Goal: Task Accomplishment & Management: Complete application form

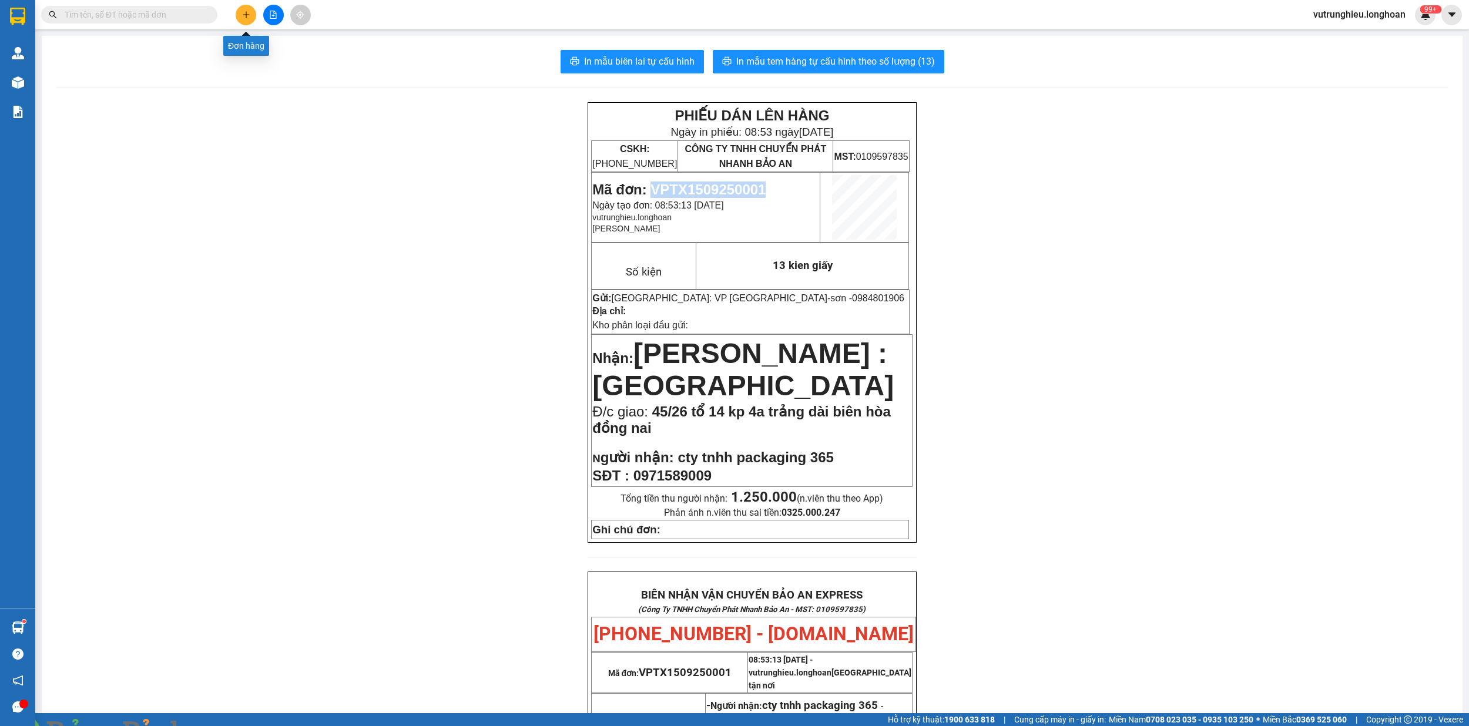
click at [247, 15] on icon "plus" at bounding box center [246, 15] width 8 height 8
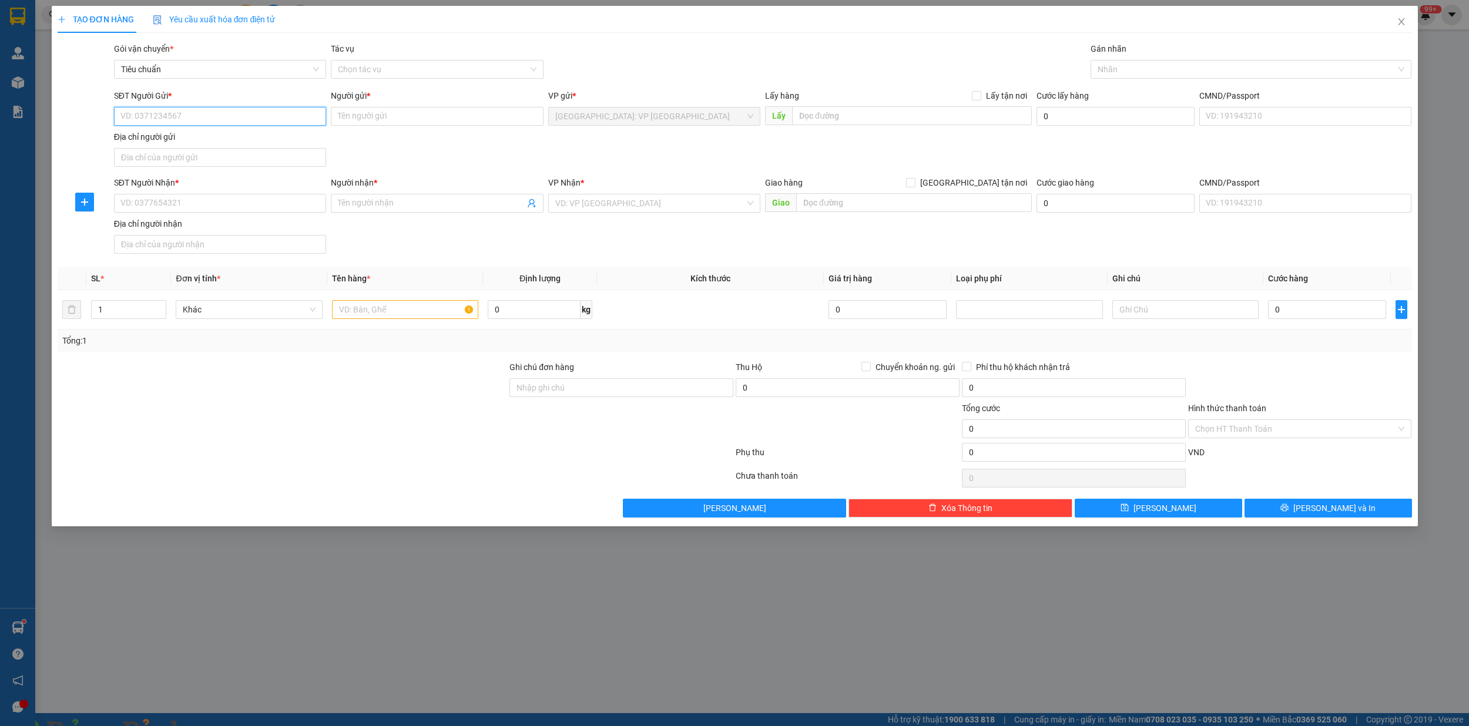
click at [219, 116] on input "SĐT Người Gửi *" at bounding box center [220, 116] width 212 height 19
type input "0944173989"
click at [233, 144] on div "0944173989 - huế" at bounding box center [220, 140] width 198 height 13
type input "huế"
type input "0944173989"
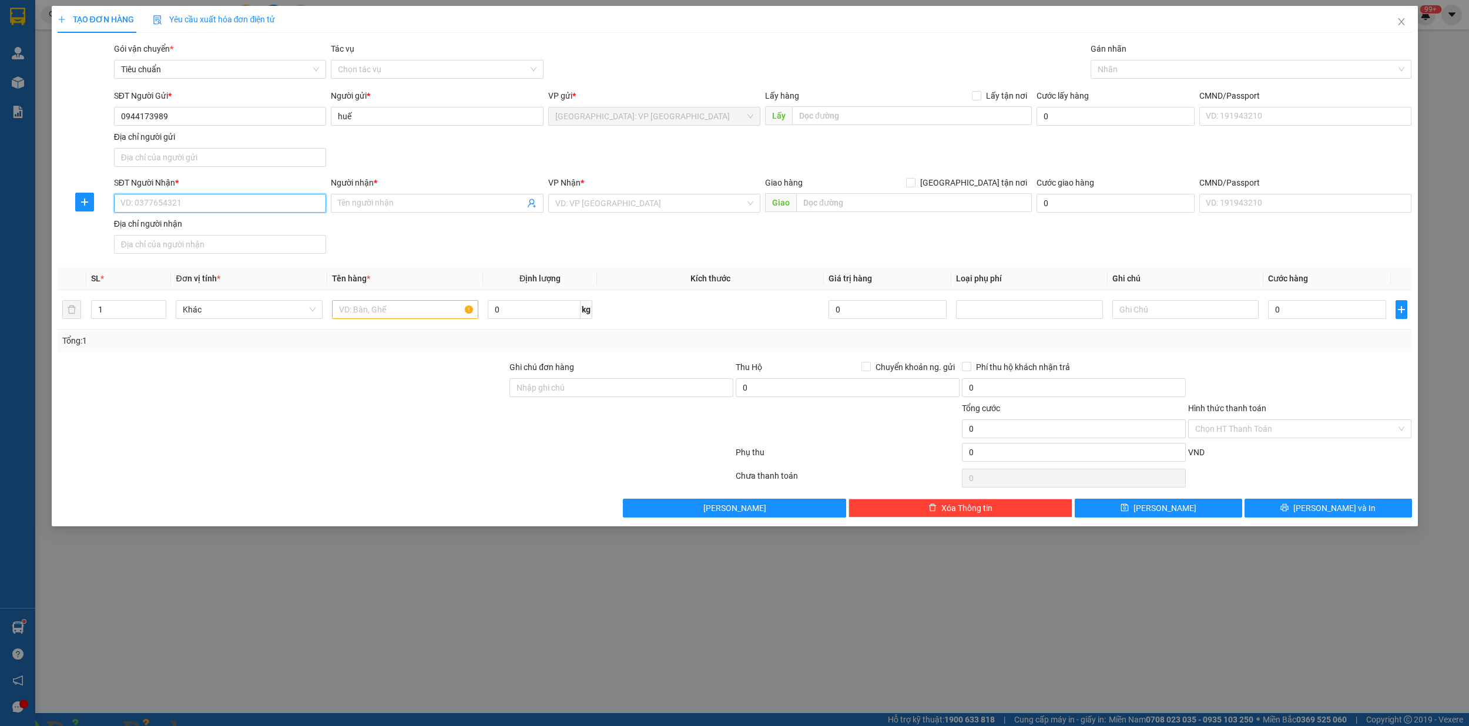
click at [184, 210] on input "SĐT Người Nhận *" at bounding box center [220, 203] width 212 height 19
type input "0947887007"
click at [375, 212] on span at bounding box center [437, 203] width 212 height 19
click at [378, 205] on input "Người nhận *" at bounding box center [431, 203] width 186 height 13
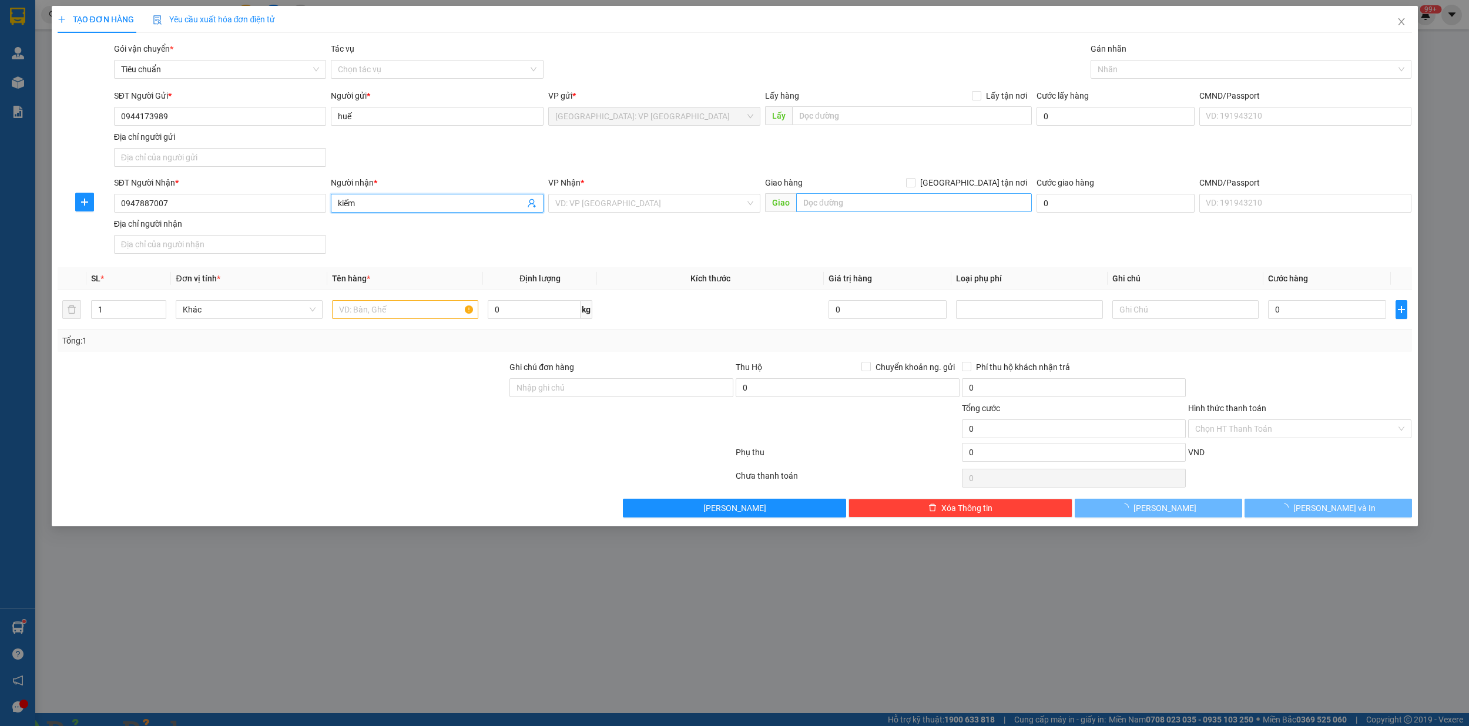
type input "kiếm"
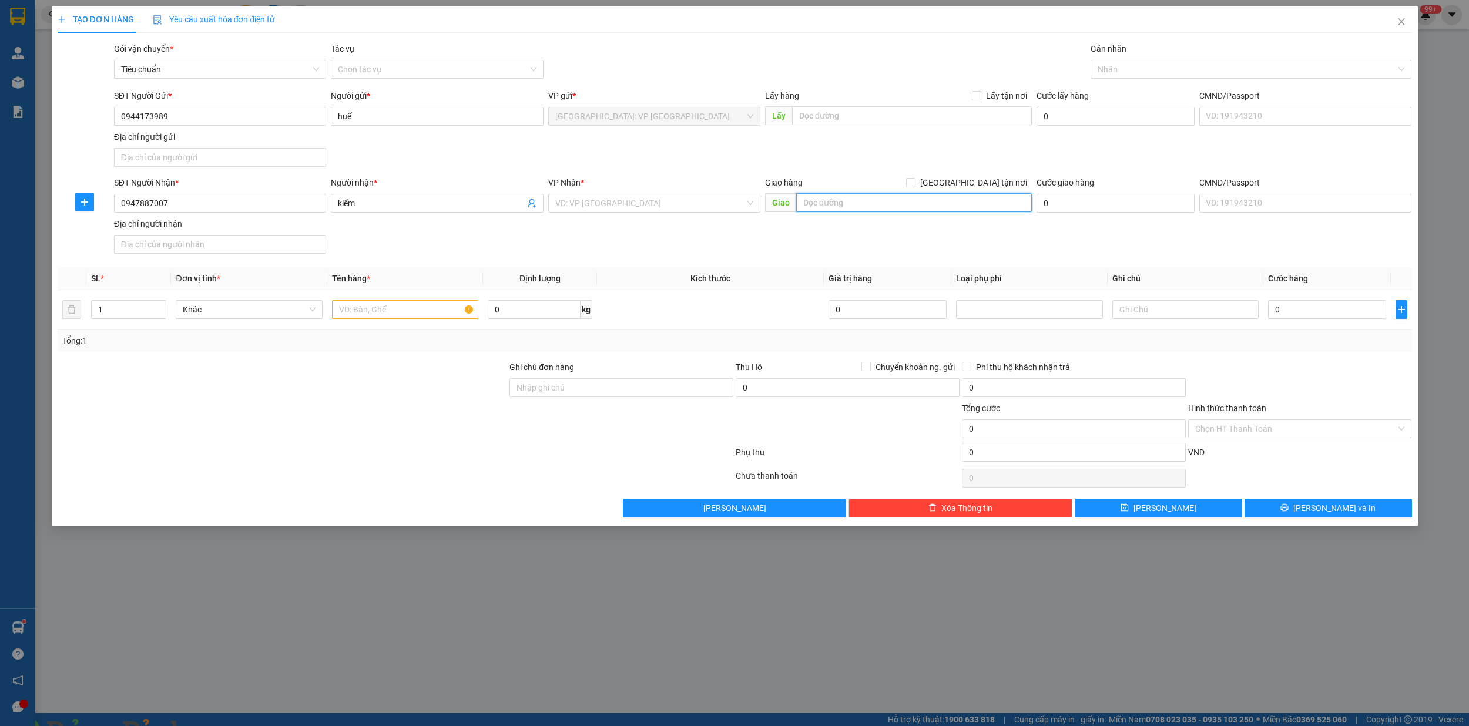
click at [868, 206] on input "text" at bounding box center [914, 202] width 236 height 19
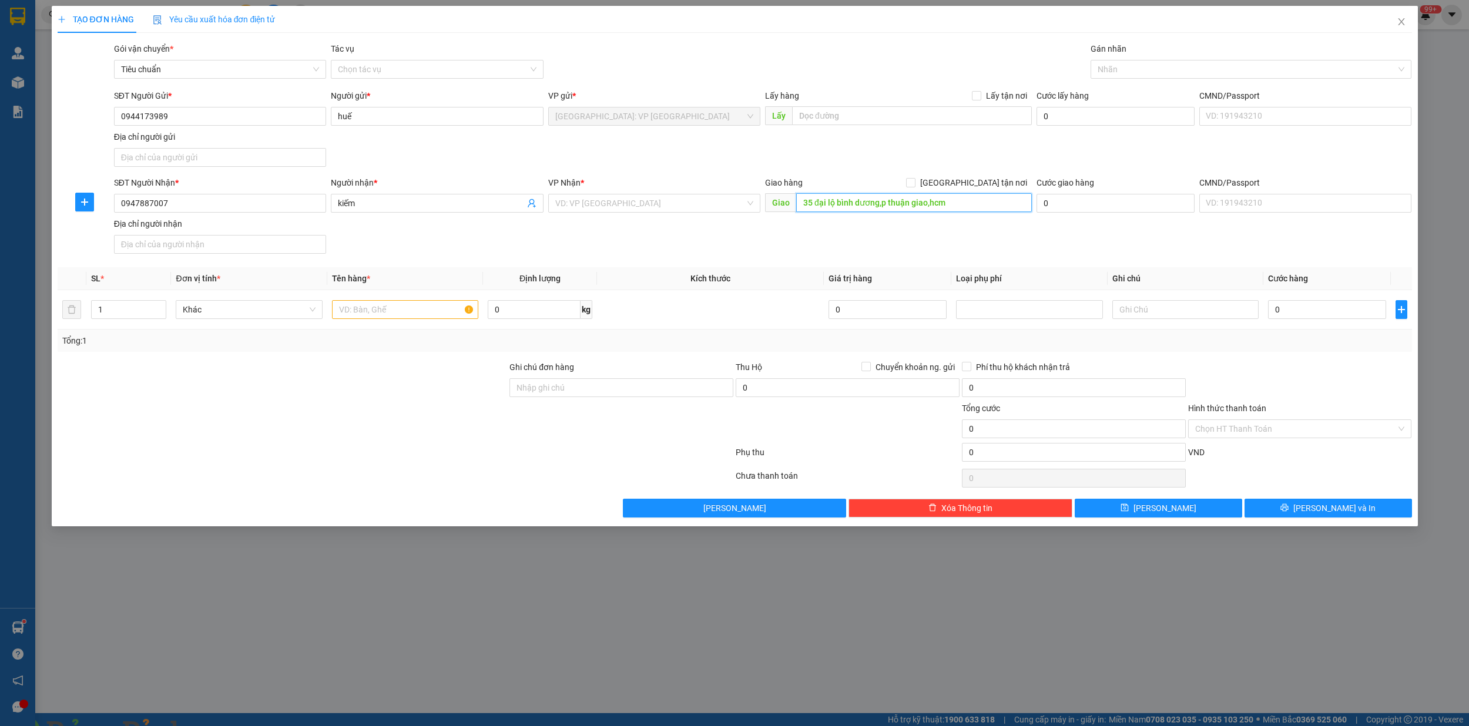
click at [971, 207] on input "35 đại lộ bình dương,p thuận giao,hcm" at bounding box center [914, 202] width 236 height 19
type input "35 đại lộ bình dương,p thuận giao,bình dương"
click at [584, 205] on input "search" at bounding box center [650, 203] width 190 height 18
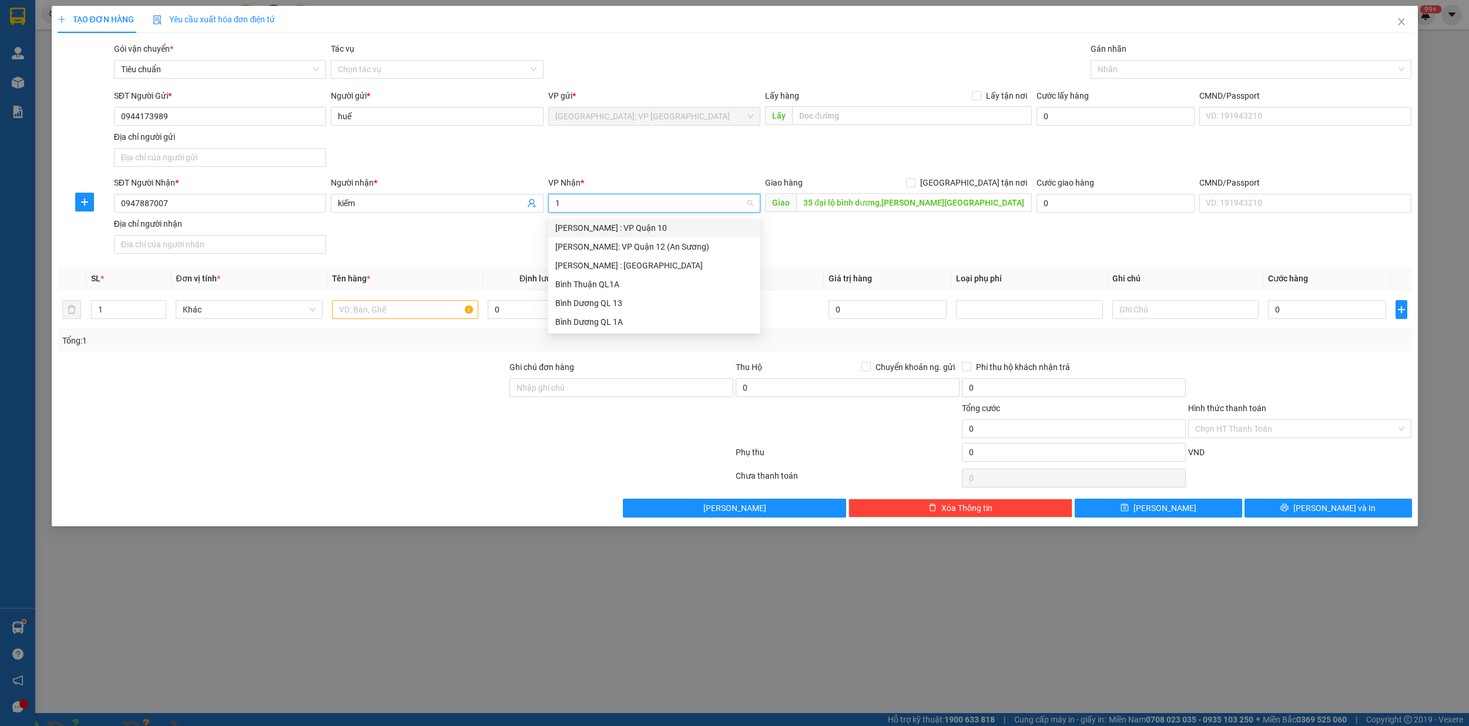
type input "12"
click at [626, 247] on div "[PERSON_NAME] : [GEOGRAPHIC_DATA]" at bounding box center [654, 246] width 198 height 13
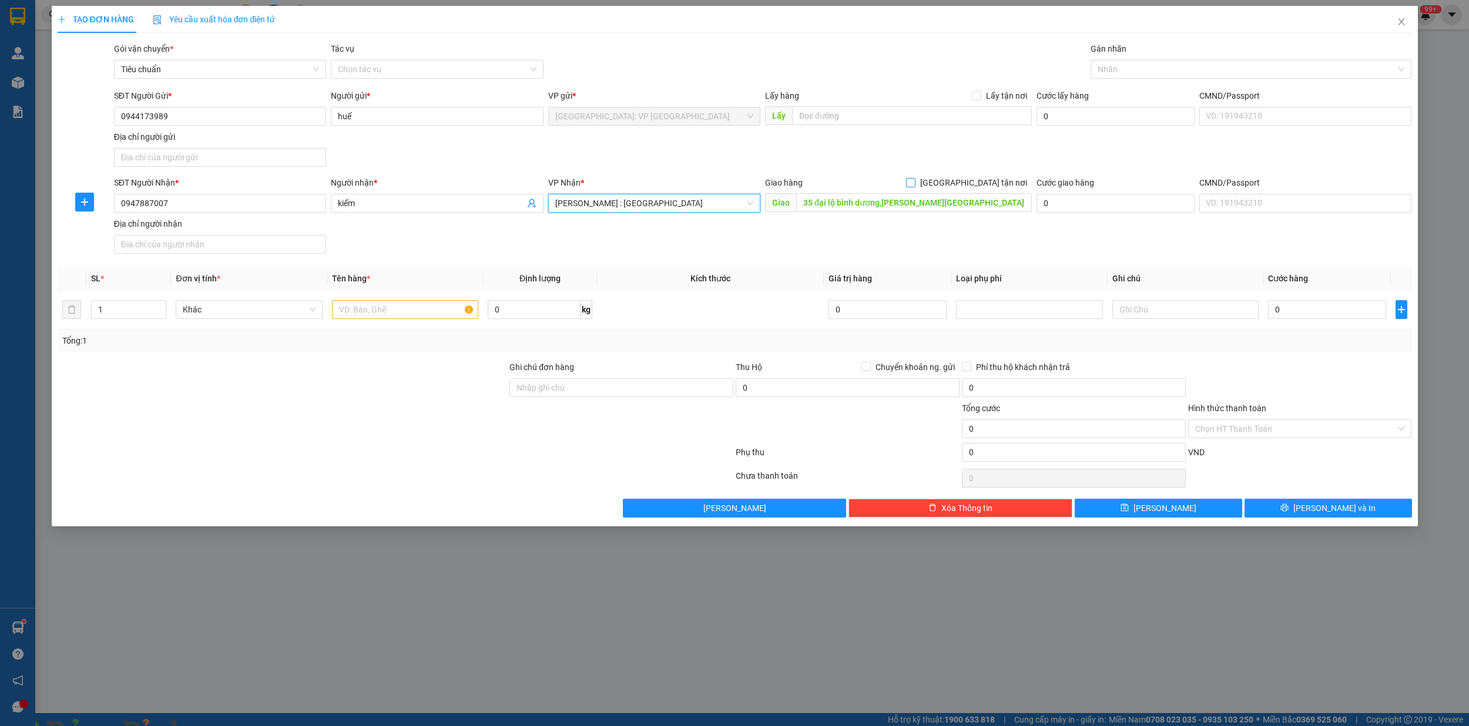
click at [914, 186] on input "[GEOGRAPHIC_DATA] tận nơi" at bounding box center [910, 182] width 8 height 8
checkbox input "true"
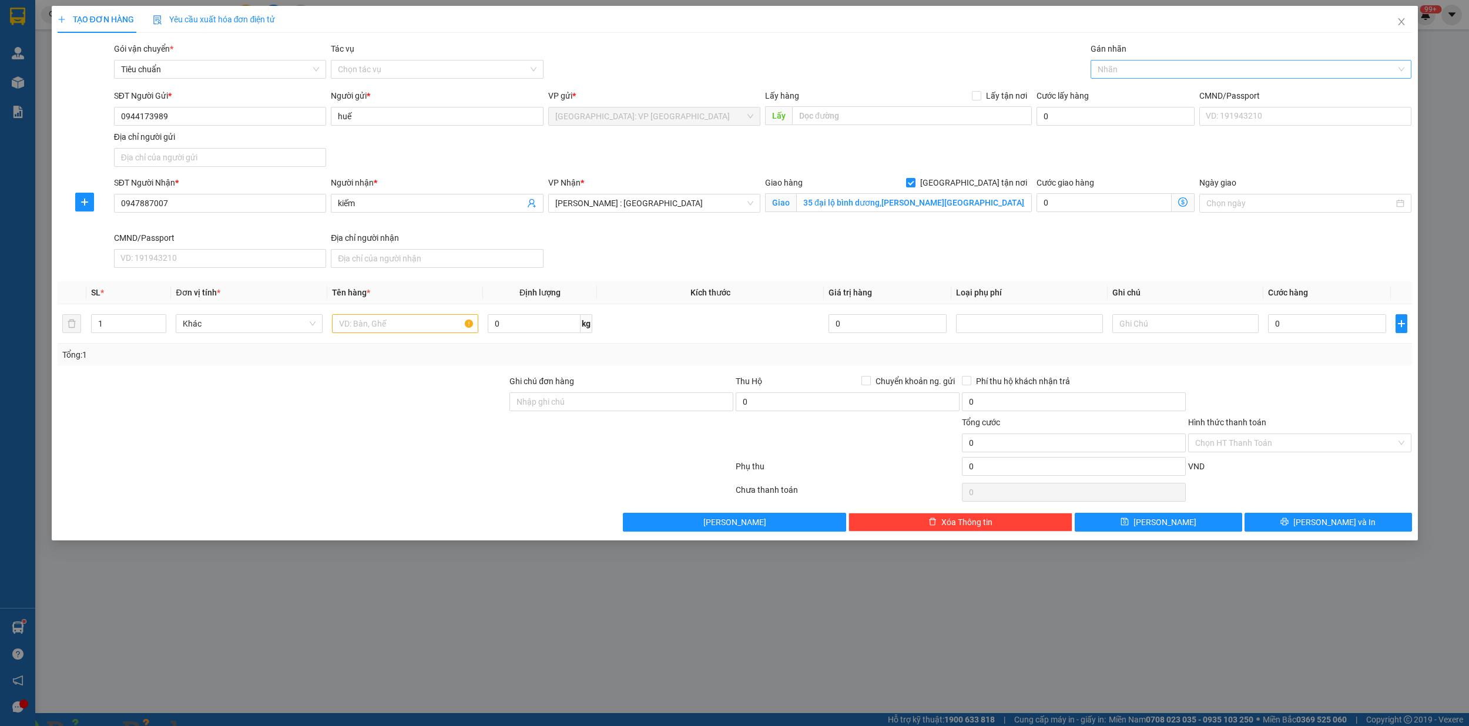
click at [1133, 68] on div at bounding box center [1244, 69] width 303 height 14
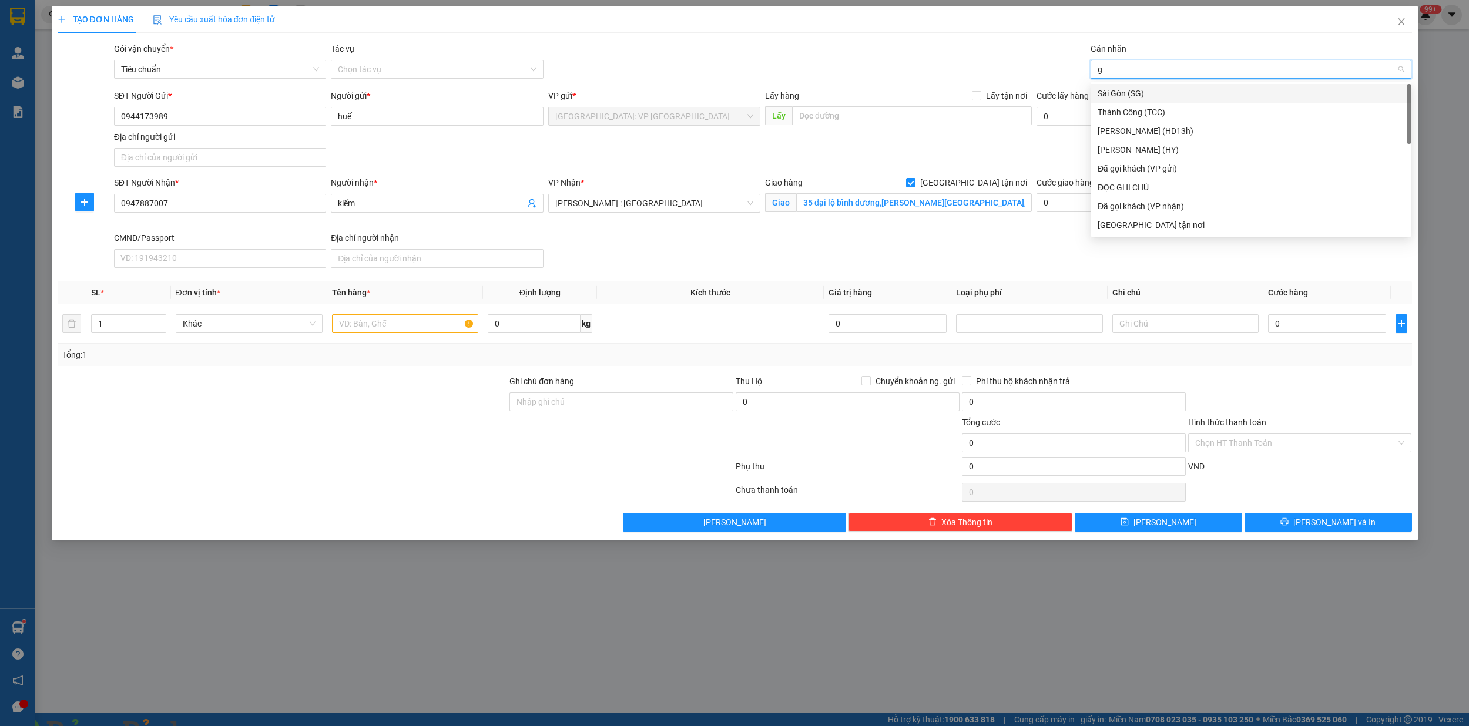
type input "gi"
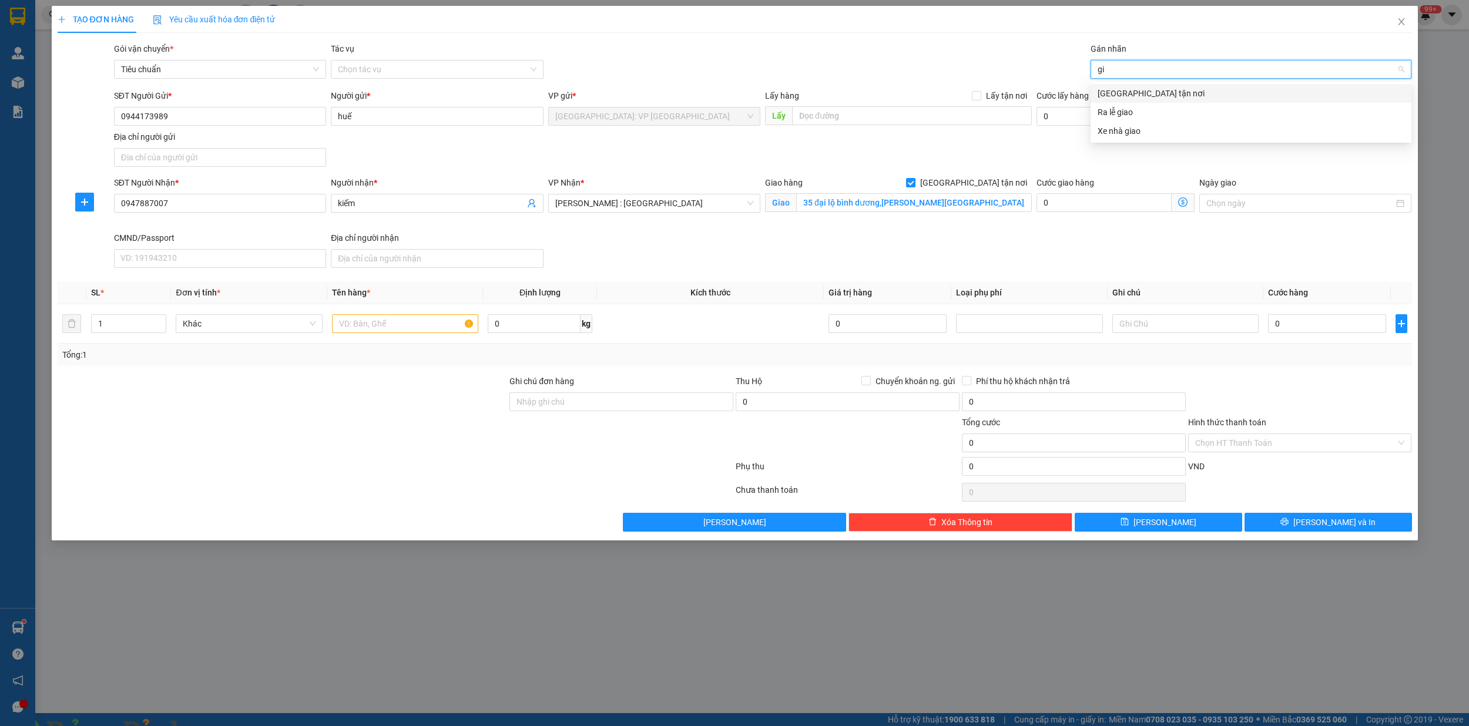
click at [1135, 92] on div "[GEOGRAPHIC_DATA] tận nơi" at bounding box center [1250, 93] width 307 height 13
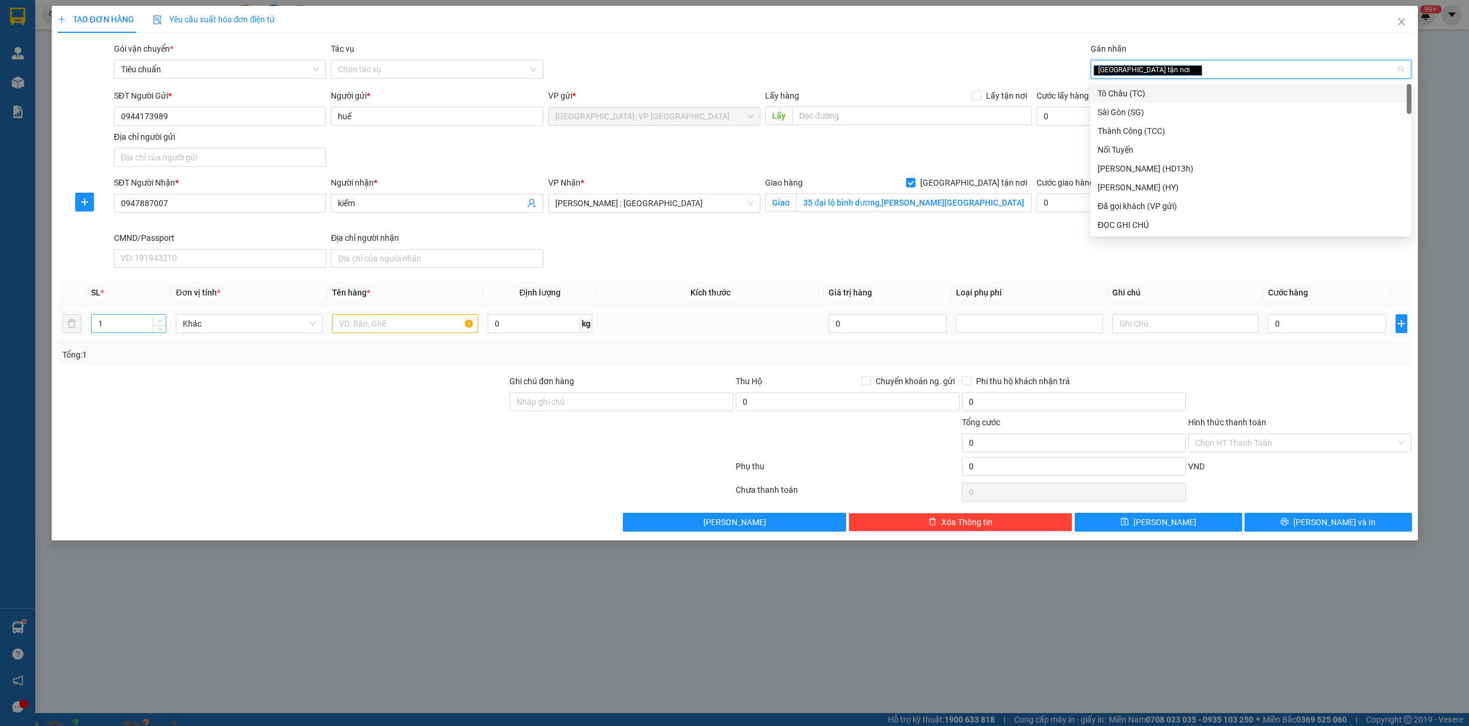
click at [158, 317] on span "Increase Value" at bounding box center [159, 320] width 13 height 11
type input "2"
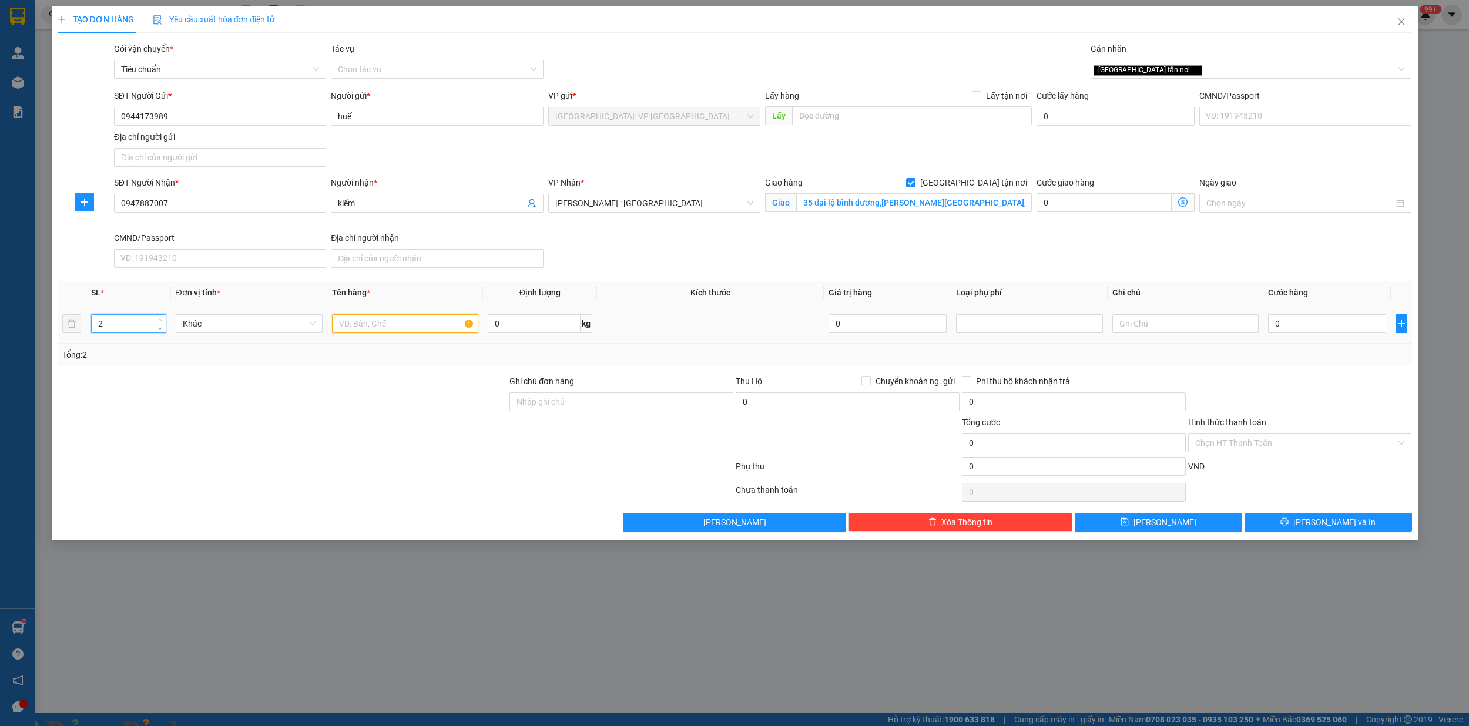
click at [360, 322] on input "text" at bounding box center [405, 323] width 147 height 19
type input "1 kien giấy,1 kiện sốp"
click at [870, 203] on input "35 đại lộ bình dương,p thuận giao,bình dương" at bounding box center [914, 202] width 236 height 19
click at [1010, 205] on input "35 đại lộ bình dương,p thuận giao,bình dương" at bounding box center [914, 202] width 236 height 19
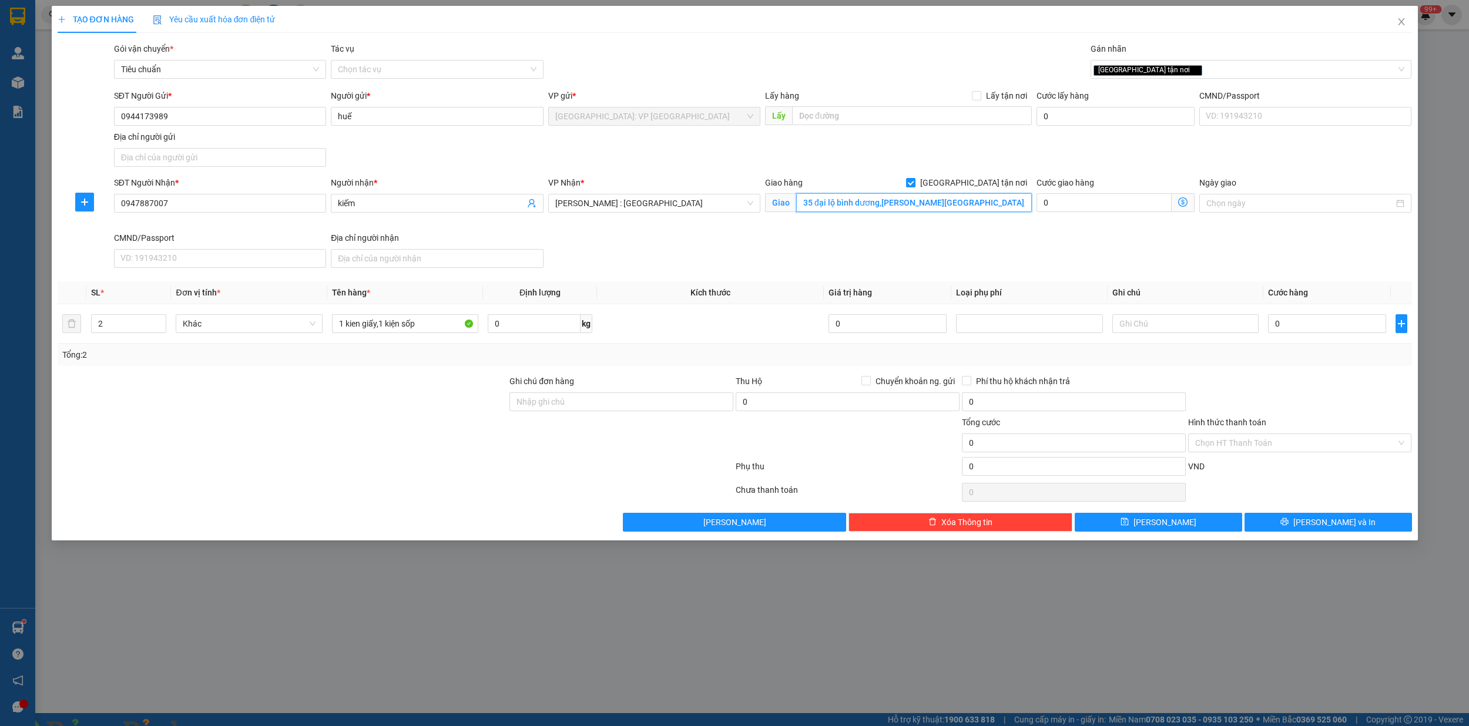
click at [1006, 210] on input "35 đại lộ bình dương,p thuận giao,bình dương" at bounding box center [914, 202] width 236 height 19
click at [931, 204] on input "35 đại lộ bình dương,p thuận giao,bình dương" at bounding box center [914, 202] width 236 height 19
click at [928, 214] on div "Giao hàng Giao tận nơi Giao 35 đại lộ bình dương,p thuận giao thuận an ,bình dư…" at bounding box center [898, 196] width 267 height 41
click at [931, 207] on input "35 đại lộ bình dương,p thuận giao thuận an ,bình dương" at bounding box center [914, 202] width 236 height 19
click at [934, 207] on input "35 đại lộ bình dương,p thuận giao thuận an ,bình dương" at bounding box center [914, 202] width 236 height 19
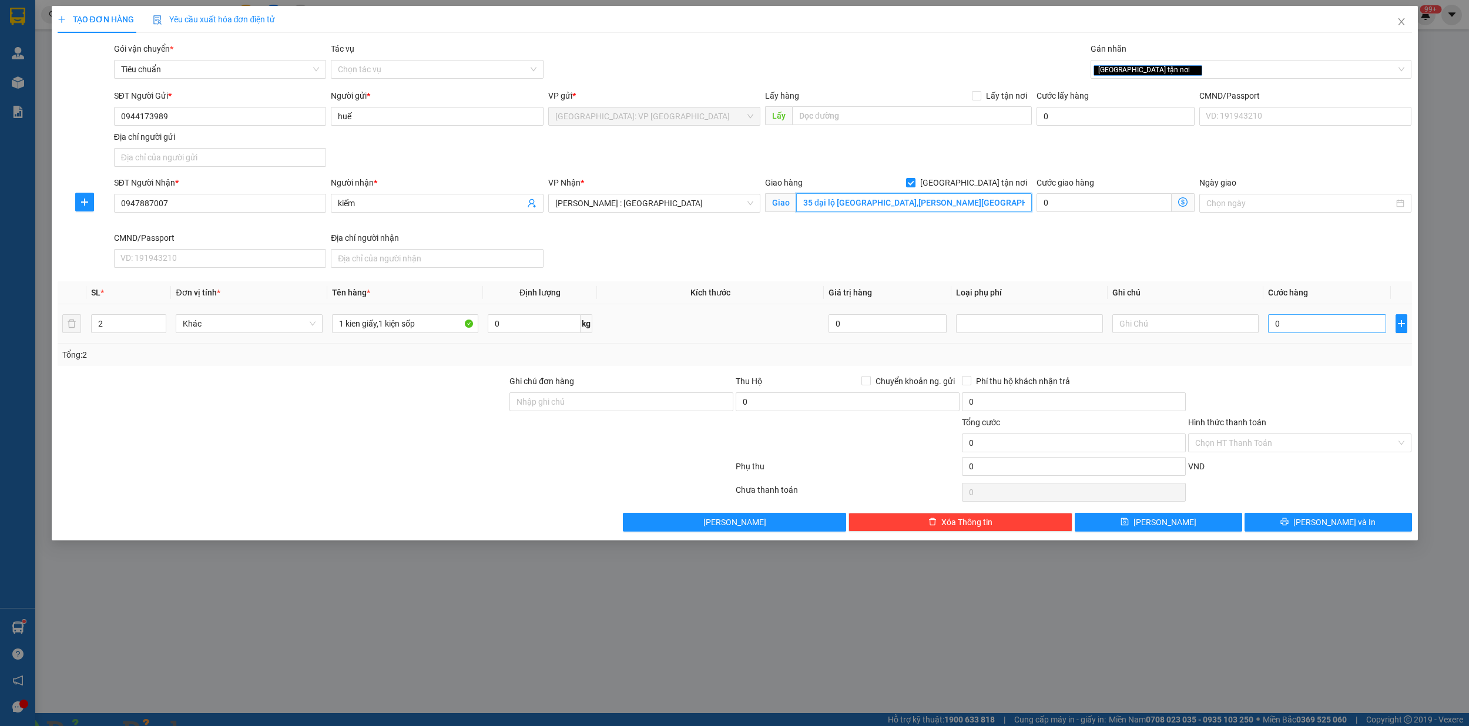
type input "35 đại lộ bình dương,p thuận giao ,thuận an ,bình dương"
click at [1324, 333] on input "0" at bounding box center [1327, 323] width 118 height 19
type input "3"
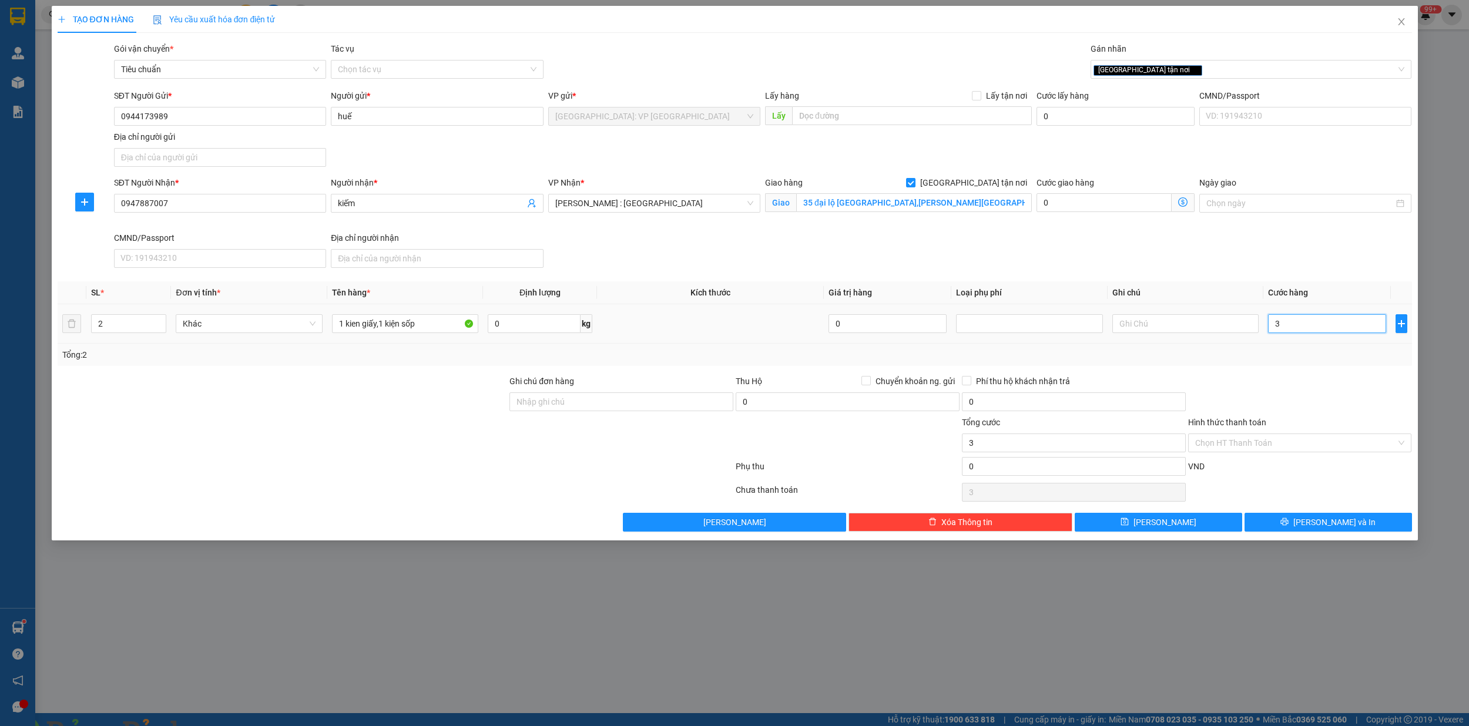
type input "30"
type input "300"
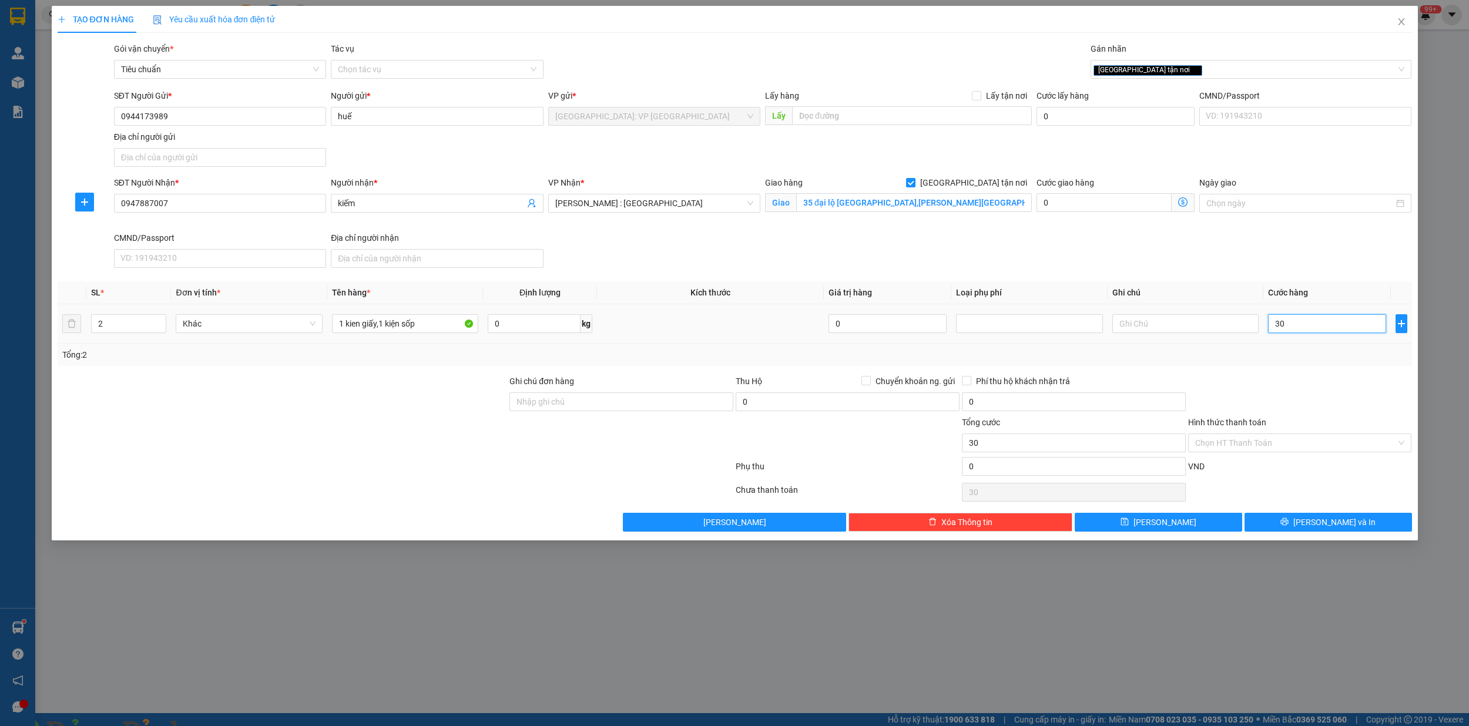
type input "300"
type input "3.000"
type input "30.000"
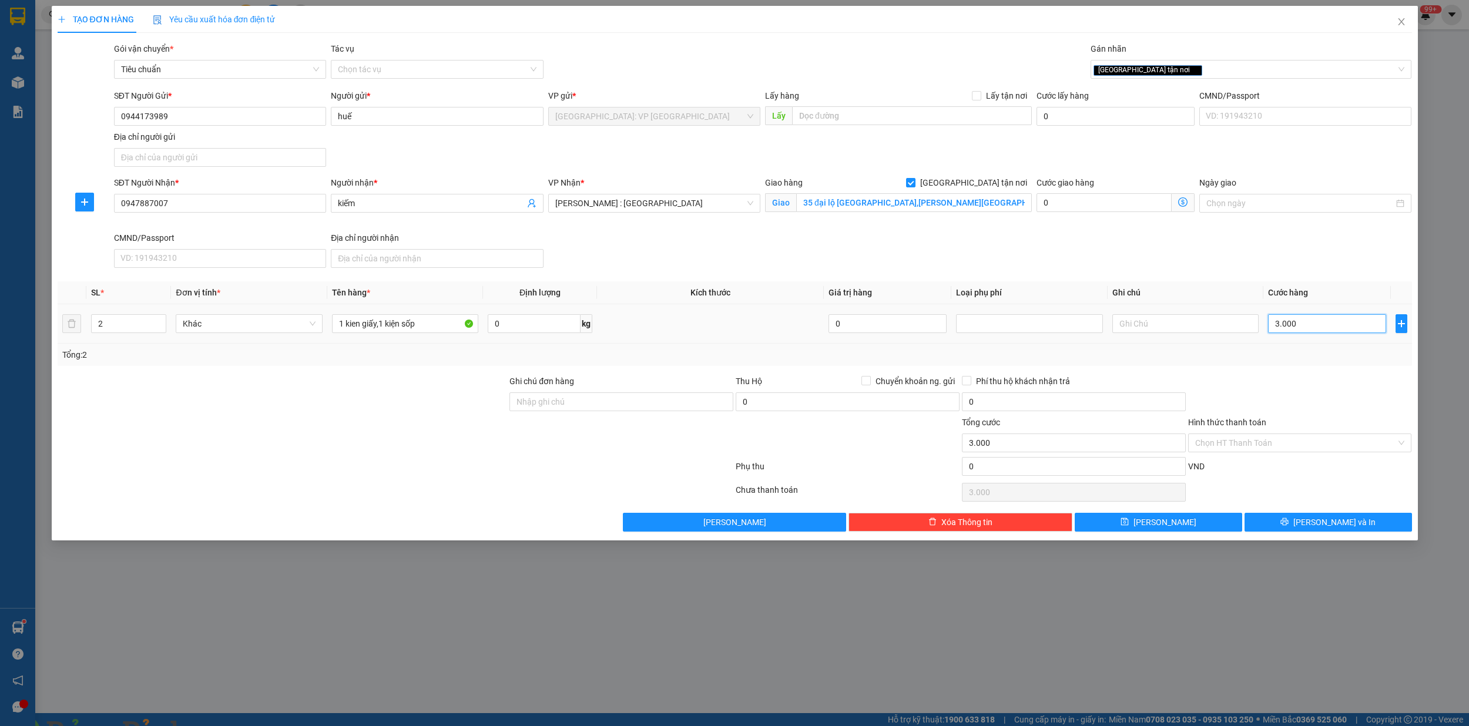
type input "30.000"
type input "300.000"
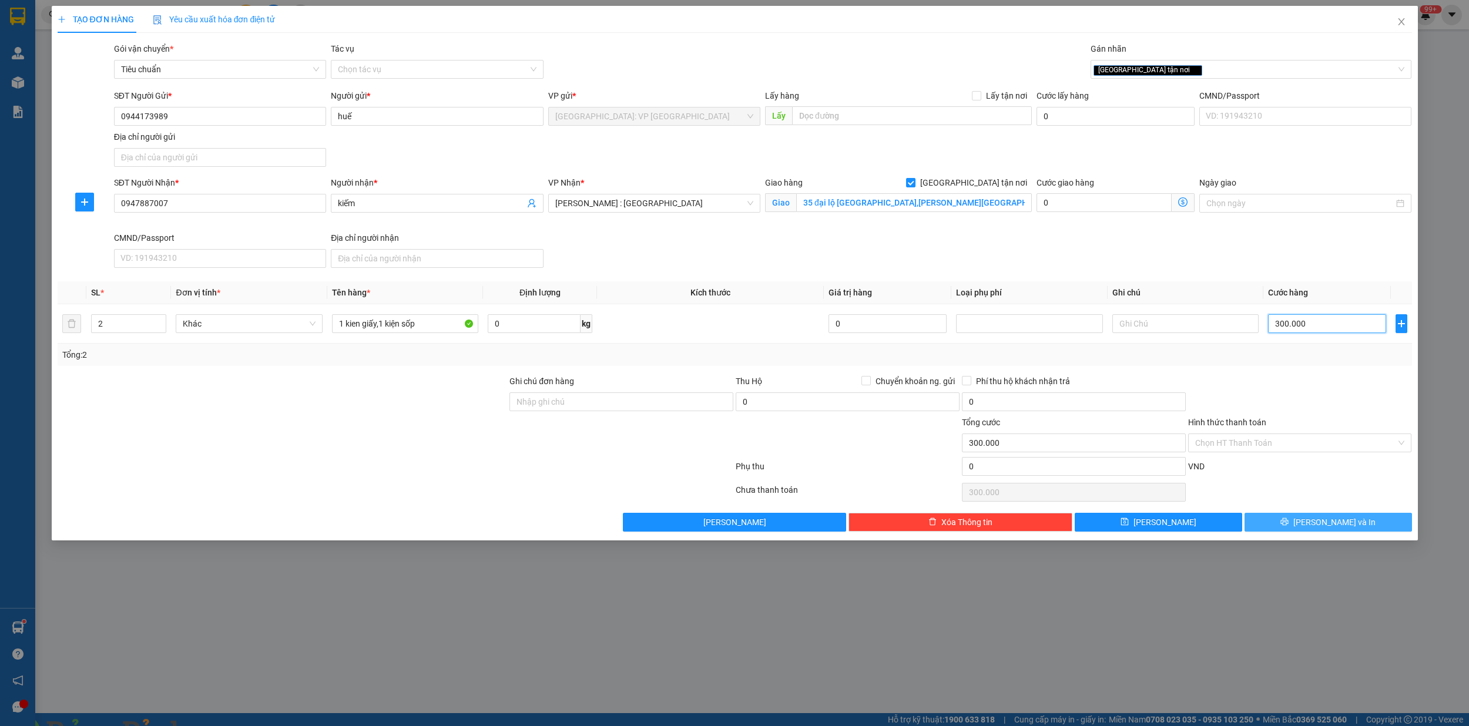
type input "300.000"
click at [1322, 523] on span "[PERSON_NAME] và In" at bounding box center [1334, 522] width 82 height 13
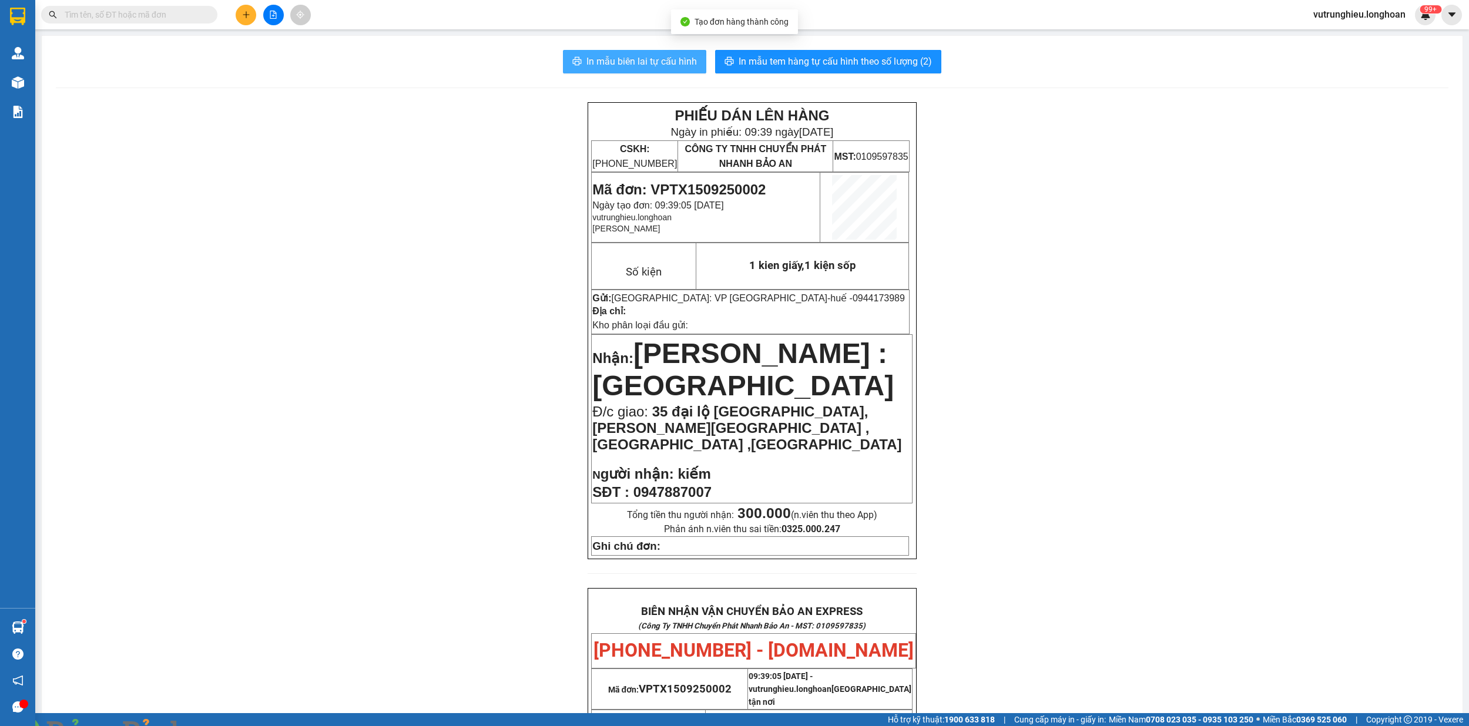
click at [646, 63] on span "In mẫu biên lai tự cấu hình" at bounding box center [641, 61] width 110 height 15
click at [827, 63] on span "In mẫu tem hàng tự cấu hình theo số lượng (2)" at bounding box center [834, 61] width 193 height 15
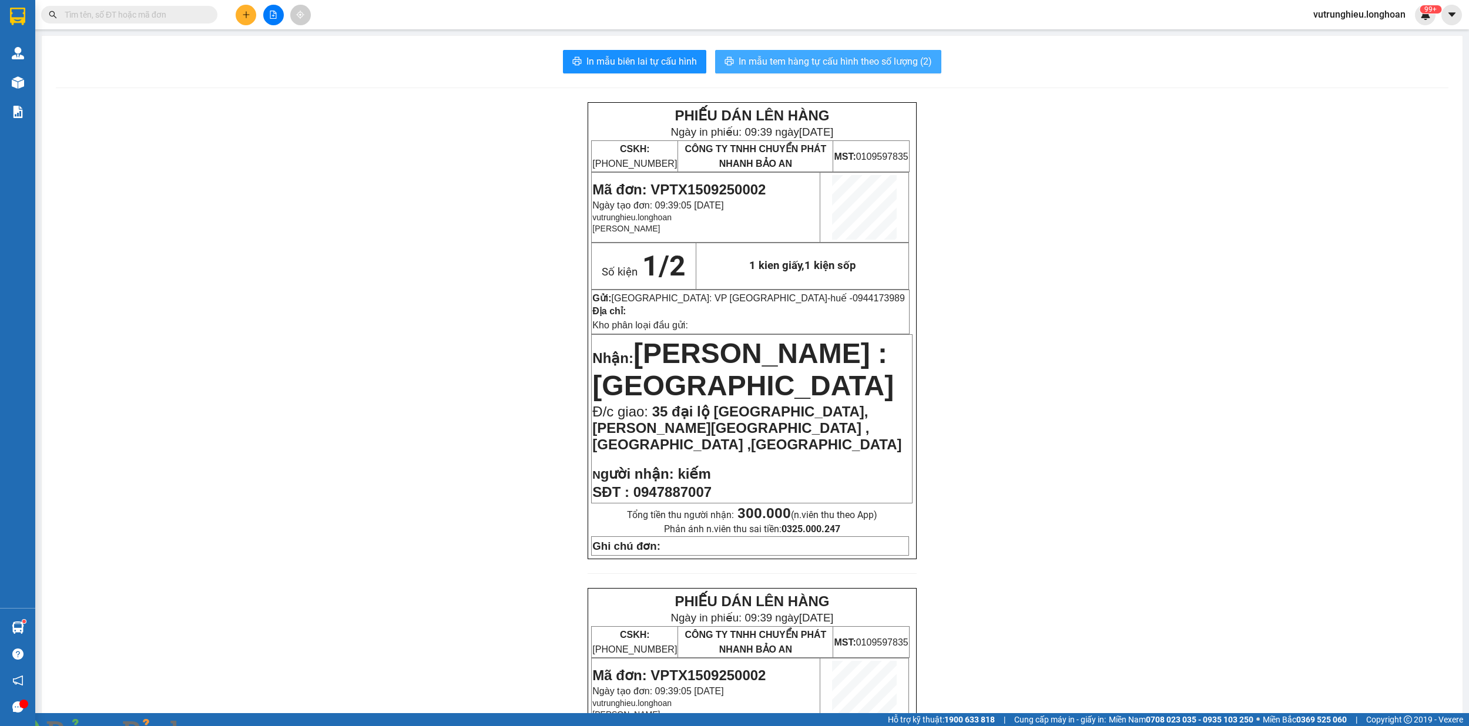
click at [827, 63] on span "In mẫu tem hàng tự cấu hình theo số lượng (2)" at bounding box center [834, 61] width 193 height 15
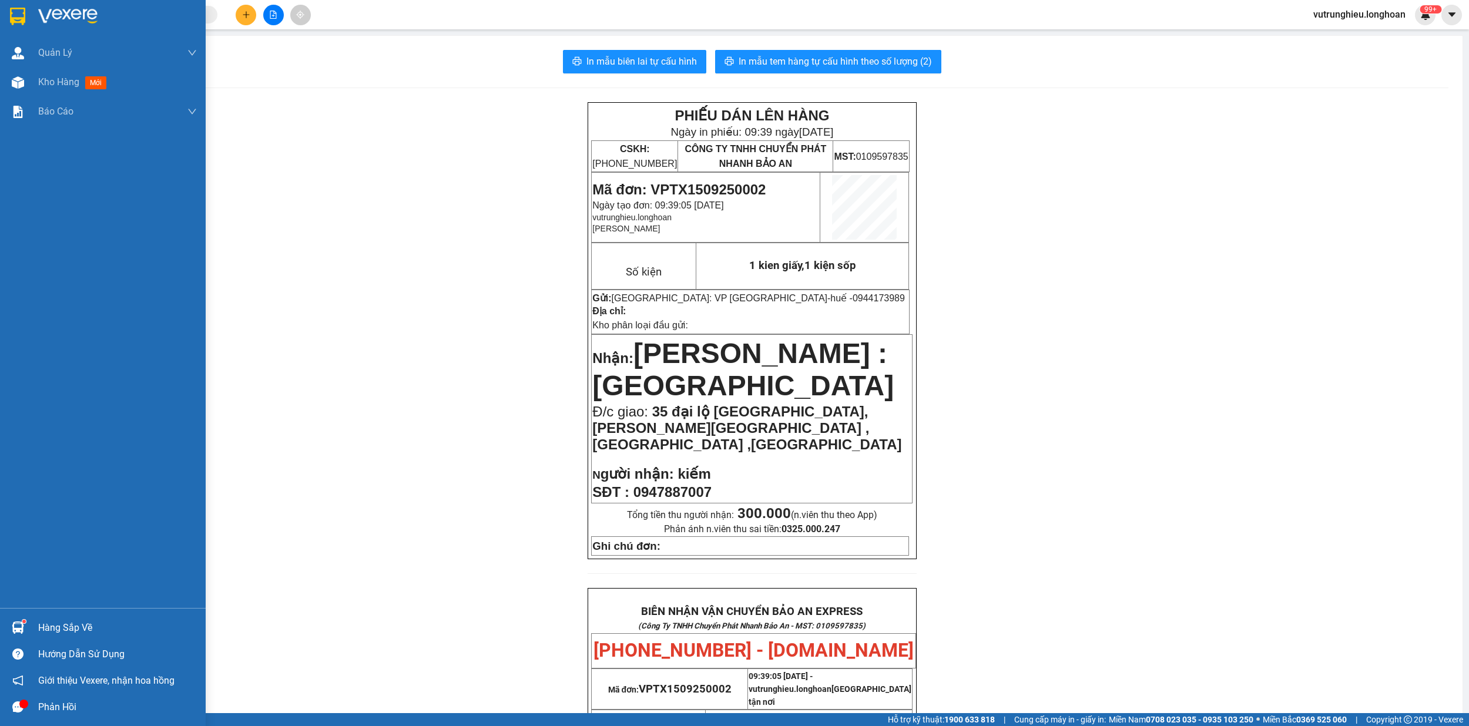
click at [14, 9] on img at bounding box center [17, 17] width 15 height 18
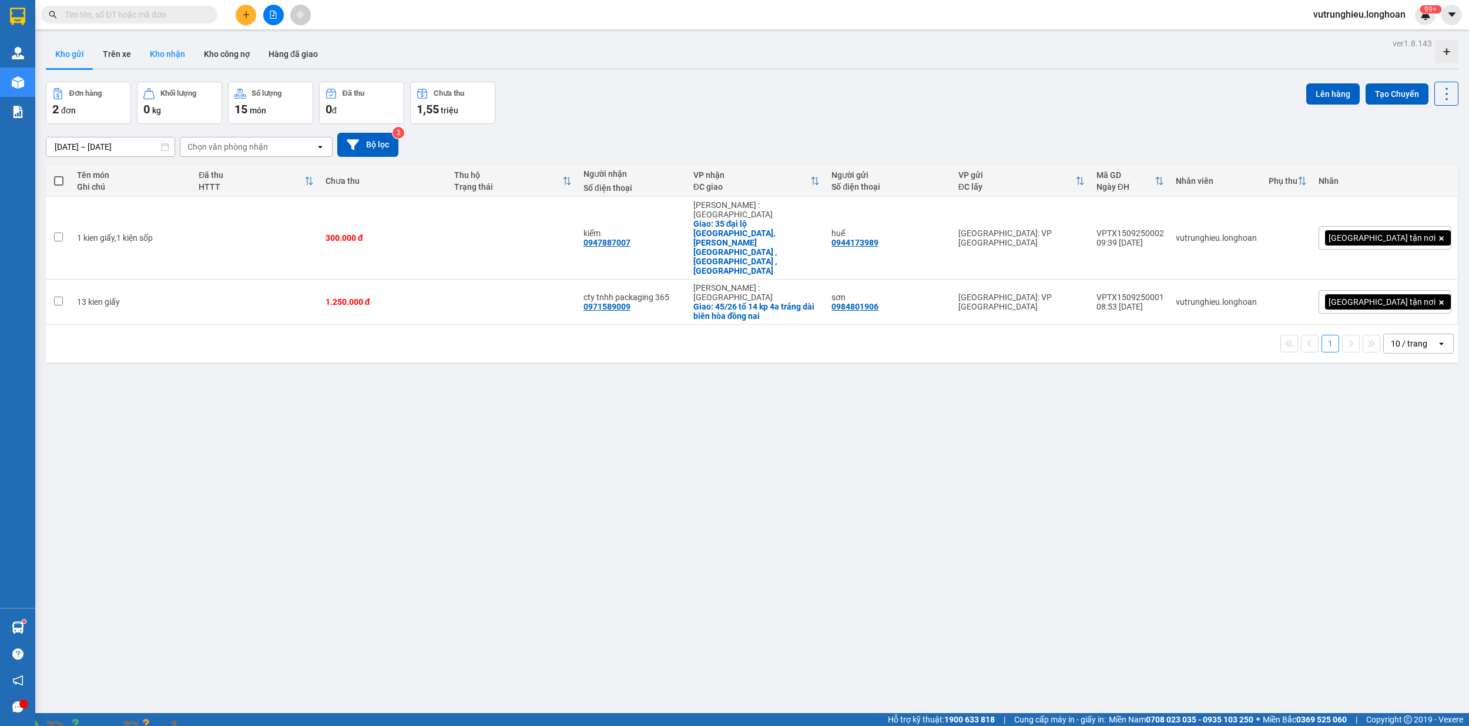
click at [152, 56] on button "Kho nhận" at bounding box center [167, 54] width 54 height 28
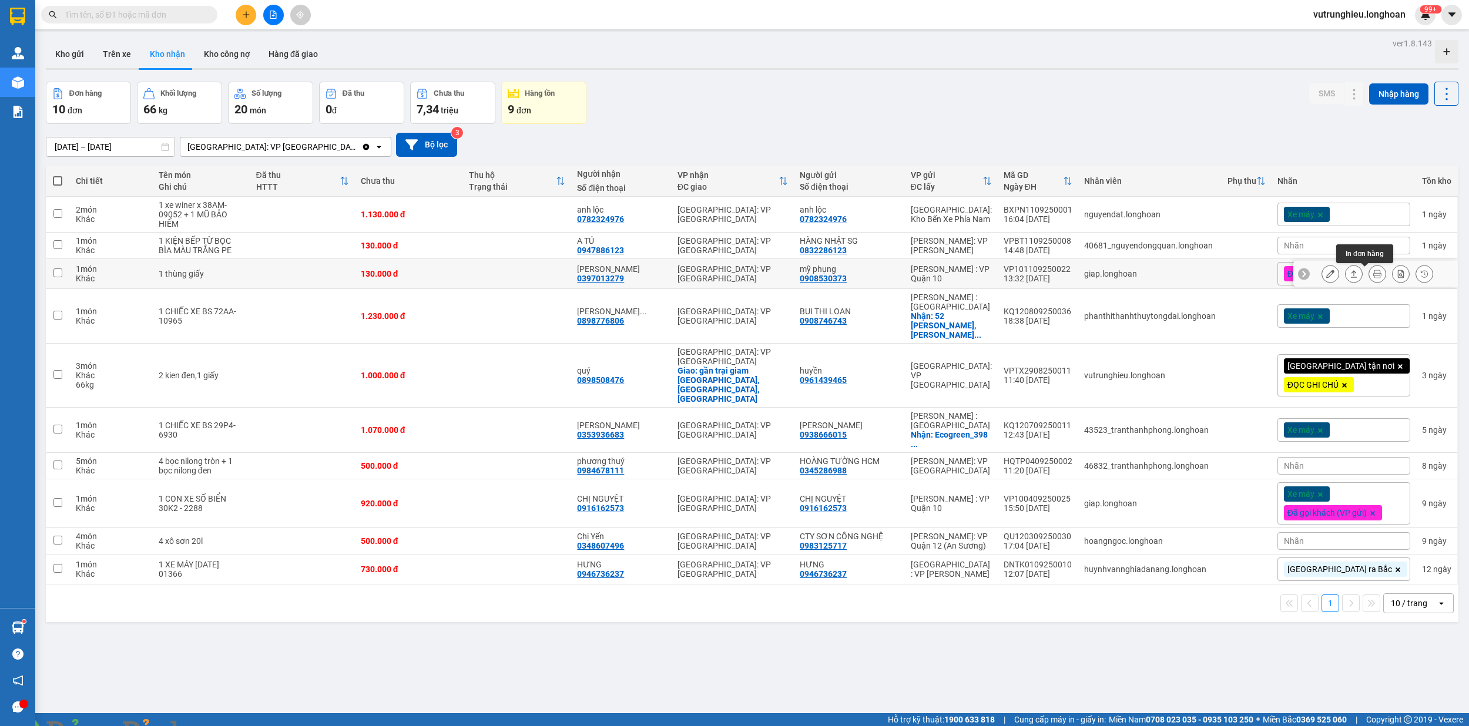
click at [1369, 269] on button at bounding box center [1377, 274] width 16 height 21
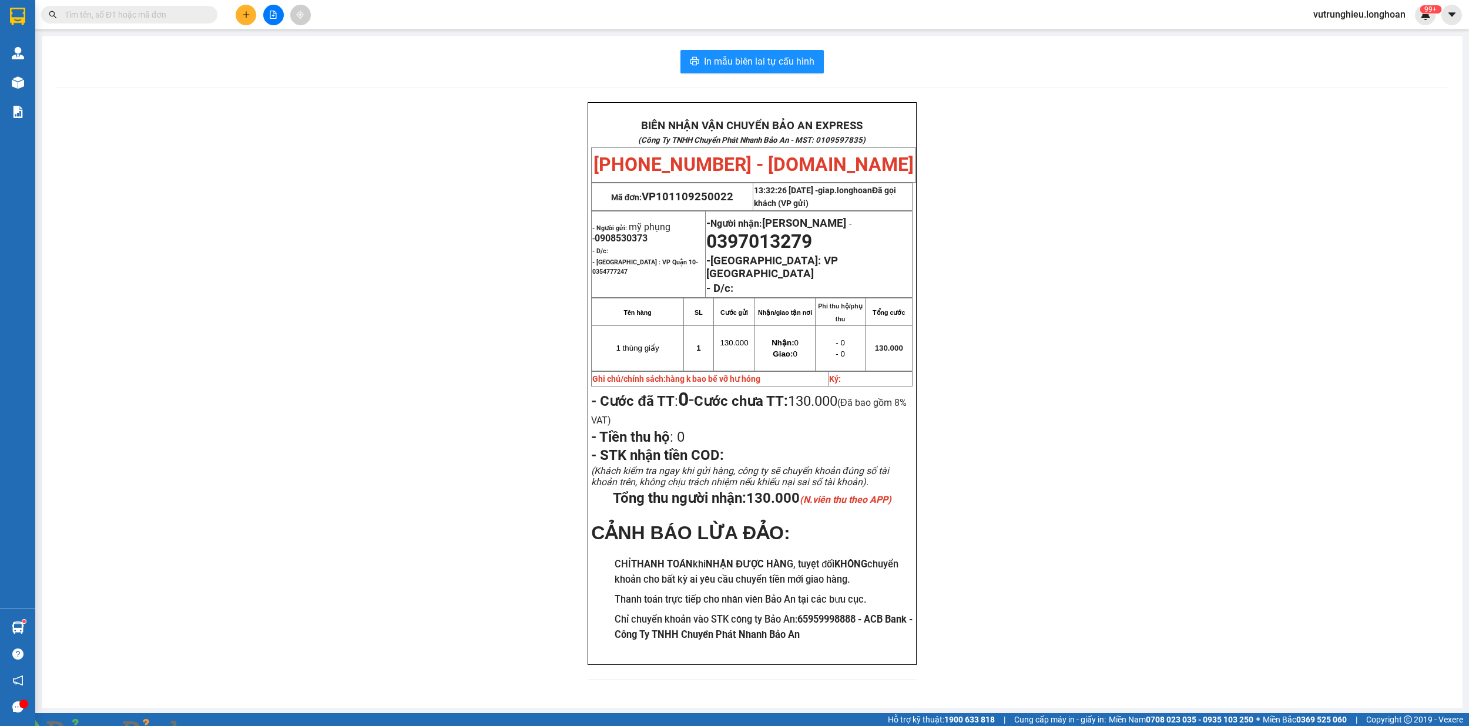
scroll to position [21, 0]
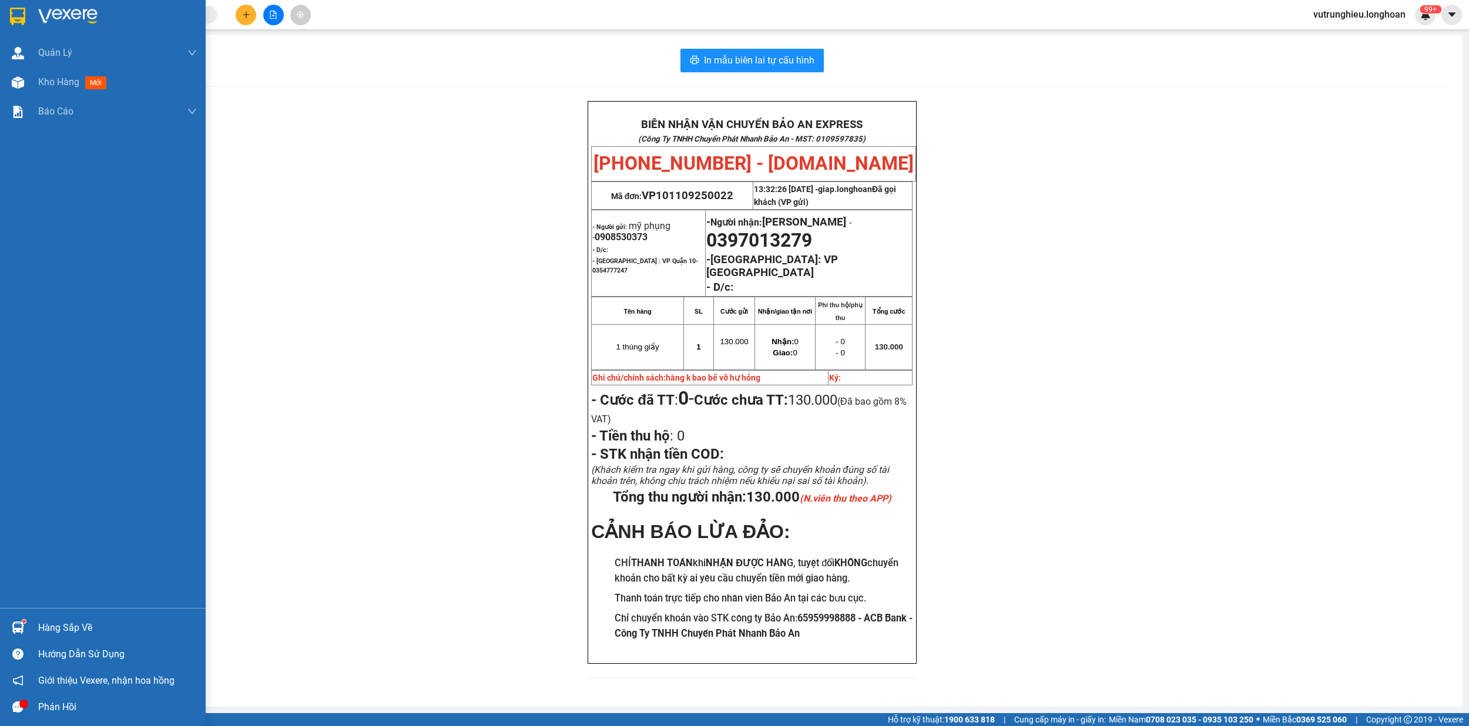
click at [12, 14] on img at bounding box center [17, 17] width 15 height 18
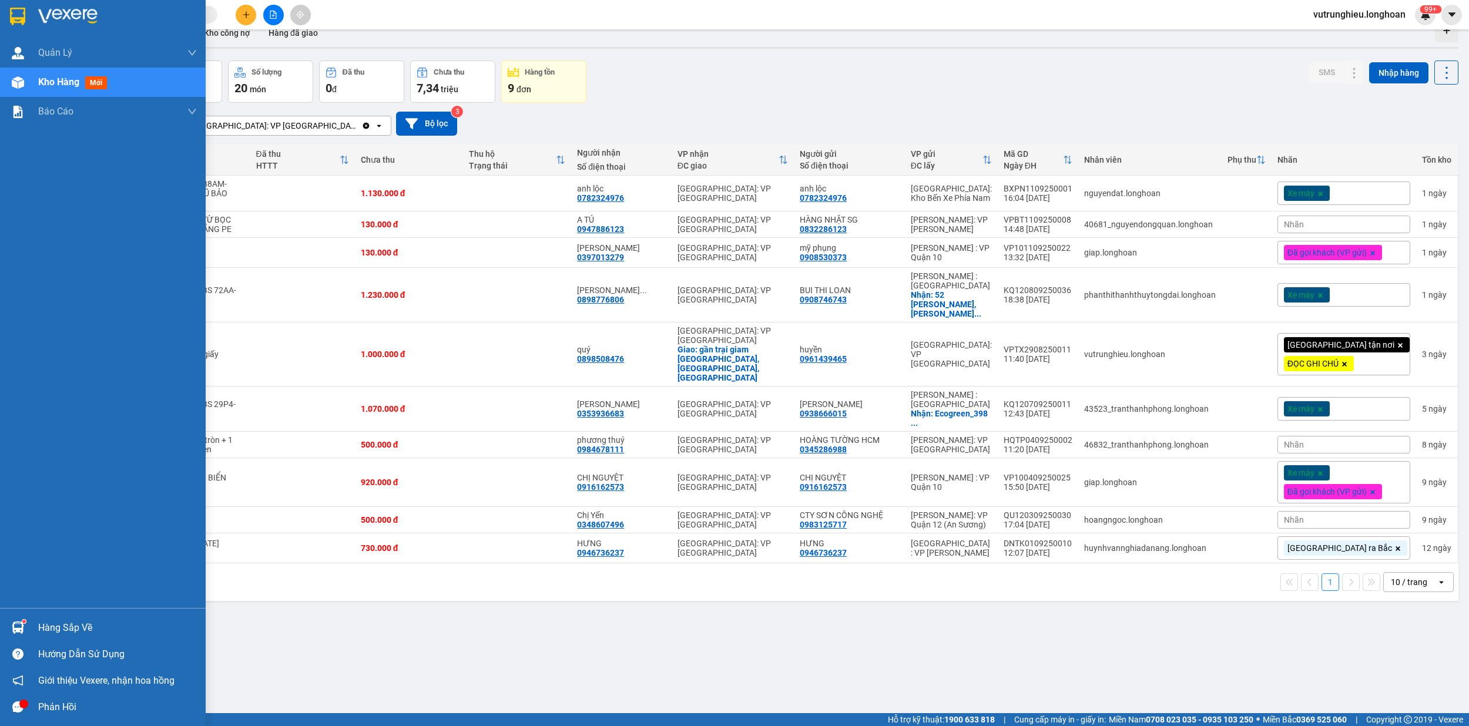
click at [14, 6] on div at bounding box center [18, 16] width 21 height 21
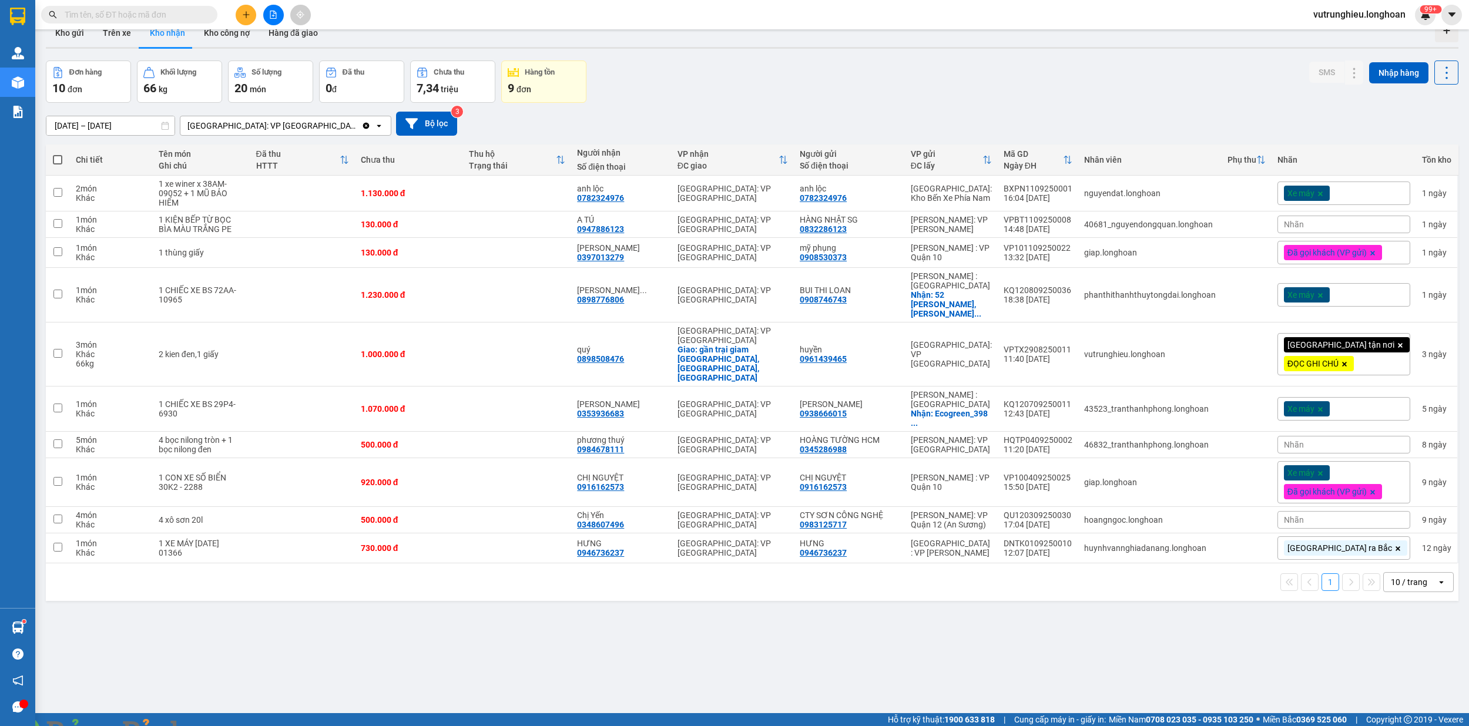
click at [158, 15] on input "text" at bounding box center [134, 14] width 139 height 13
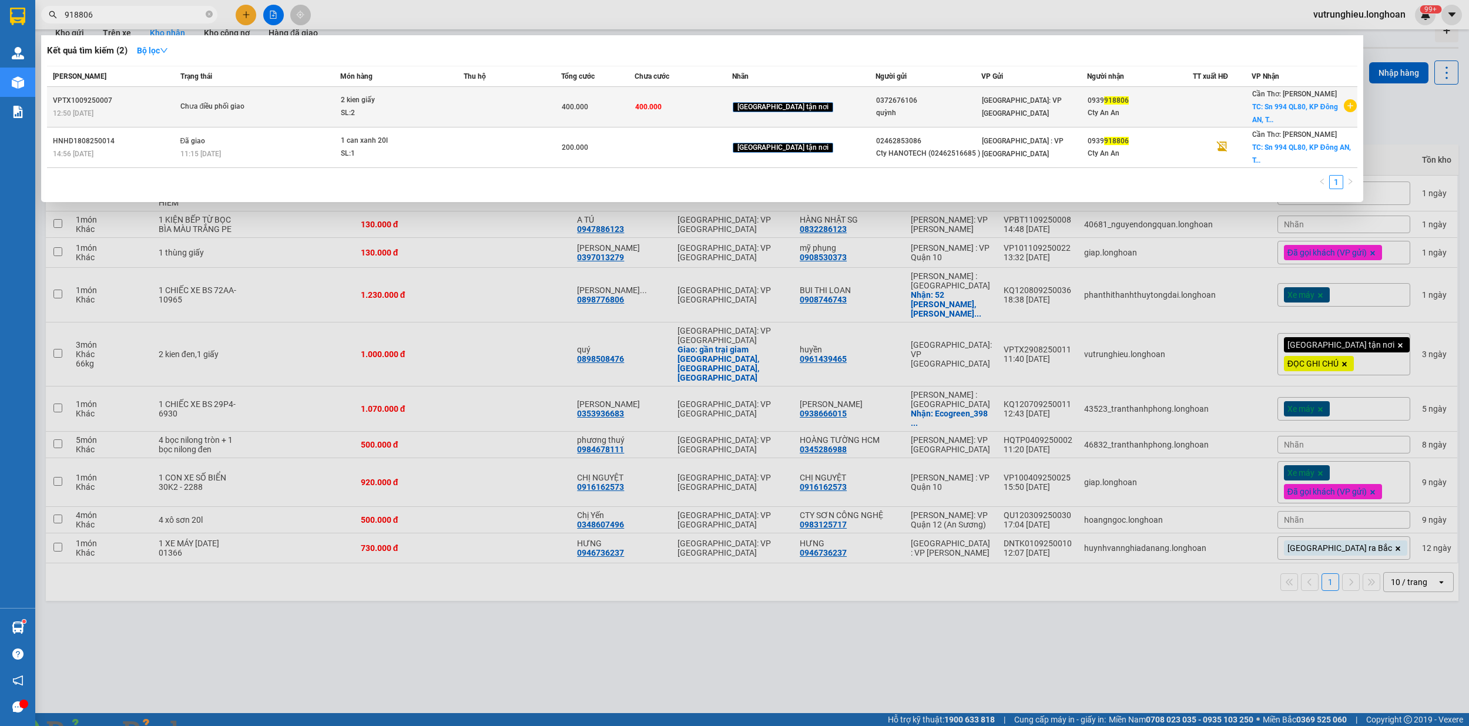
type input "918806"
click at [509, 108] on td at bounding box center [513, 107] width 98 height 41
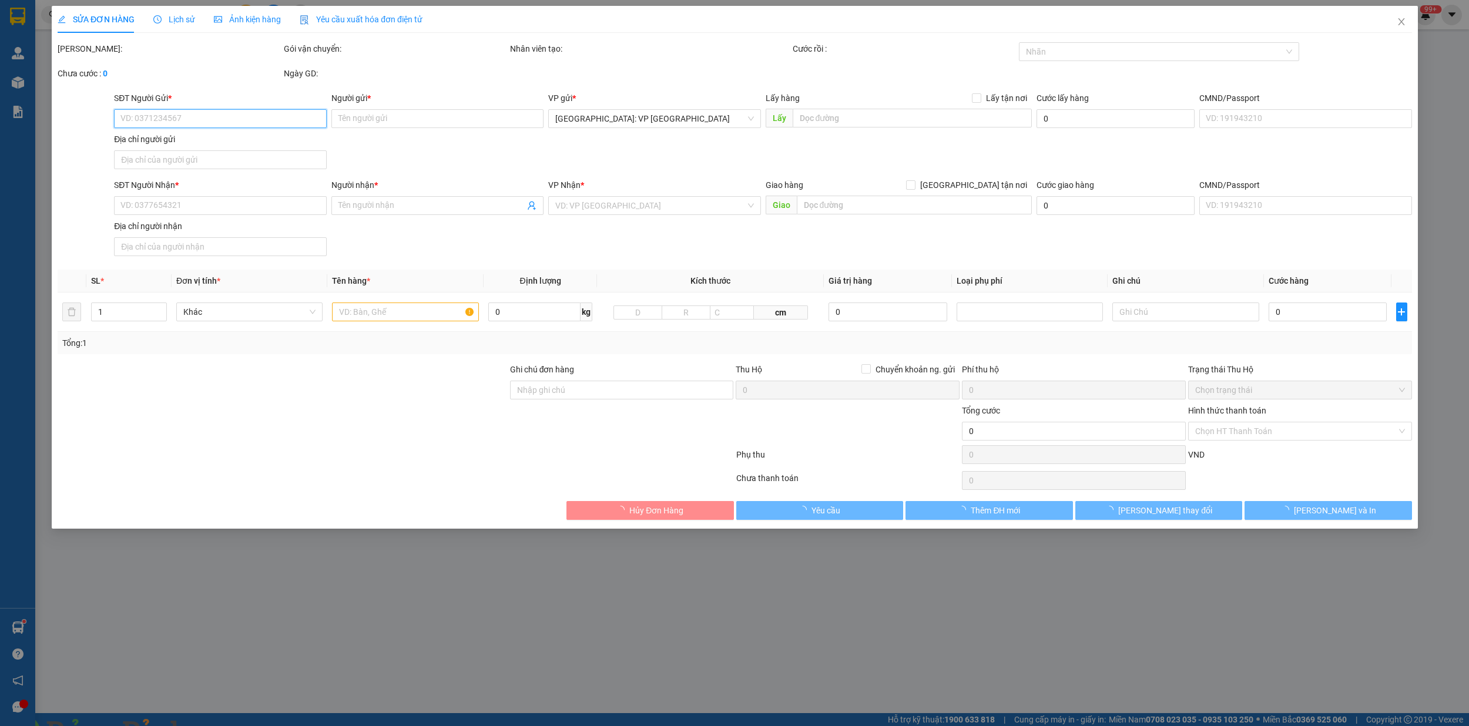
type input "0372676106"
type input "quỳnh"
type input "0939918806"
type input "Cty An An"
checkbox input "true"
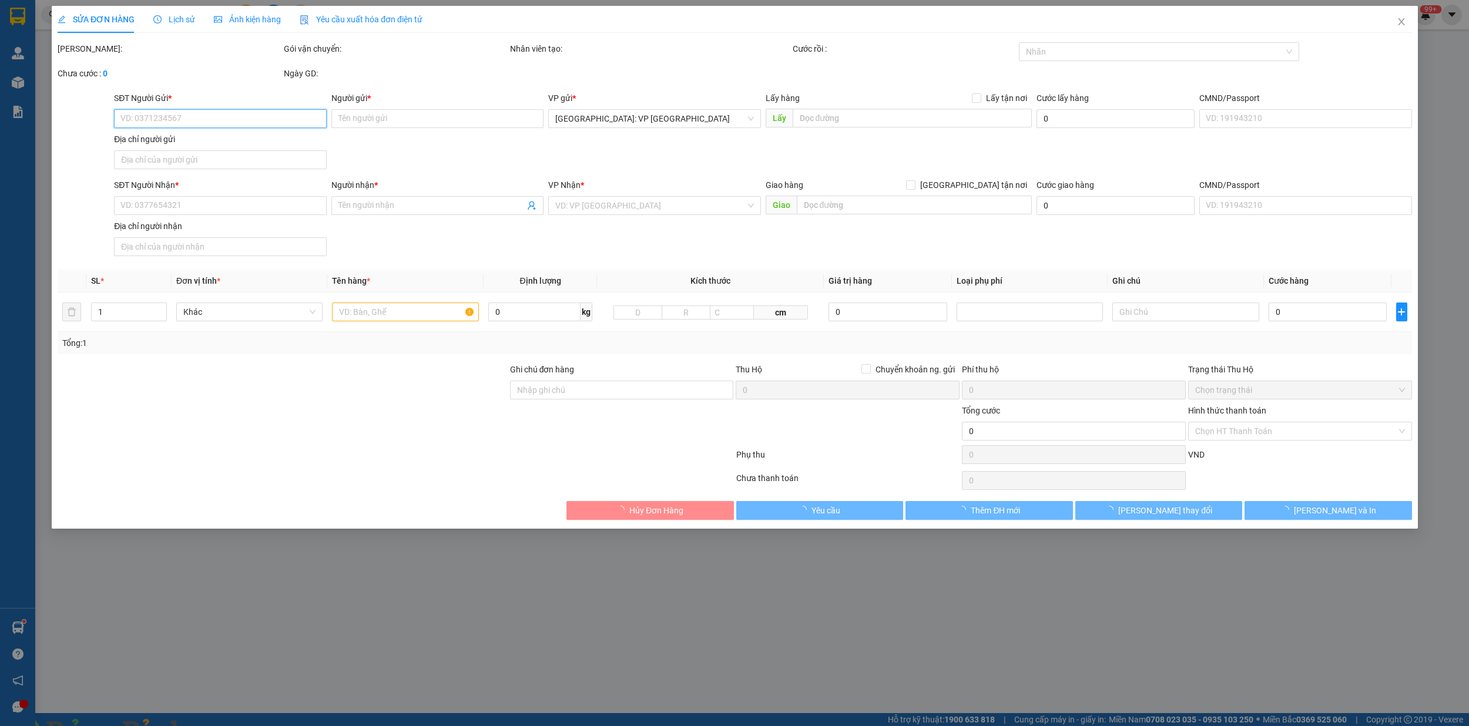
type input "Sn 994 QL80, KP Đông AN, Tân Hiệp, Kiên Giang"
type input "400.000"
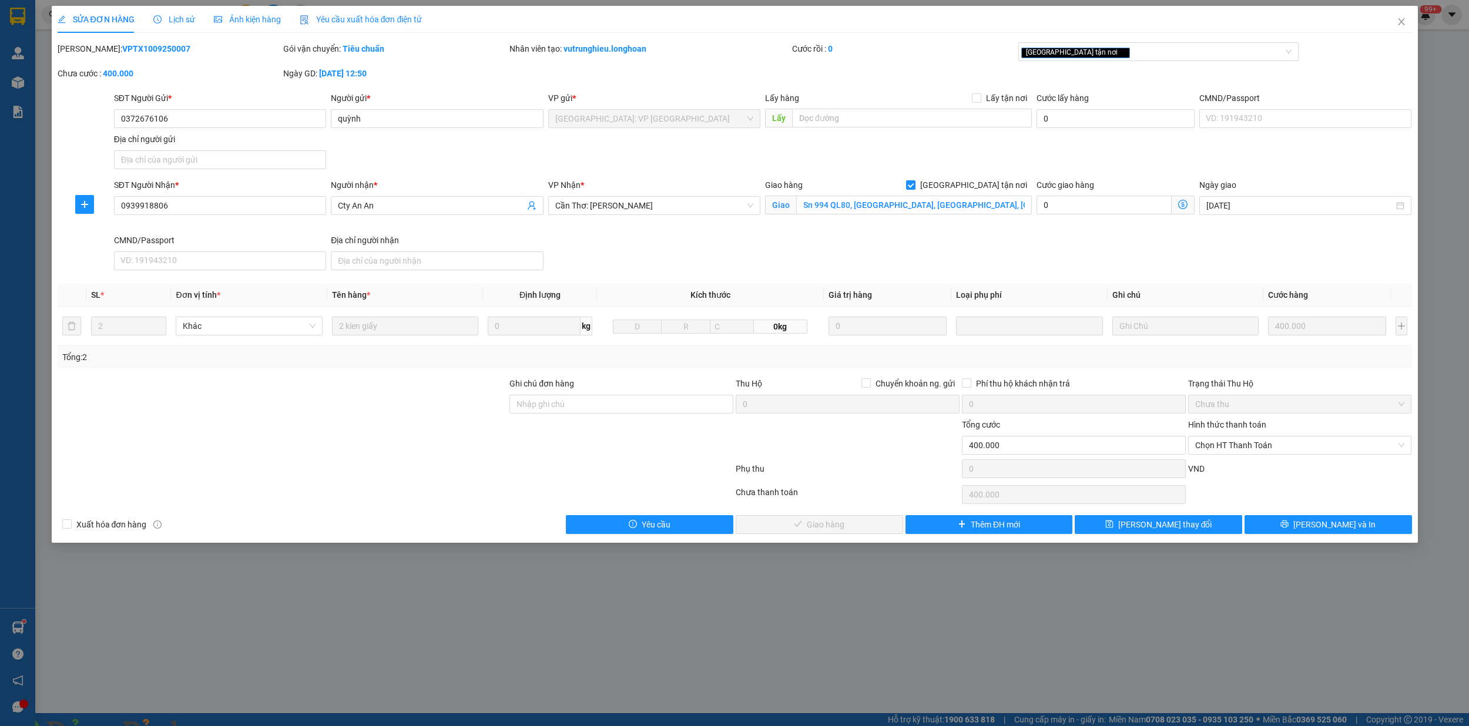
click at [182, 19] on span "Lịch sử" at bounding box center [174, 19] width 42 height 9
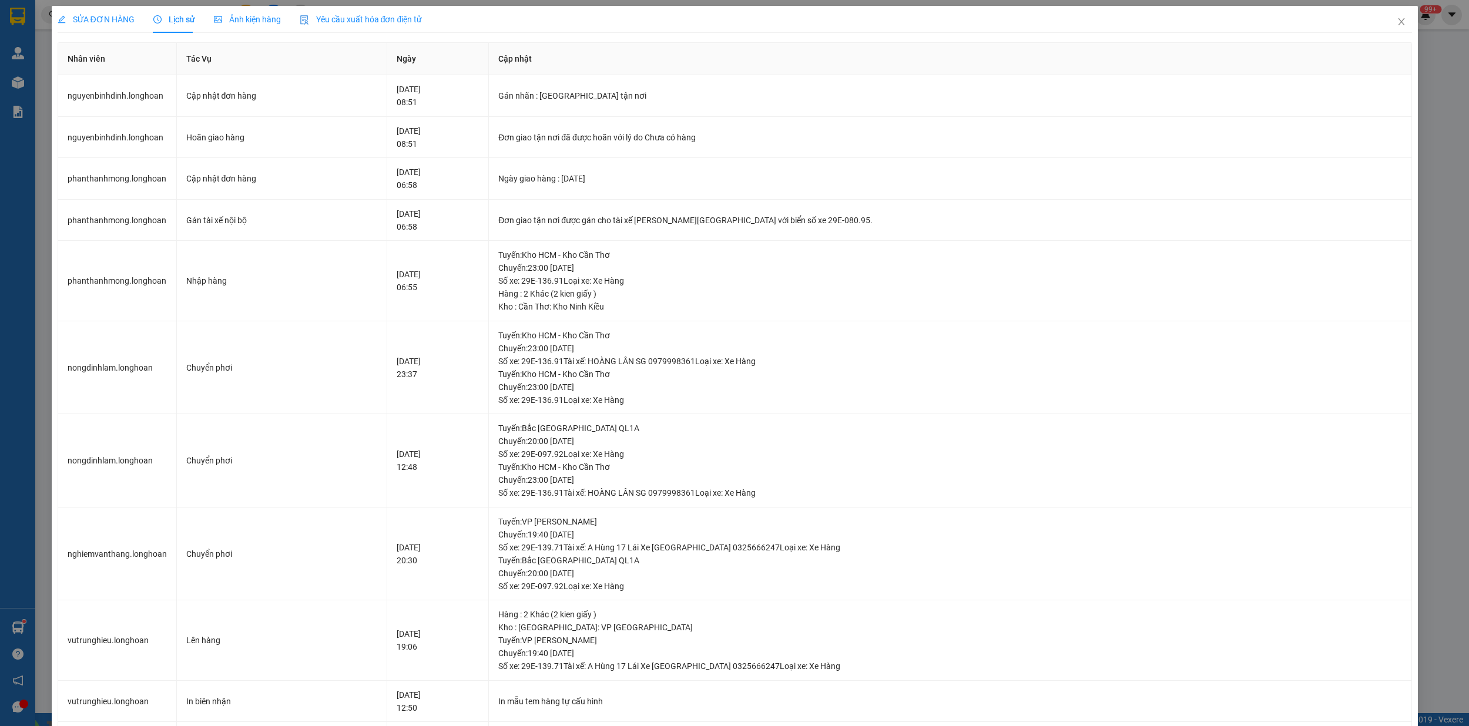
click at [216, 726] on img at bounding box center [212, 733] width 7 height 7
click at [1390, 15] on span "Close" at bounding box center [1401, 22] width 33 height 33
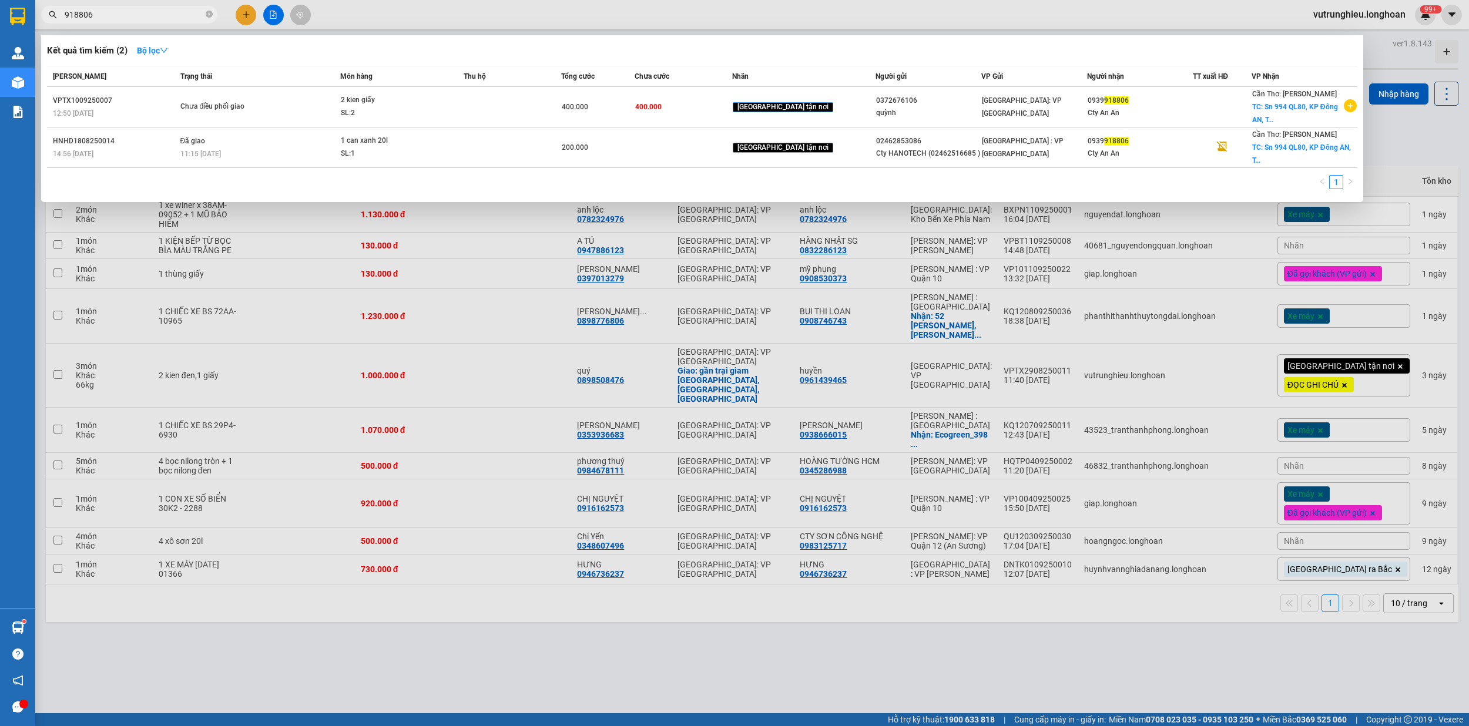
click at [123, 13] on input "918806" at bounding box center [134, 14] width 139 height 13
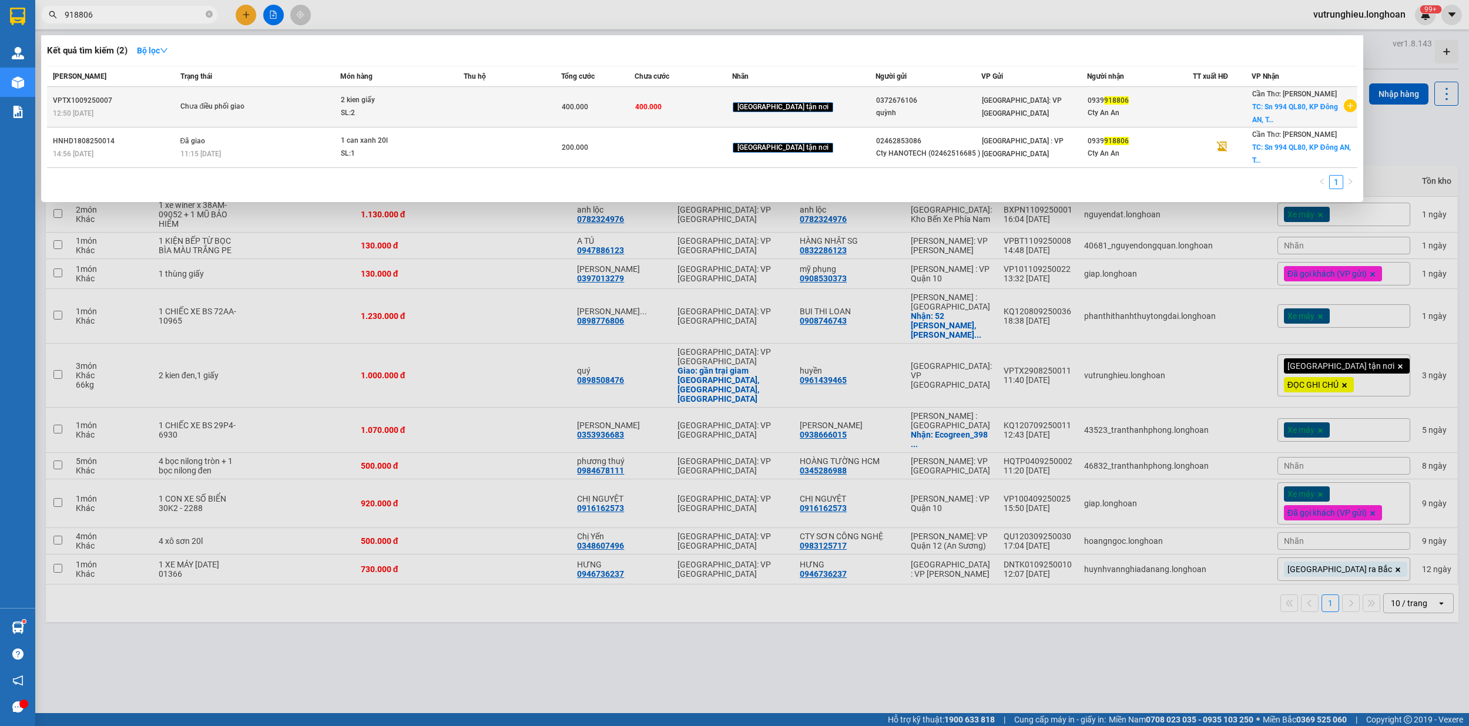
click at [322, 109] on span "Chưa điều phối giao" at bounding box center [259, 106] width 159 height 13
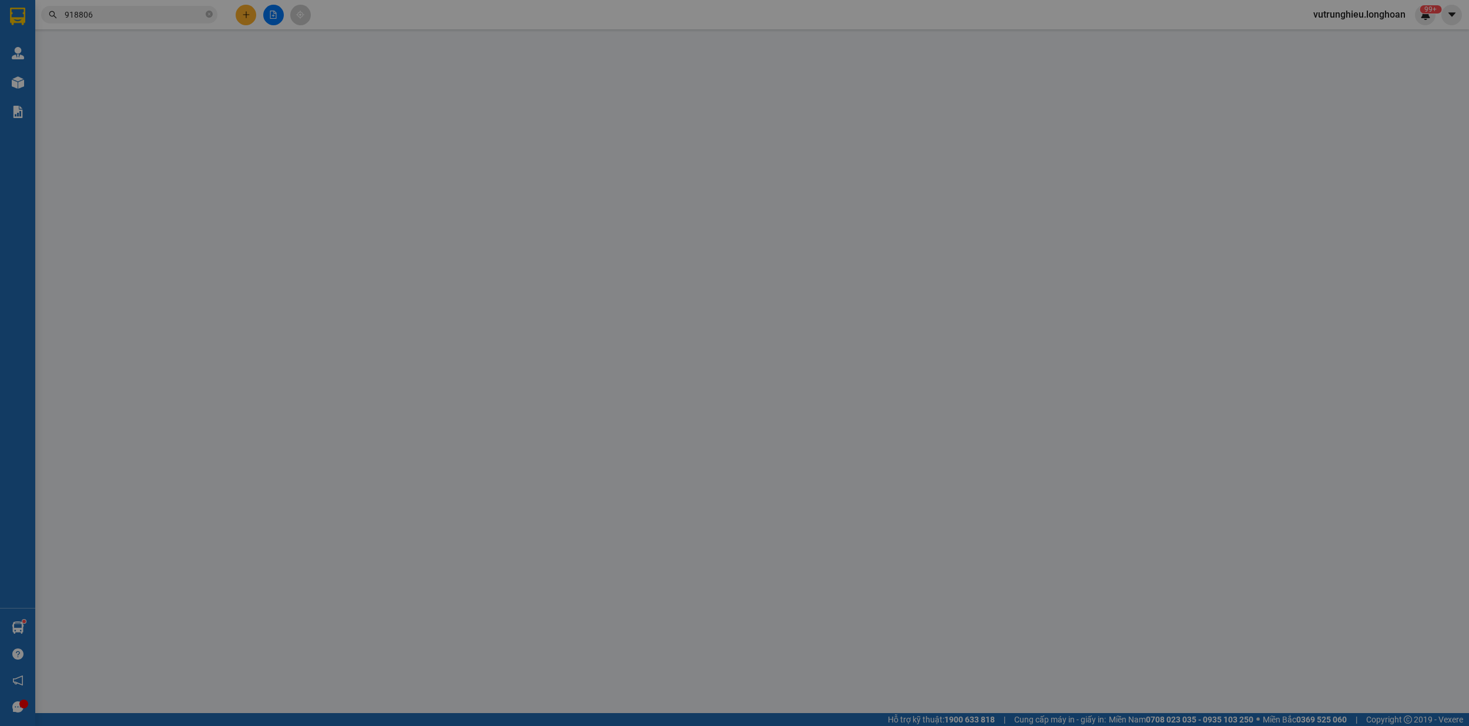
type input "0372676106"
type input "quỳnh"
type input "0939918806"
type input "Cty An An"
checkbox input "true"
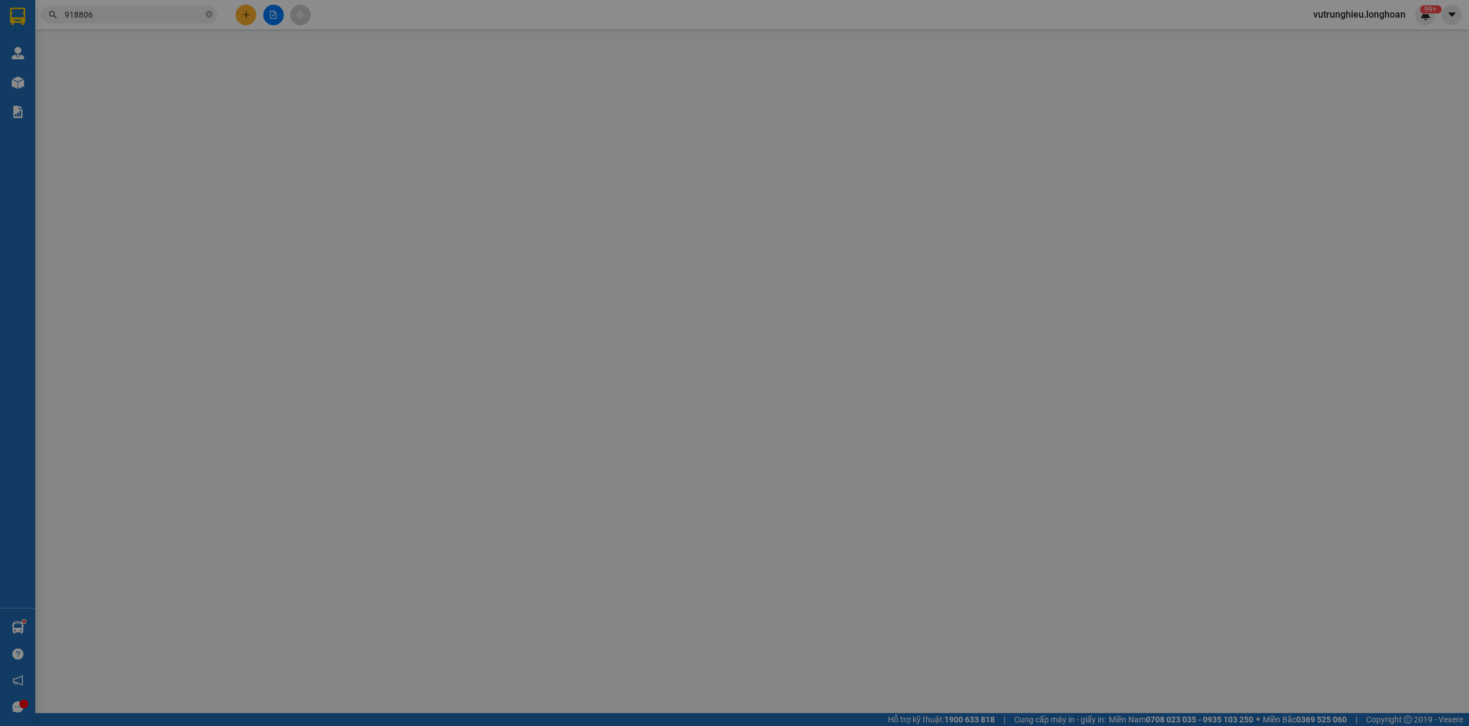
type input "Sn 994 QL80, KP Đông AN, Tân Hiệp, Kiên Giang"
type input "400.000"
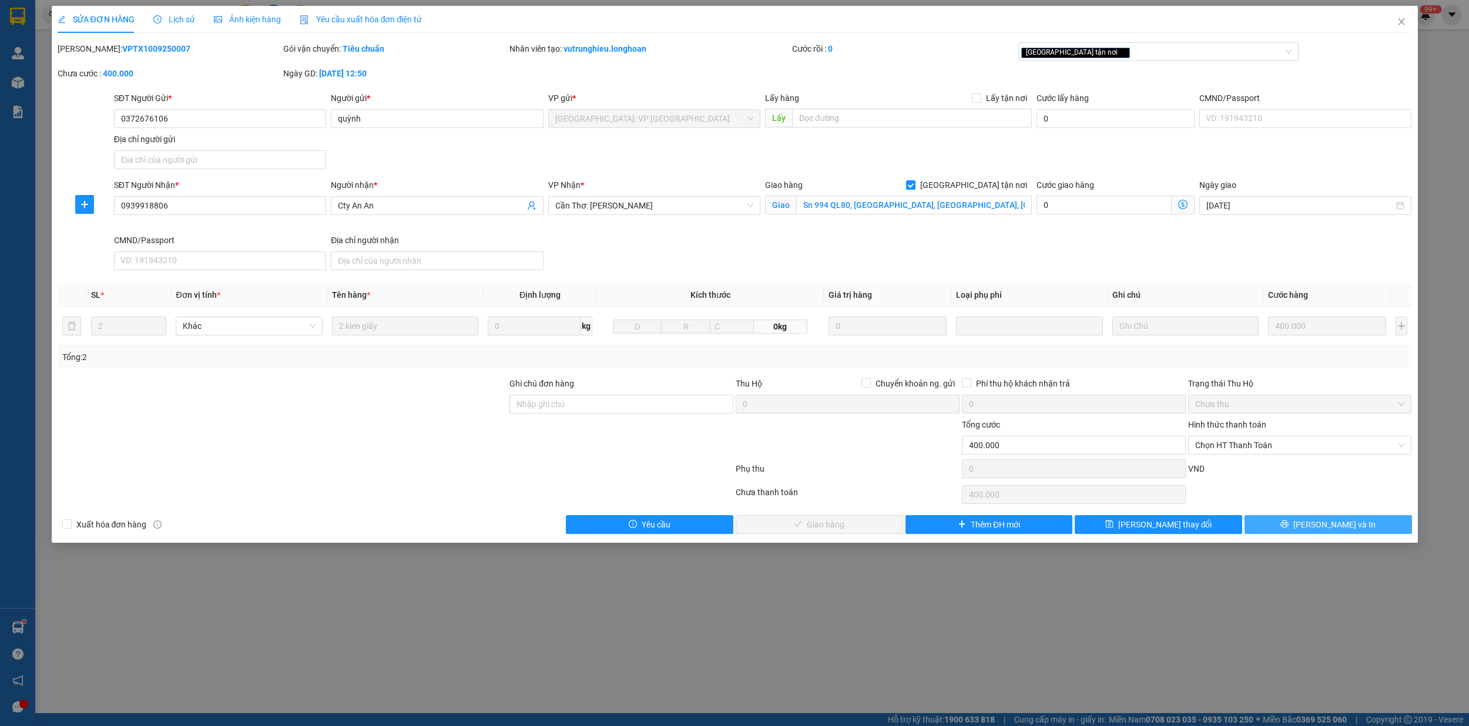
click at [1329, 534] on button "[PERSON_NAME] và In" at bounding box center [1327, 524] width 167 height 19
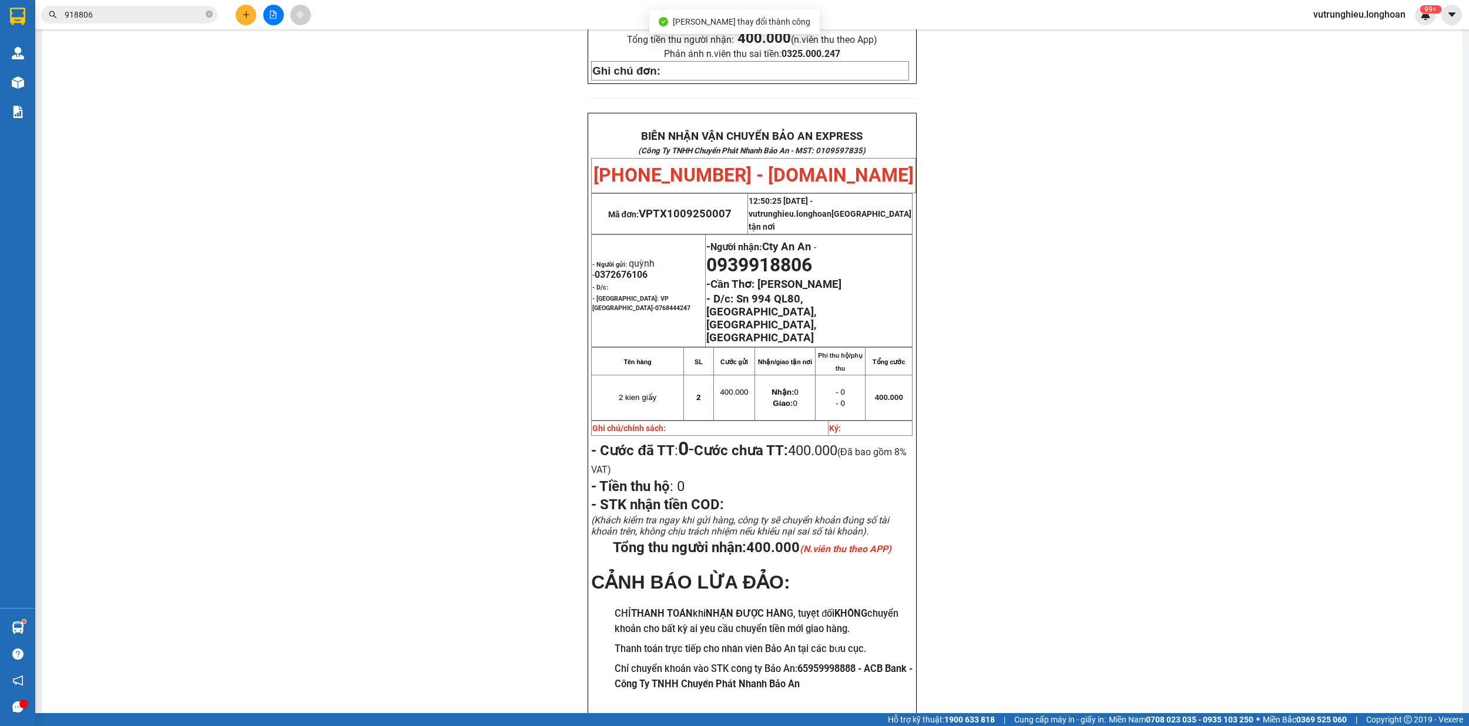
scroll to position [513, 0]
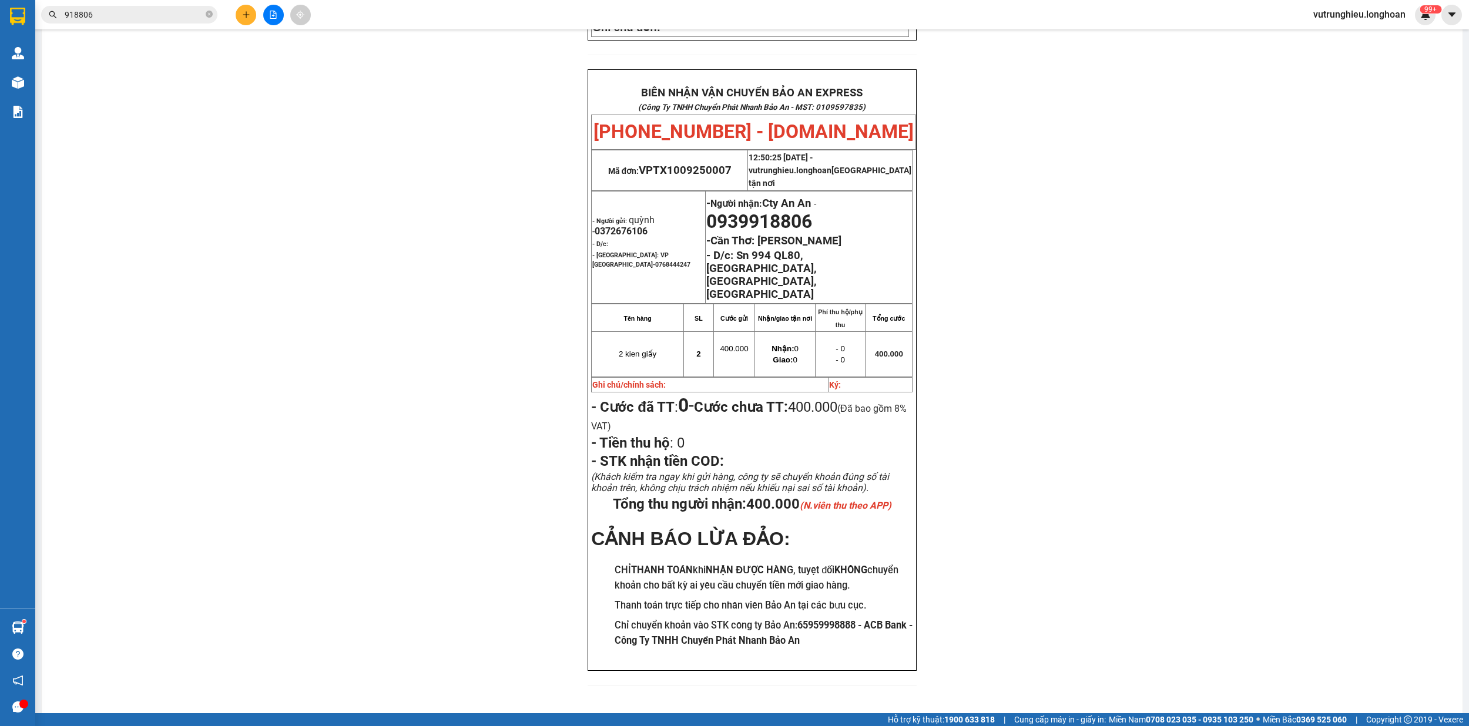
click at [127, 9] on input "918806" at bounding box center [134, 14] width 139 height 13
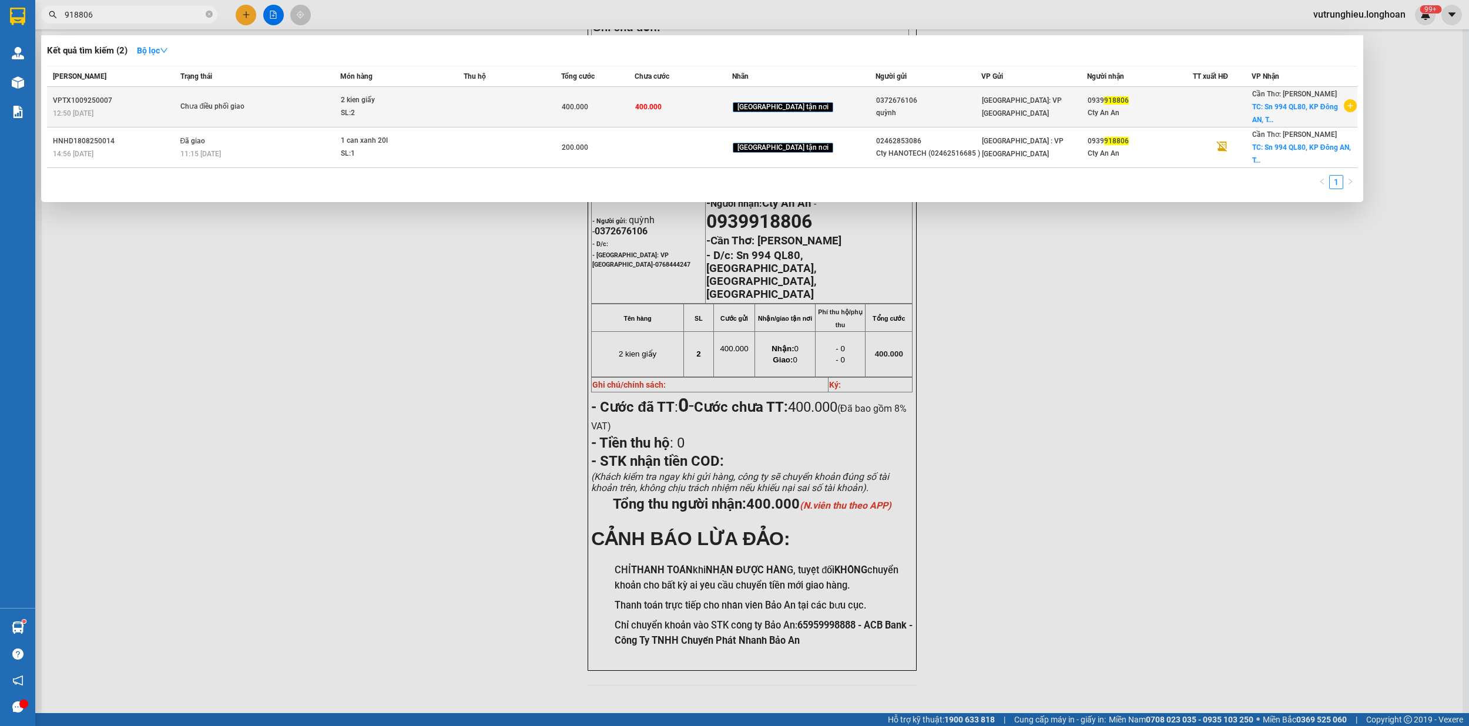
click at [308, 105] on span "Chưa điều phối giao" at bounding box center [259, 106] width 159 height 13
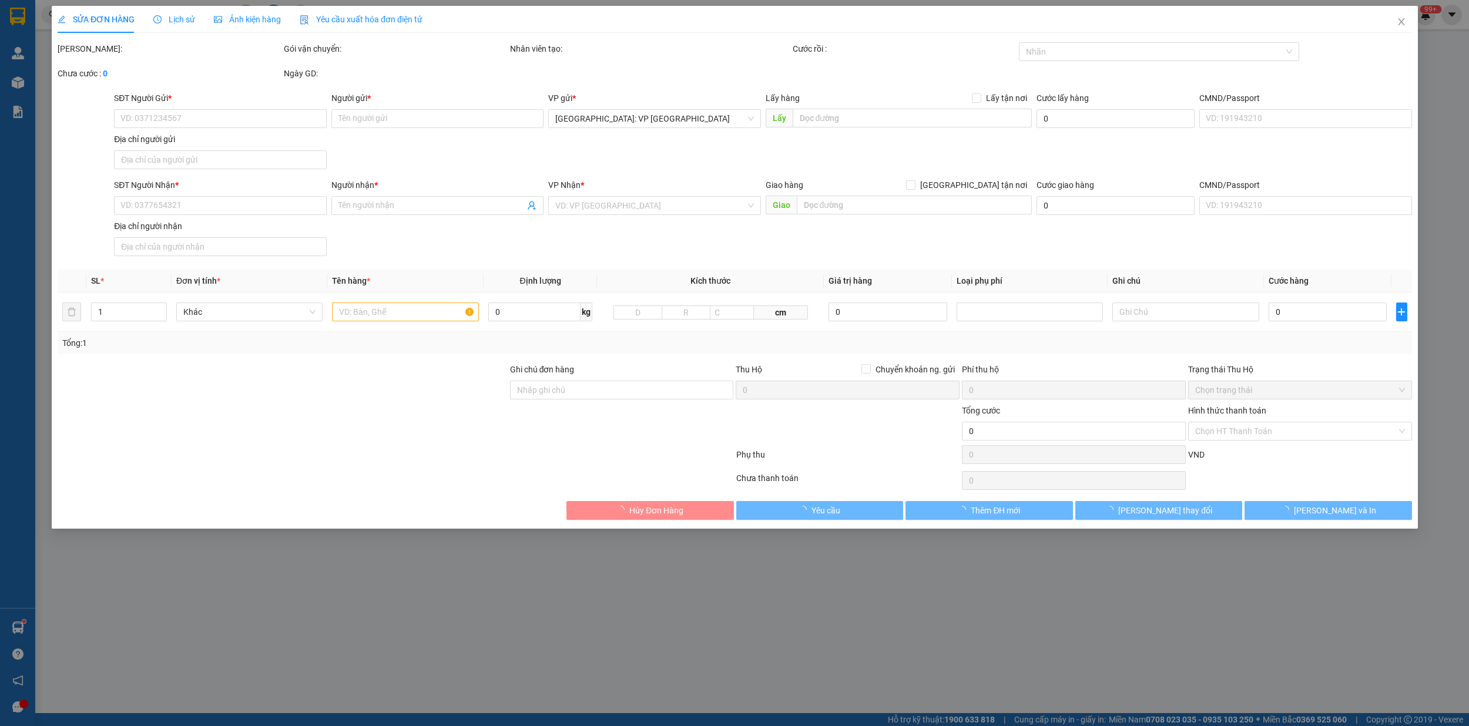
type input "0372676106"
type input "quỳnh"
type input "0939918806"
type input "Cty An An"
checkbox input "true"
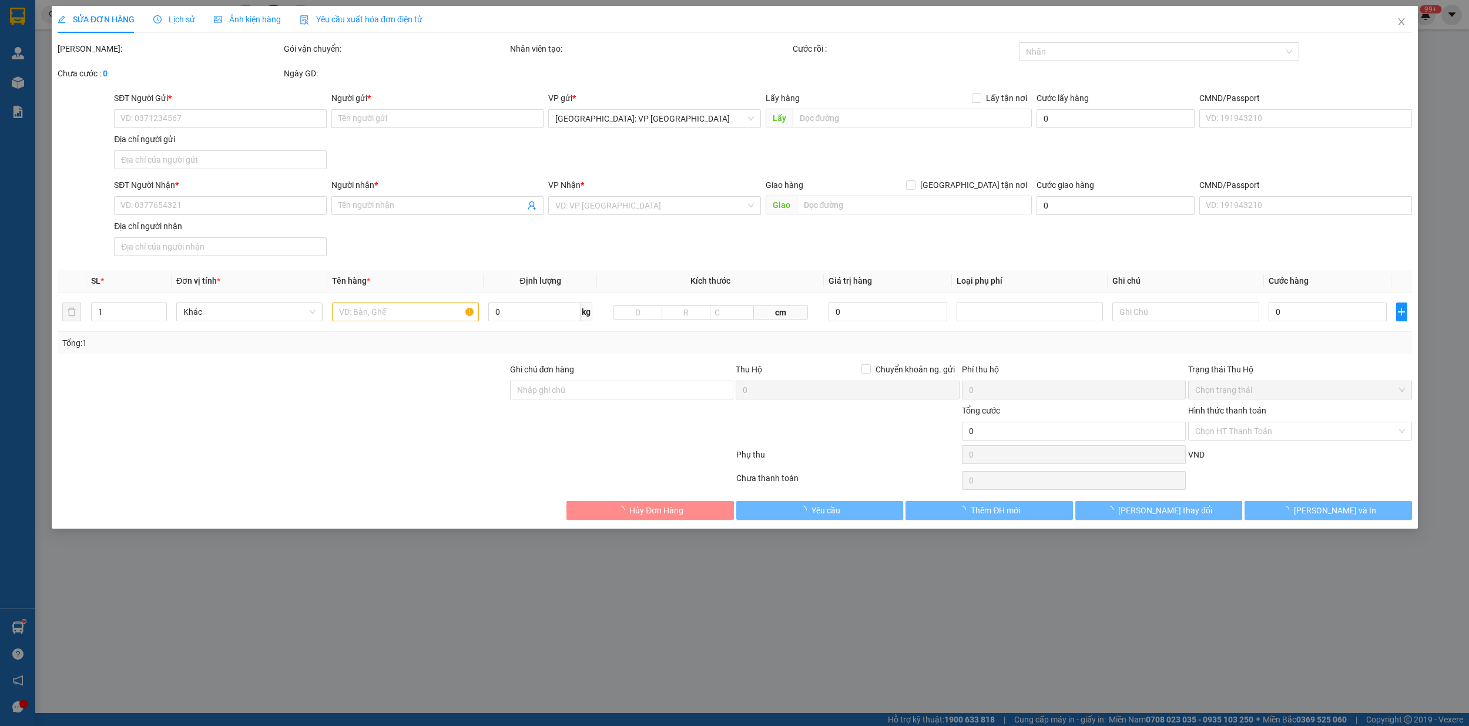
type input "Sn 994 QL80, KP Đông AN, Tân Hiệp, Kiên Giang"
type input "400.000"
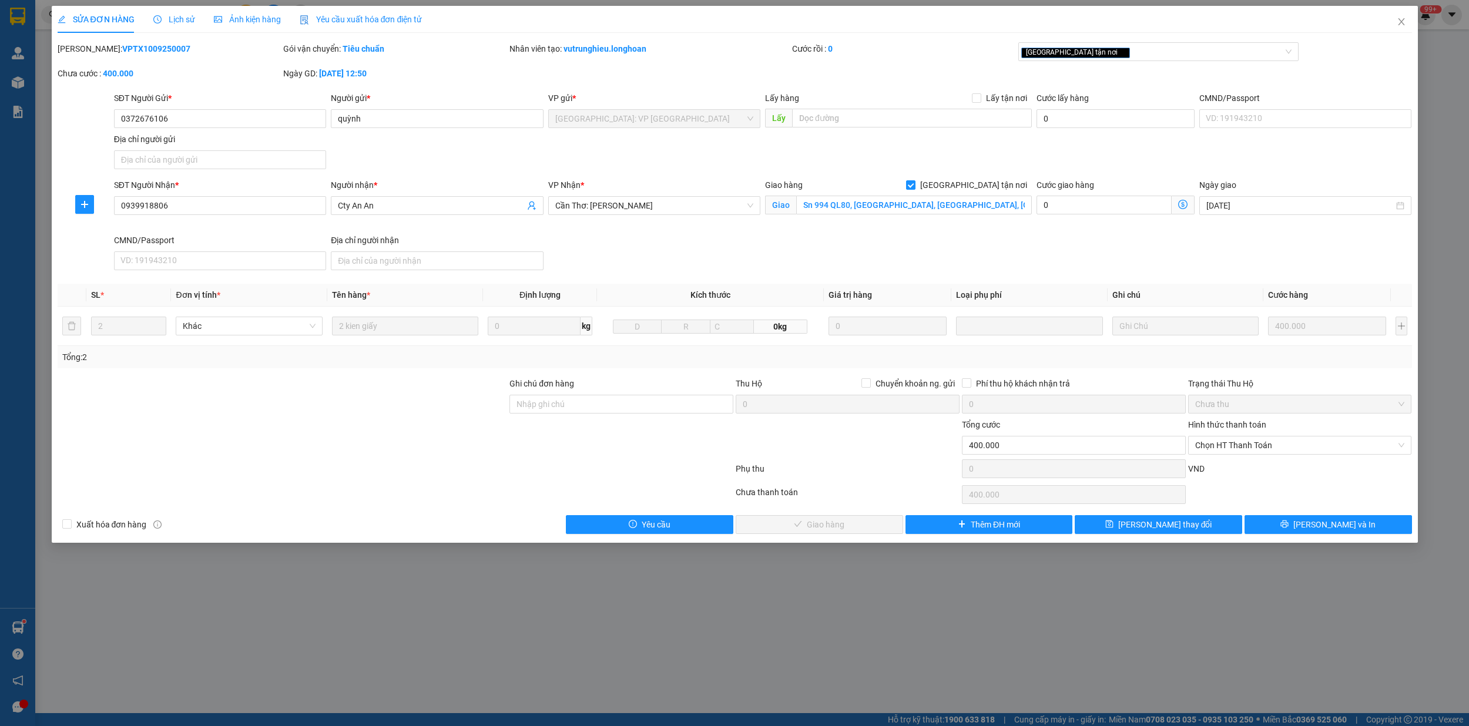
click at [188, 18] on span "Lịch sử" at bounding box center [174, 19] width 42 height 9
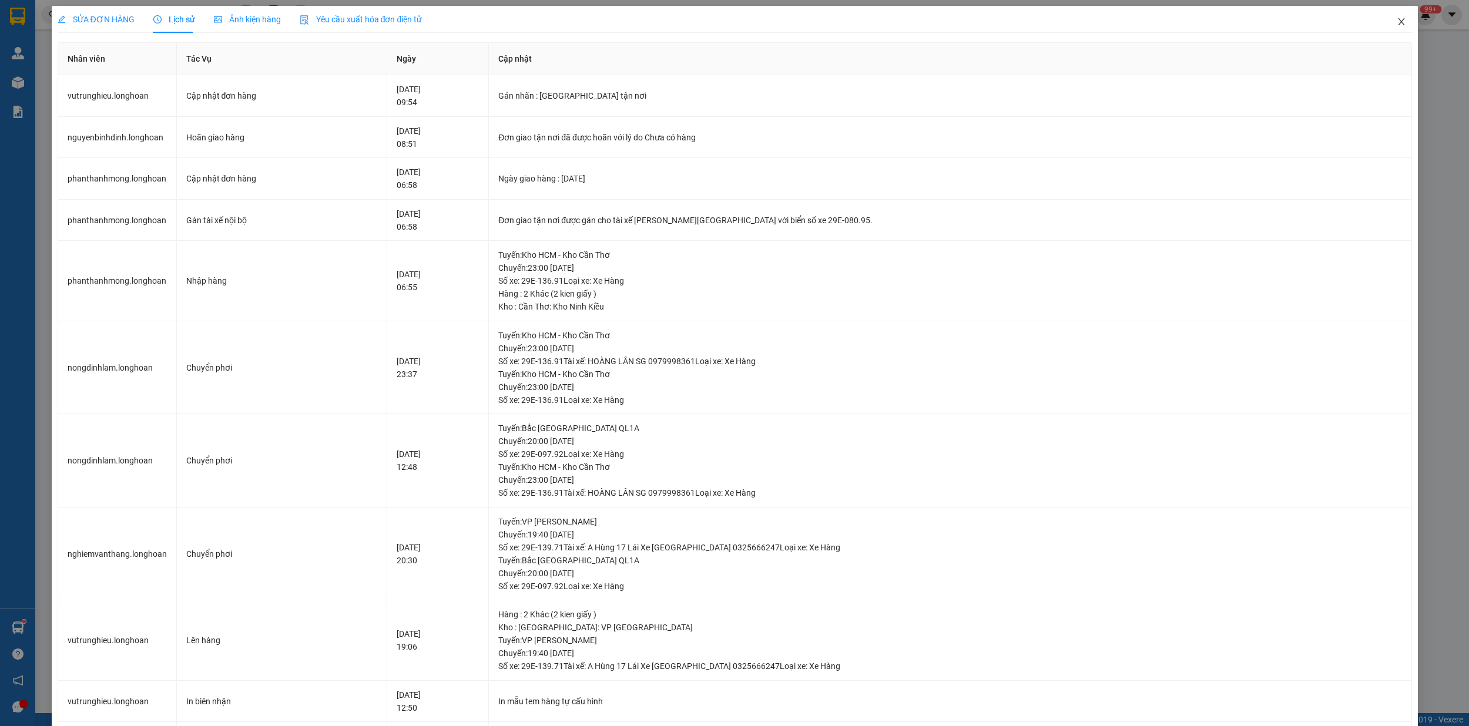
click at [1396, 19] on icon "close" at bounding box center [1400, 21] width 9 height 9
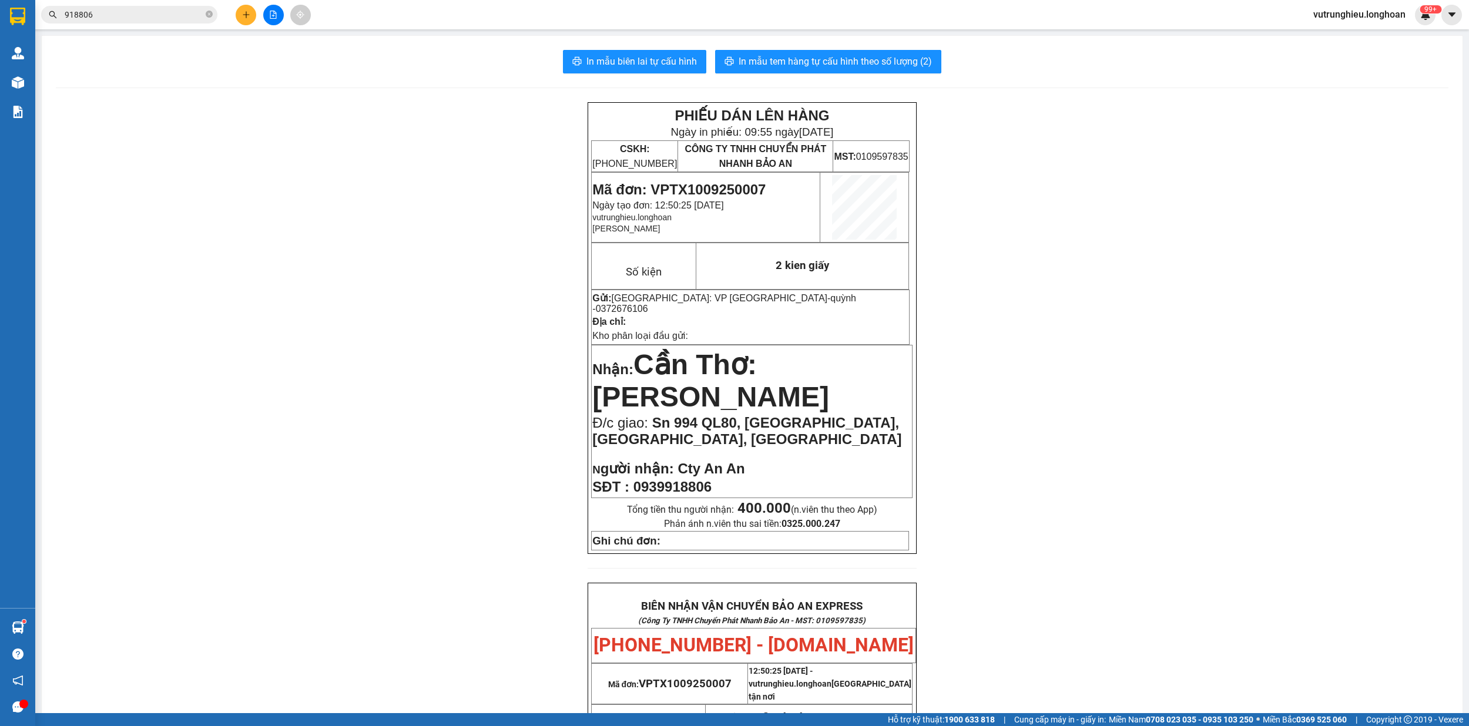
scroll to position [235, 0]
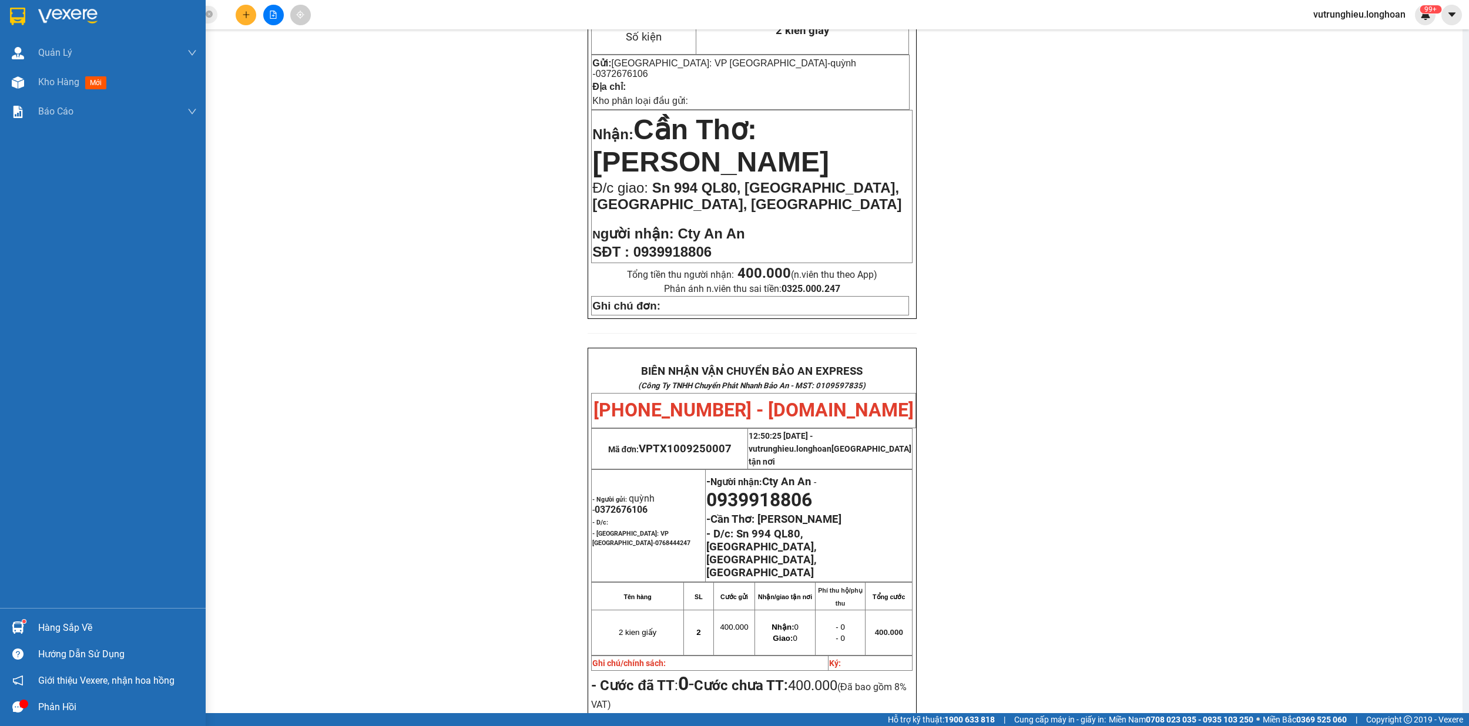
click at [8, 12] on div at bounding box center [18, 16] width 21 height 21
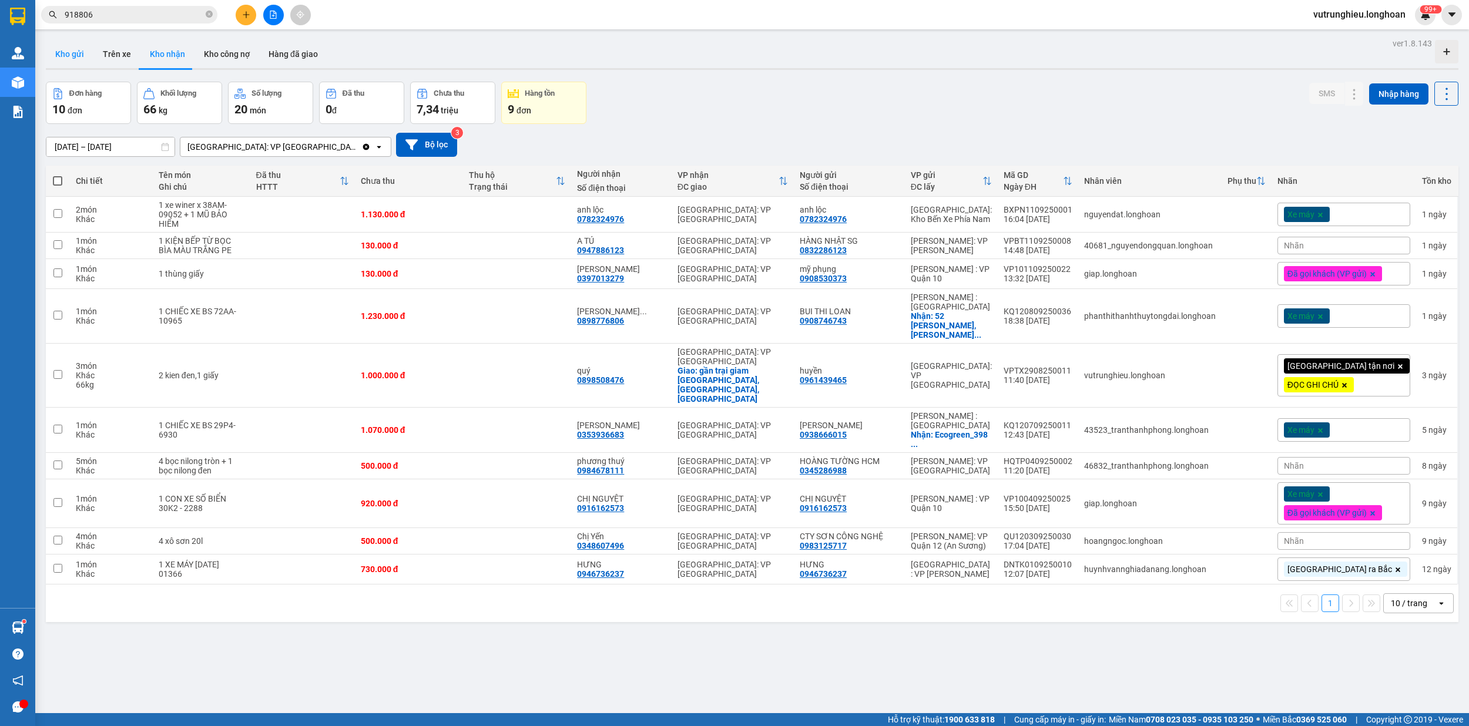
click at [76, 53] on button "Kho gửi" at bounding box center [70, 54] width 48 height 28
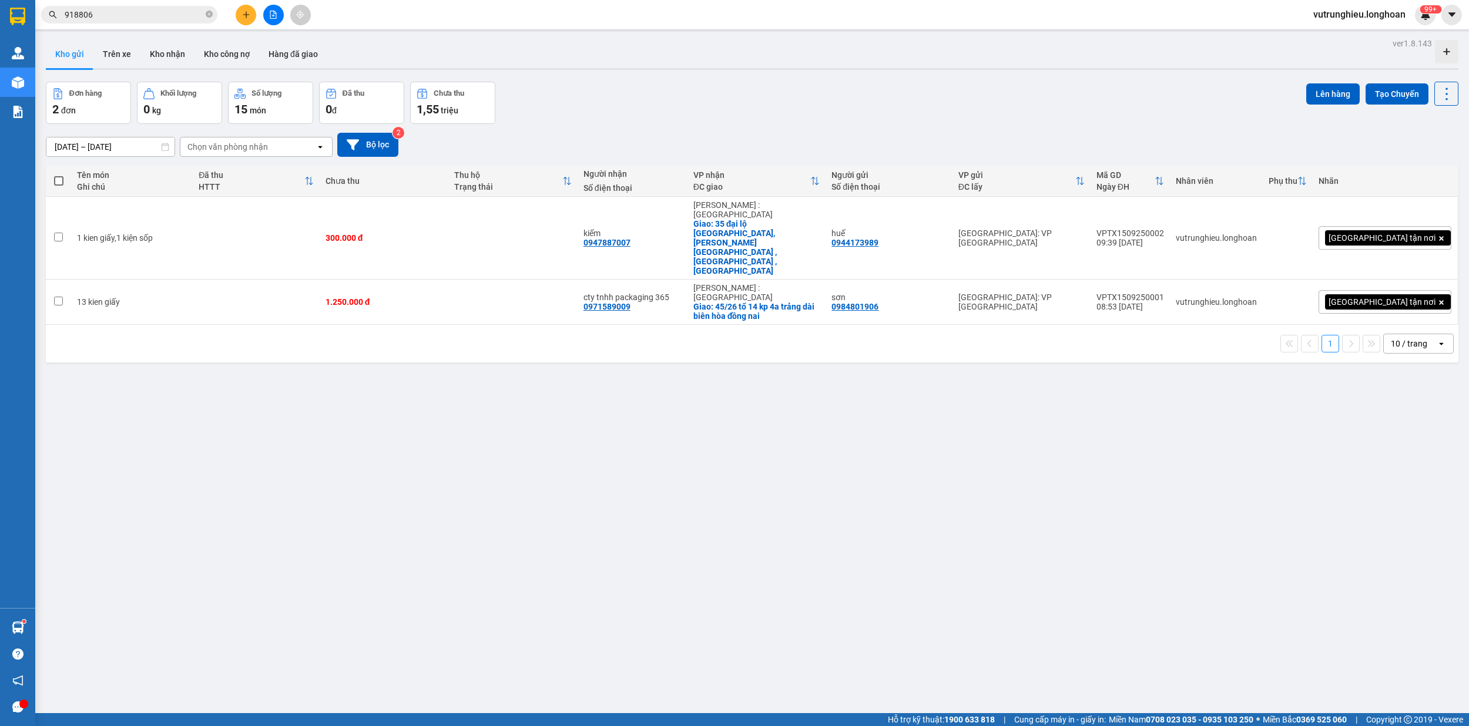
click at [240, 22] on button at bounding box center [246, 15] width 21 height 21
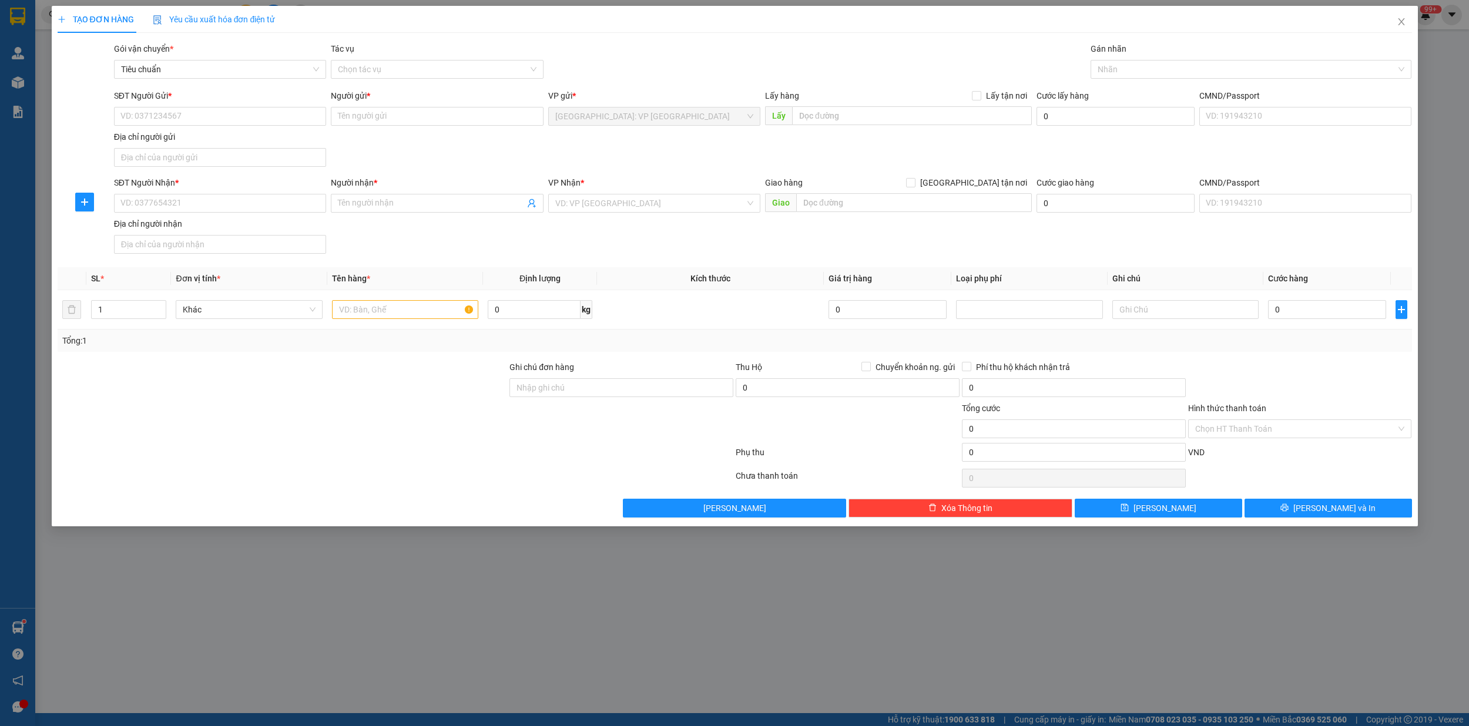
click at [179, 190] on div "SĐT Người Nhận *" at bounding box center [220, 185] width 212 height 18
click at [179, 204] on input "SĐT Người Nhận *" at bounding box center [220, 203] width 212 height 19
type input "0902122725"
click at [372, 208] on input "Người nhận *" at bounding box center [431, 203] width 186 height 13
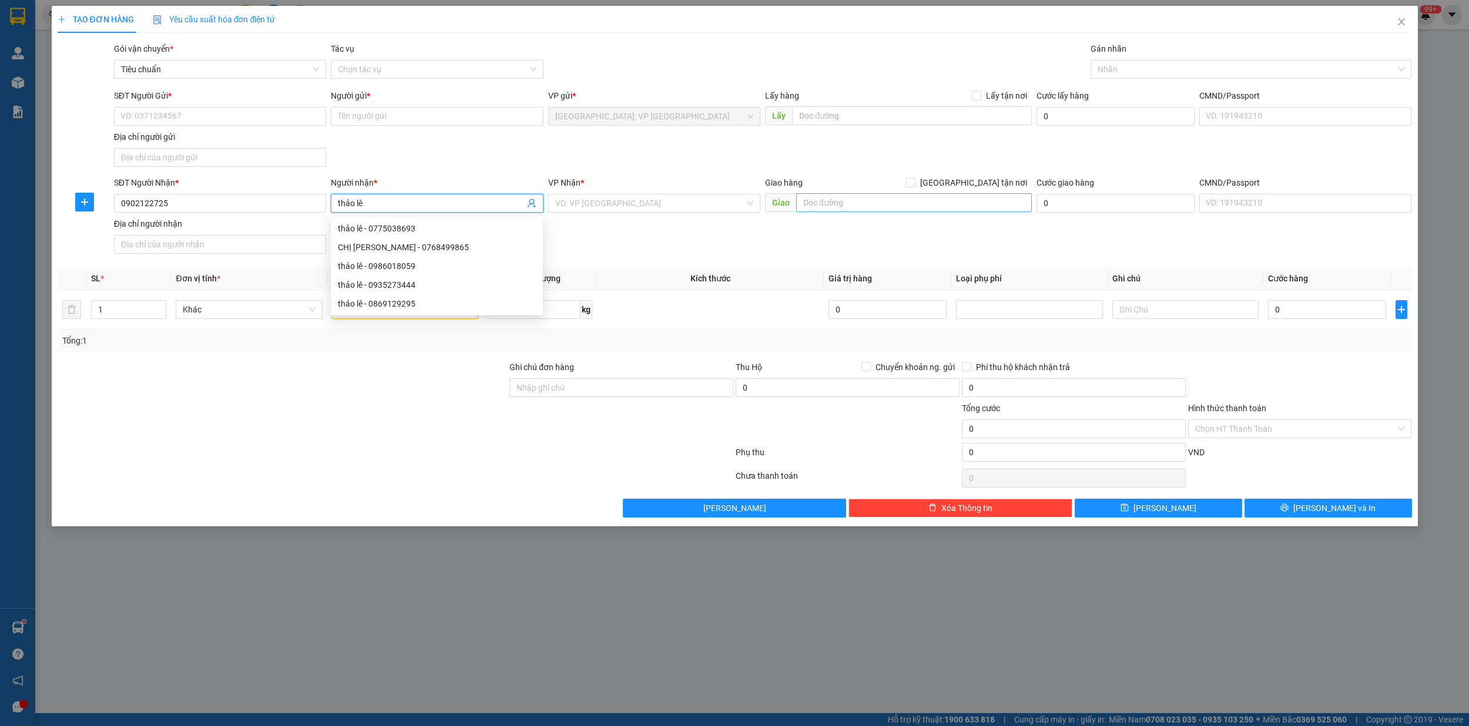
type input "thảo lê"
click at [899, 209] on input "text" at bounding box center [914, 202] width 236 height 19
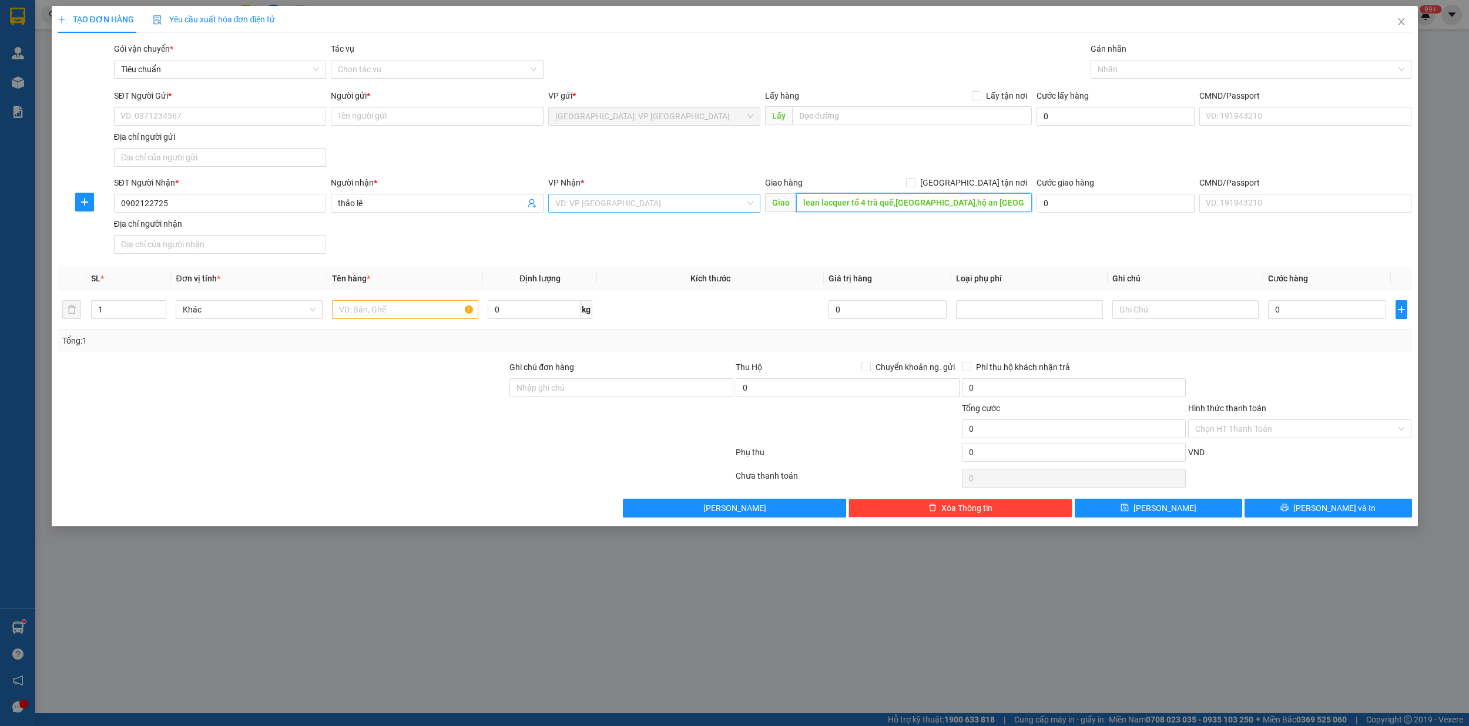
type input "lean lacquer tổ 4 trà quế,cẩm hà,hộ an đà nẵng"
click at [647, 204] on input "search" at bounding box center [650, 203] width 190 height 18
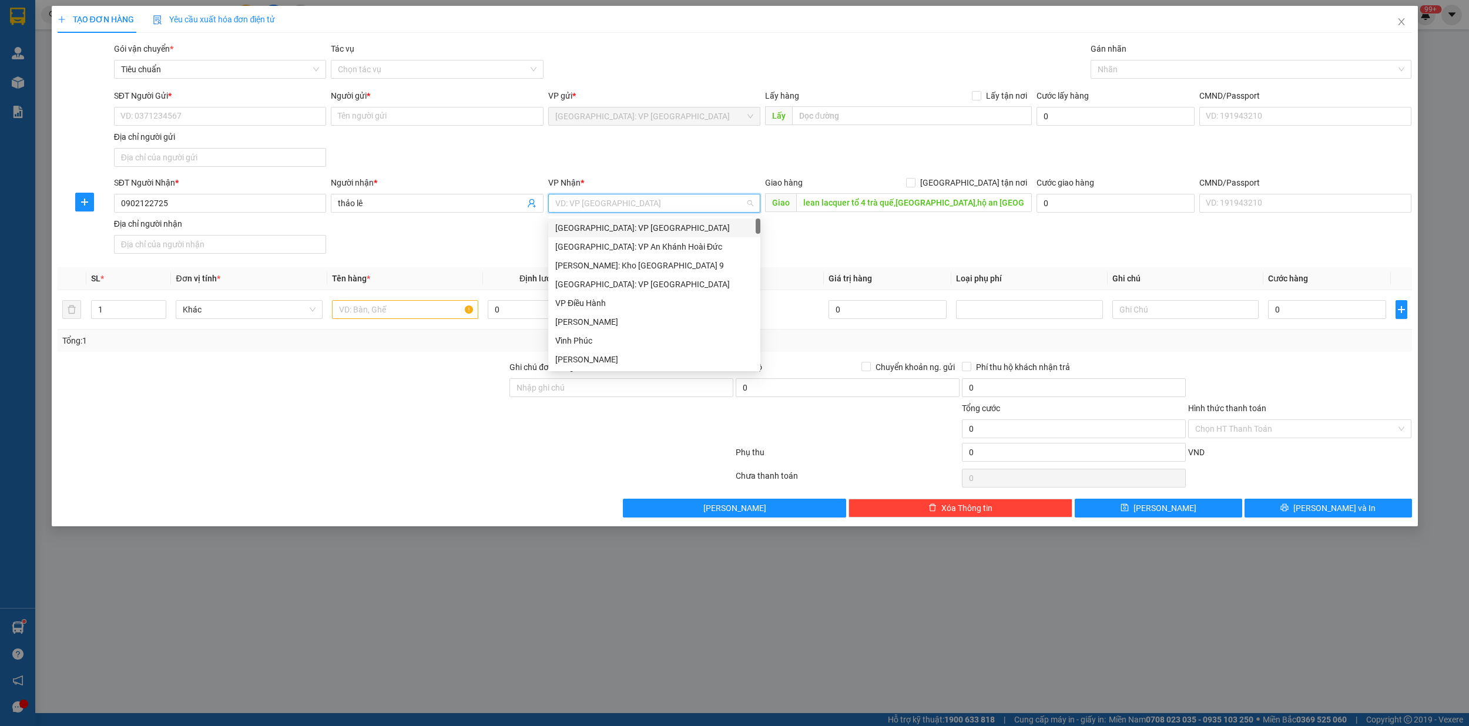
type input "d"
type input "đà"
drag, startPoint x: 617, startPoint y: 242, endPoint x: 627, endPoint y: 243, distance: 10.6
click at [618, 243] on div "Đà Nẵng : VP Thanh Khê" at bounding box center [663, 246] width 216 height 13
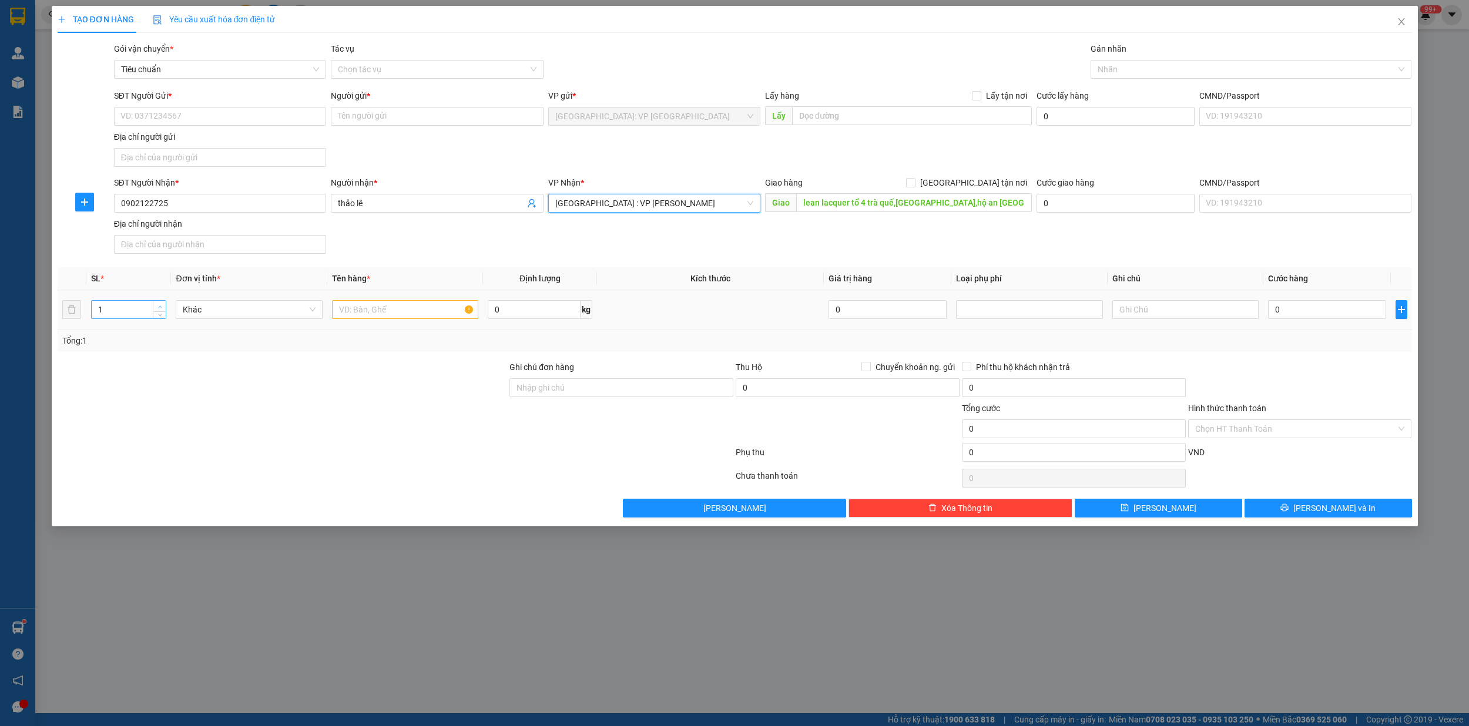
click at [160, 306] on icon "up" at bounding box center [160, 307] width 4 height 4
type input "6"
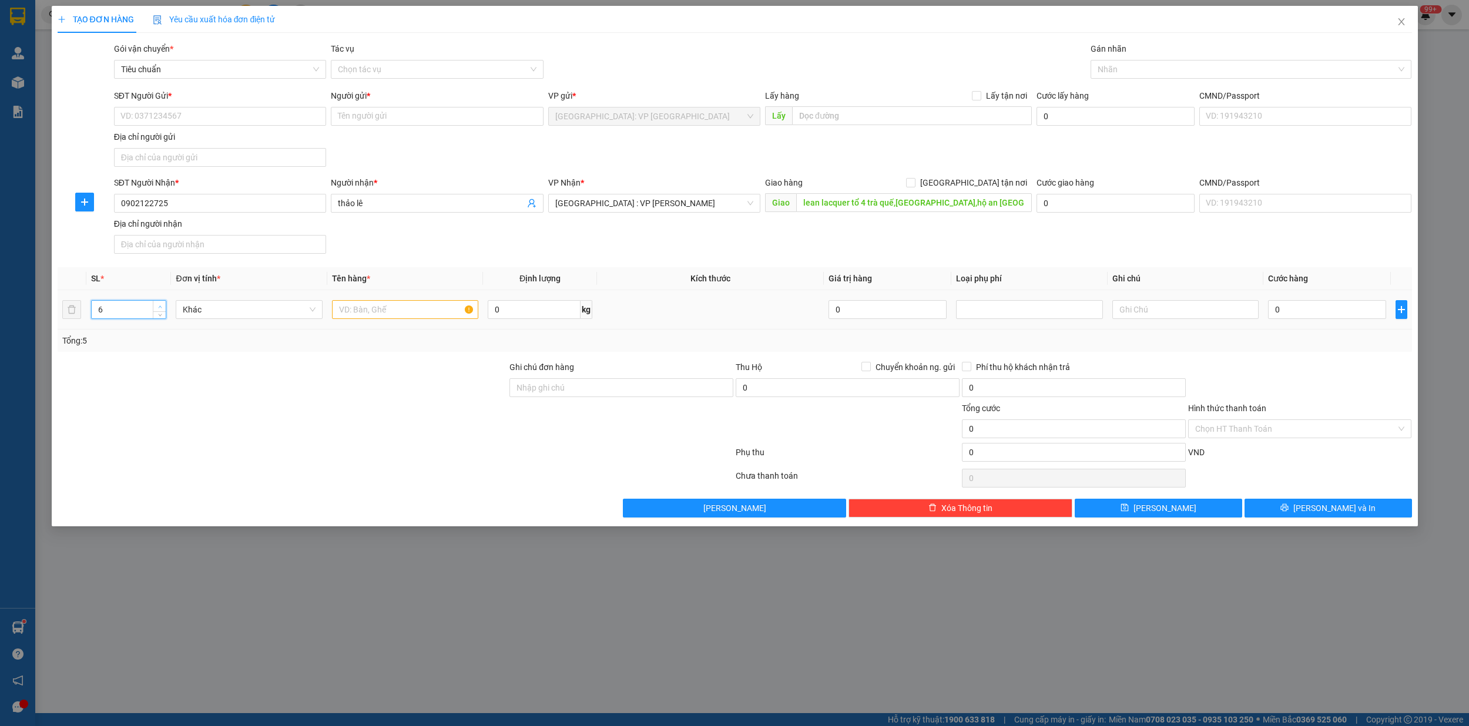
click at [160, 306] on icon "up" at bounding box center [160, 307] width 4 height 4
click at [352, 314] on input "text" at bounding box center [405, 309] width 147 height 19
type input "5 kien sốp nổ,1 giấy"
click at [163, 116] on input "SĐT Người Gửi *" at bounding box center [220, 116] width 212 height 19
type input "0397638180"
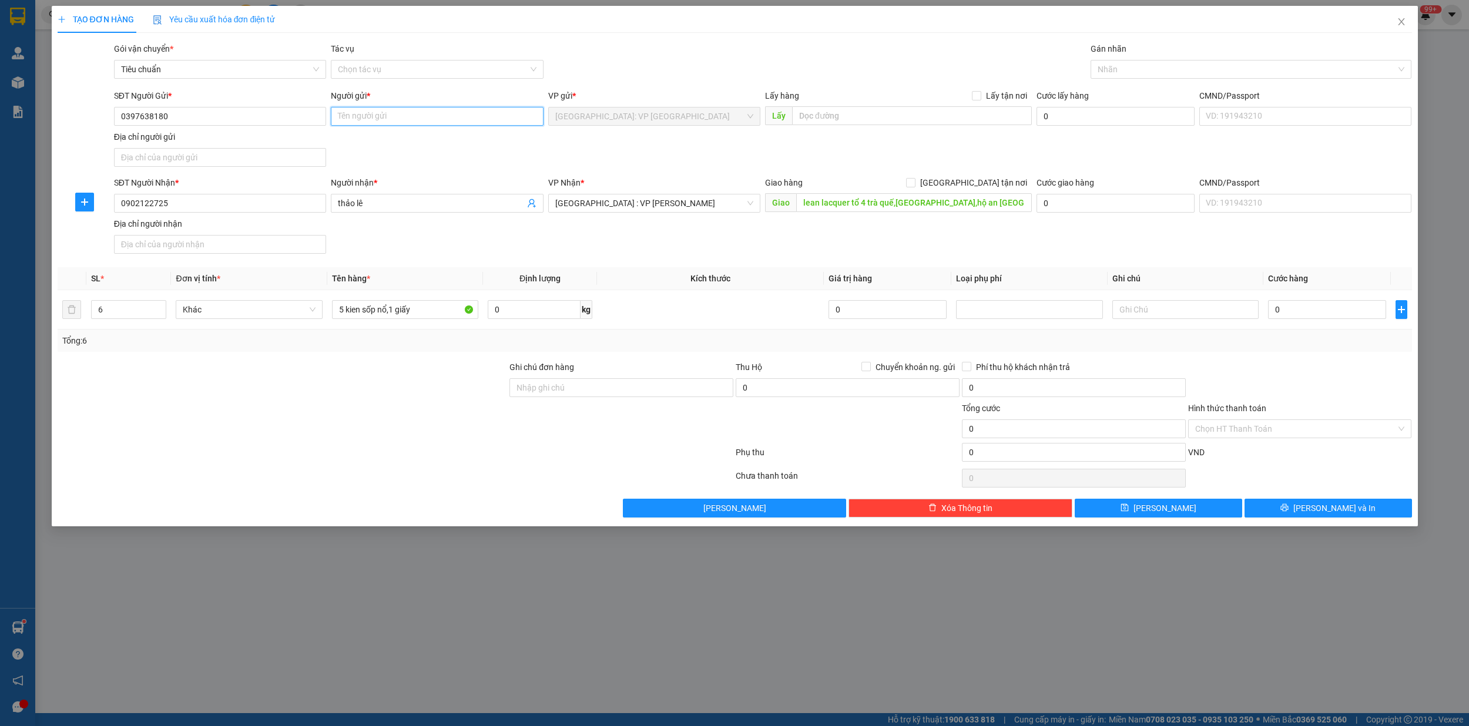
click at [369, 121] on input "Người gửi *" at bounding box center [437, 116] width 212 height 19
click at [381, 121] on input "Người gửi *" at bounding box center [437, 116] width 212 height 19
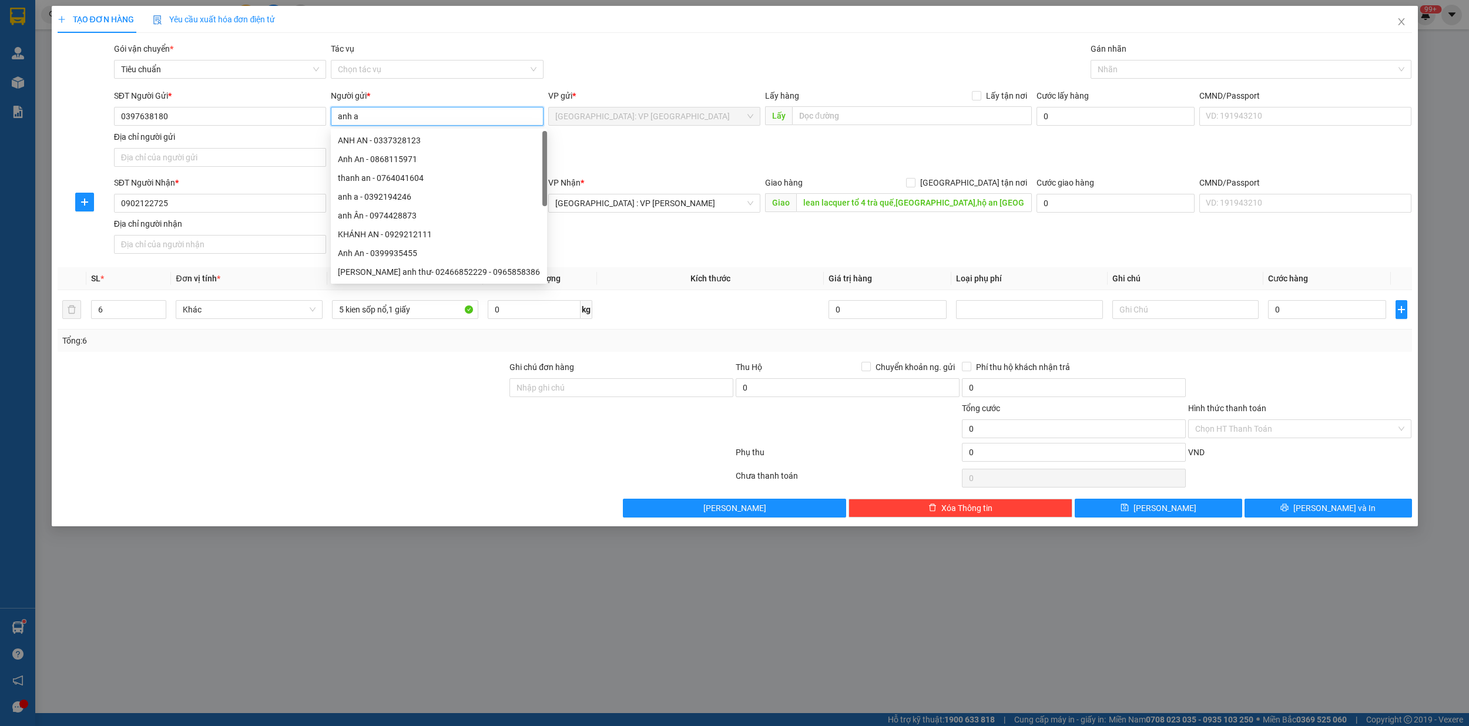
type input "anh a"
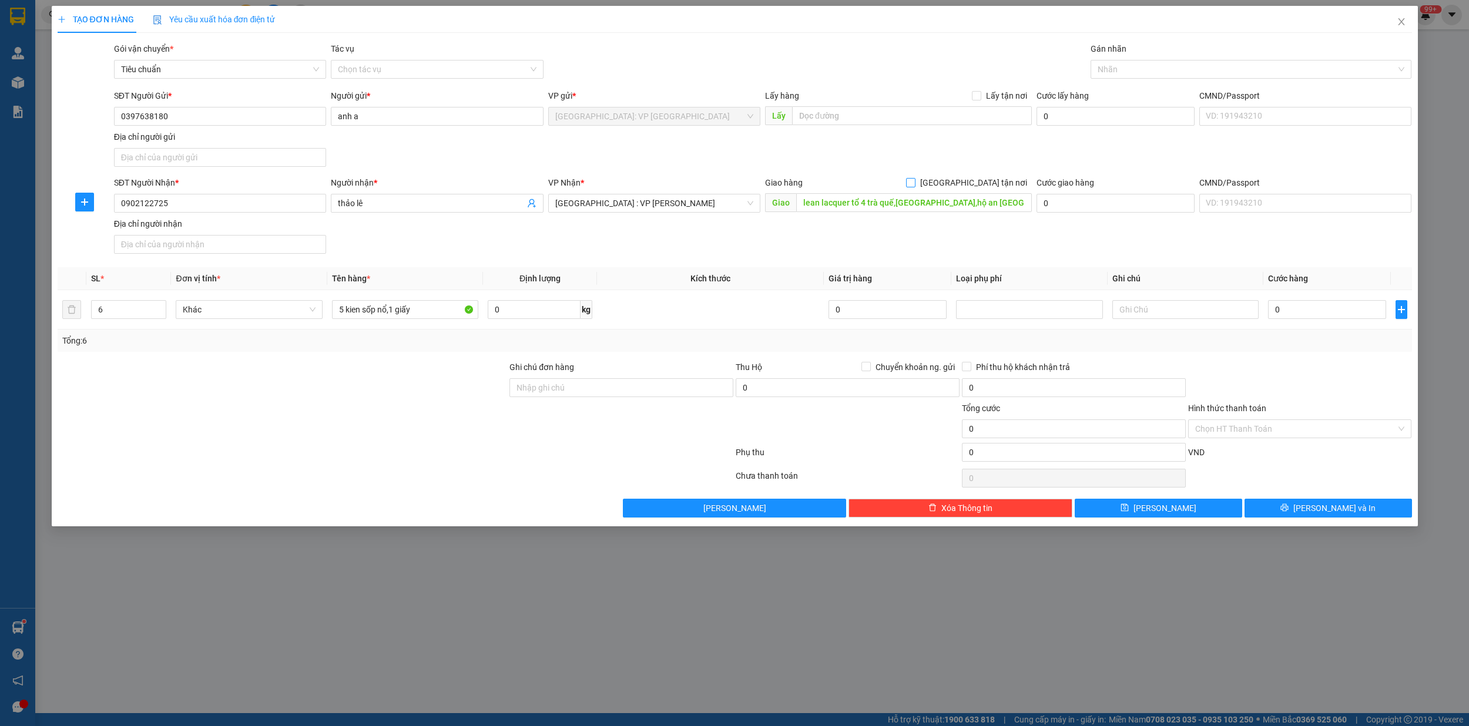
click at [914, 182] on input "[GEOGRAPHIC_DATA] tận nơi" at bounding box center [910, 182] width 8 height 8
checkbox input "true"
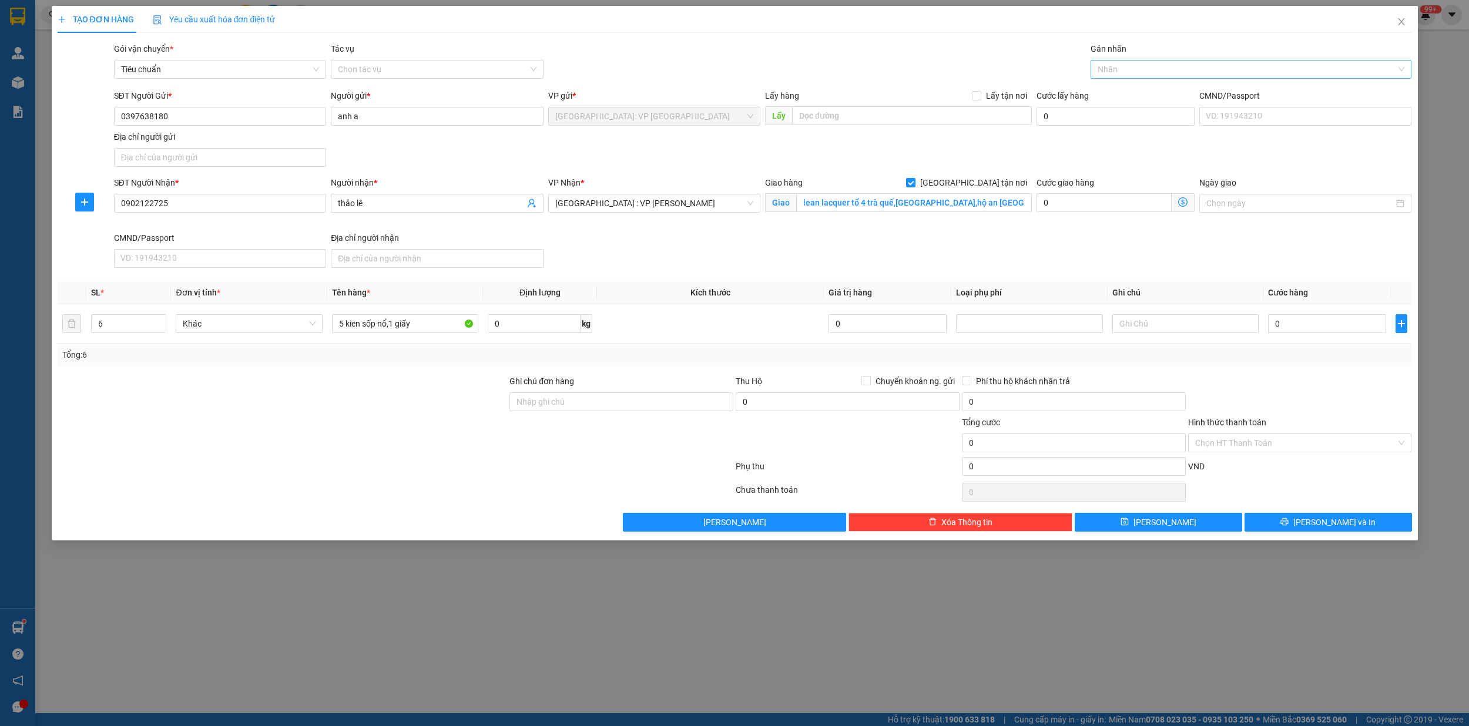
click at [1126, 69] on div at bounding box center [1244, 69] width 303 height 14
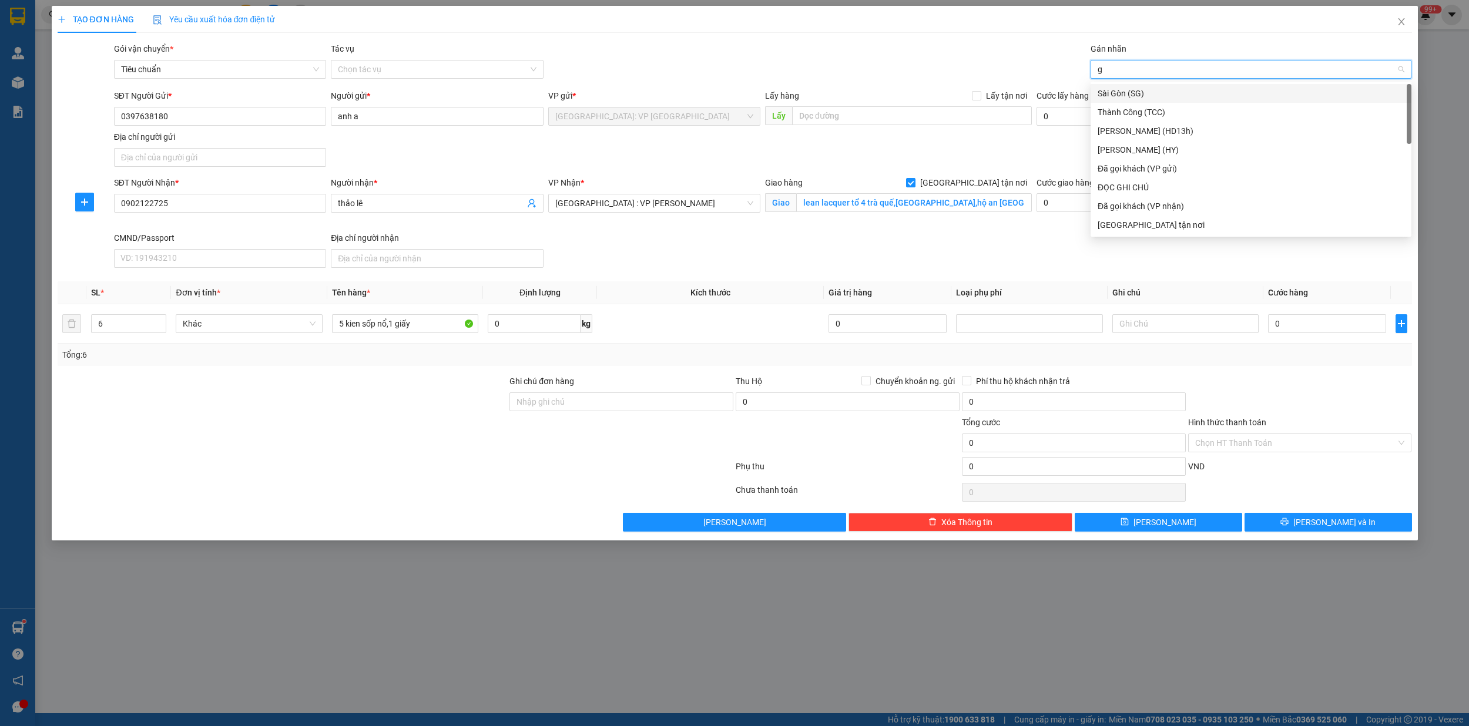
type input "gi"
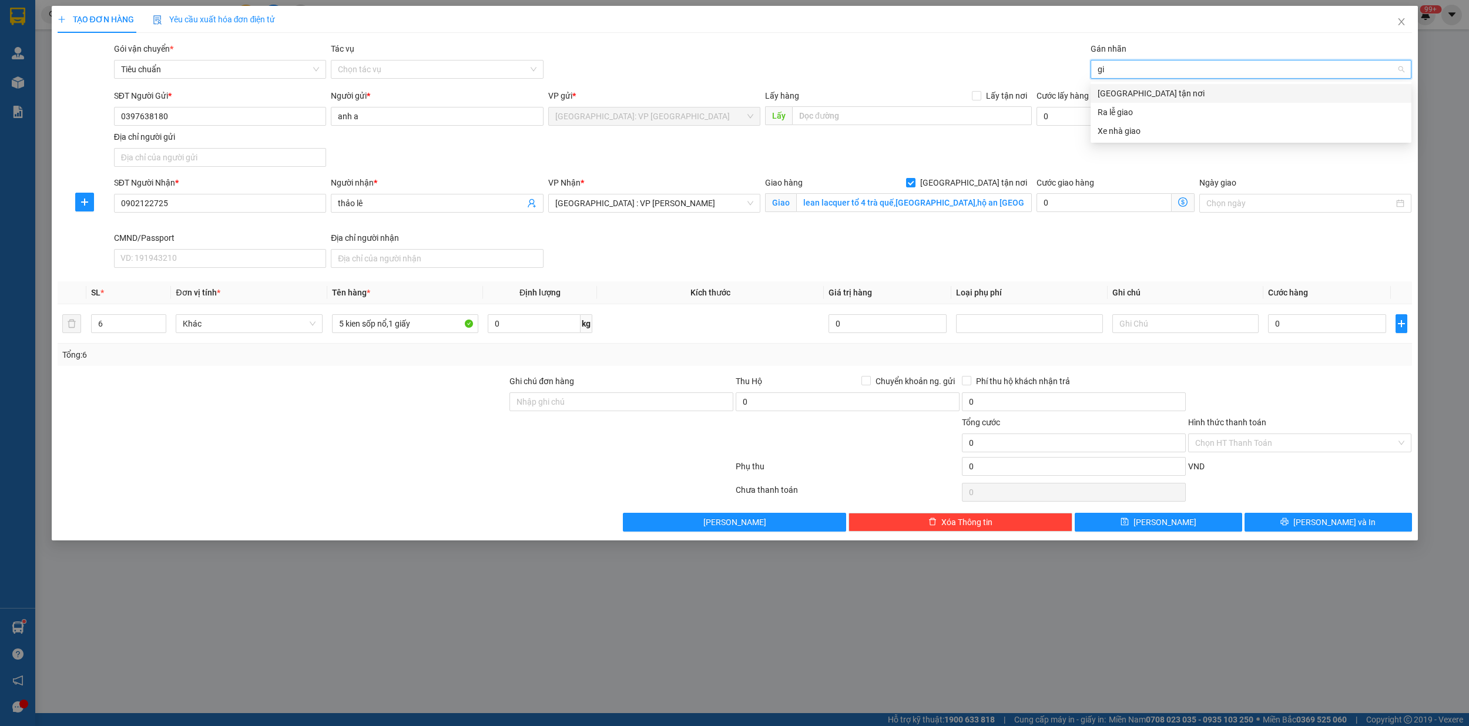
click at [1133, 88] on div "[GEOGRAPHIC_DATA] tận nơi" at bounding box center [1250, 93] width 307 height 13
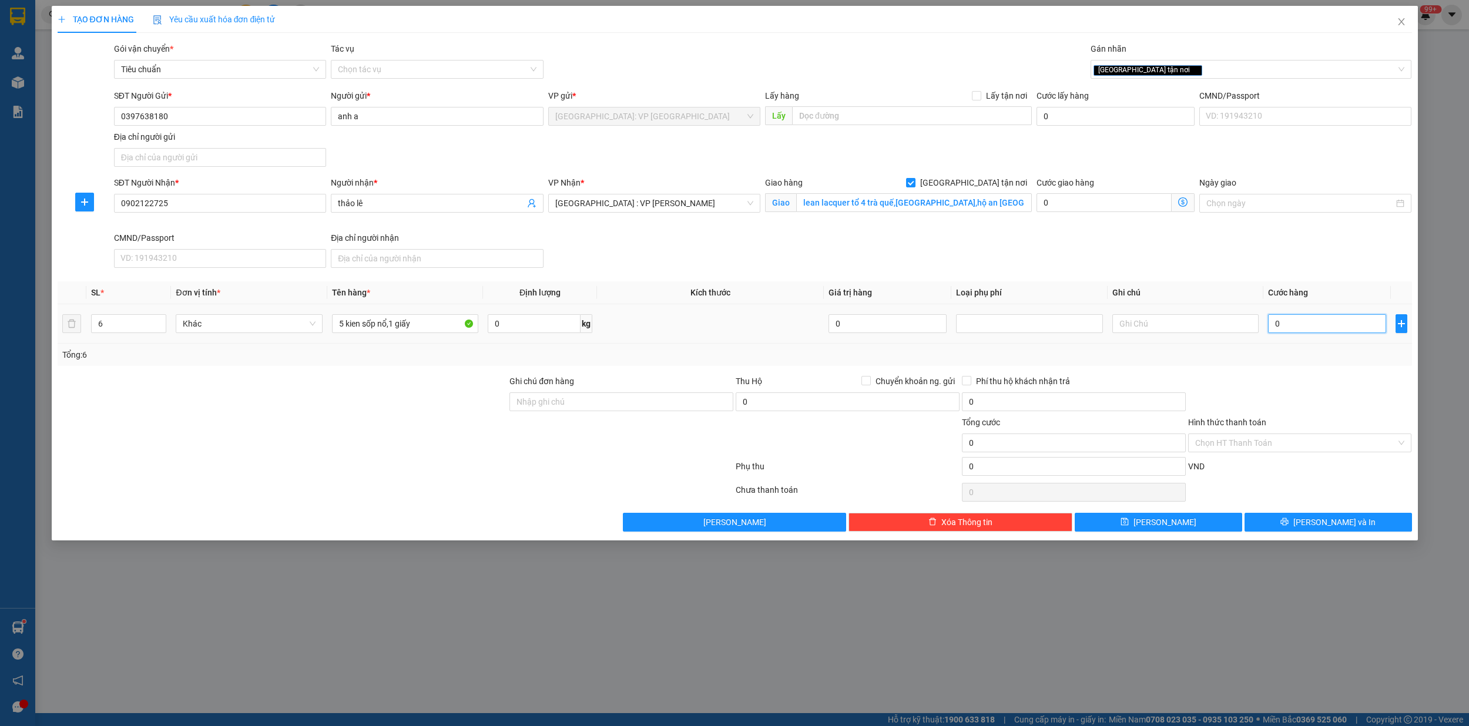
click at [1312, 332] on input "0" at bounding box center [1327, 323] width 118 height 19
type input "5"
type input "53"
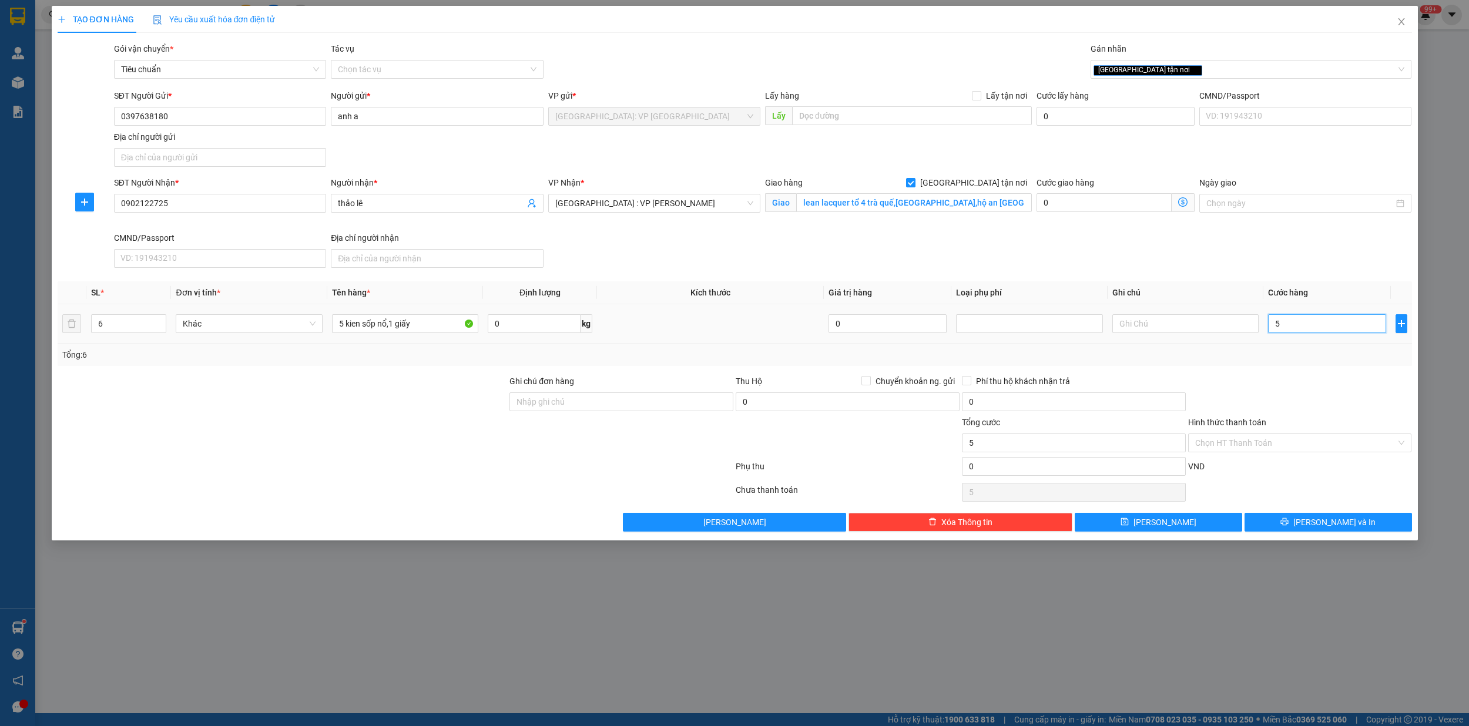
type input "53"
type input "530"
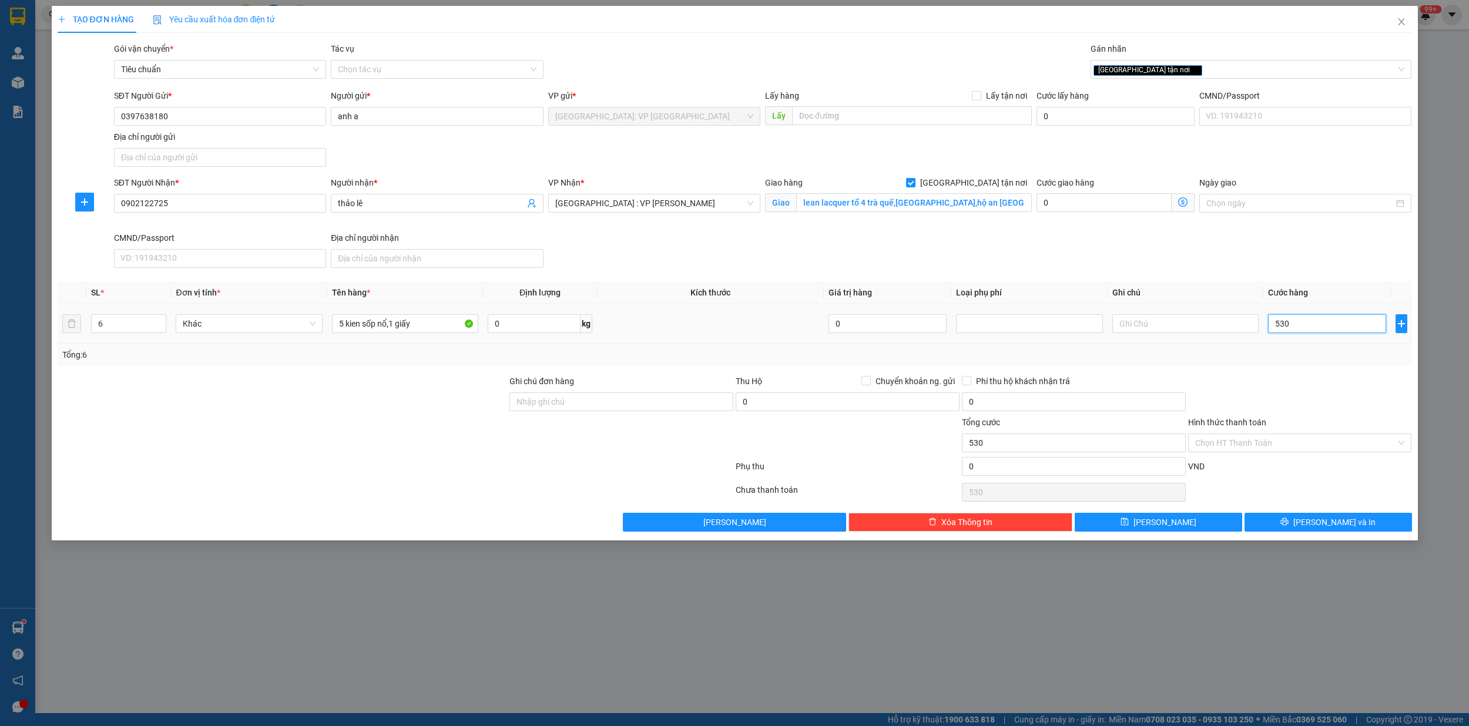
type input "5.300"
type input "53.000"
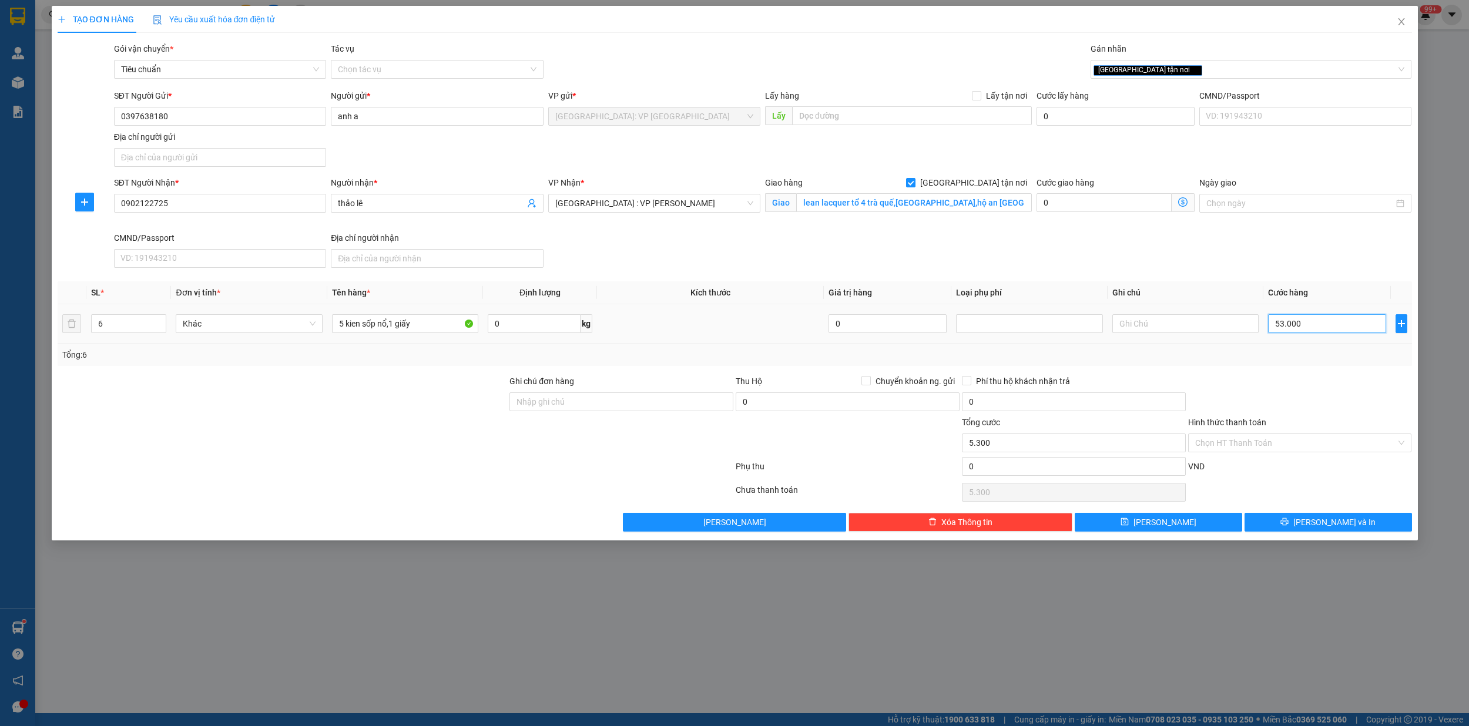
type input "53.000"
type input "530.000"
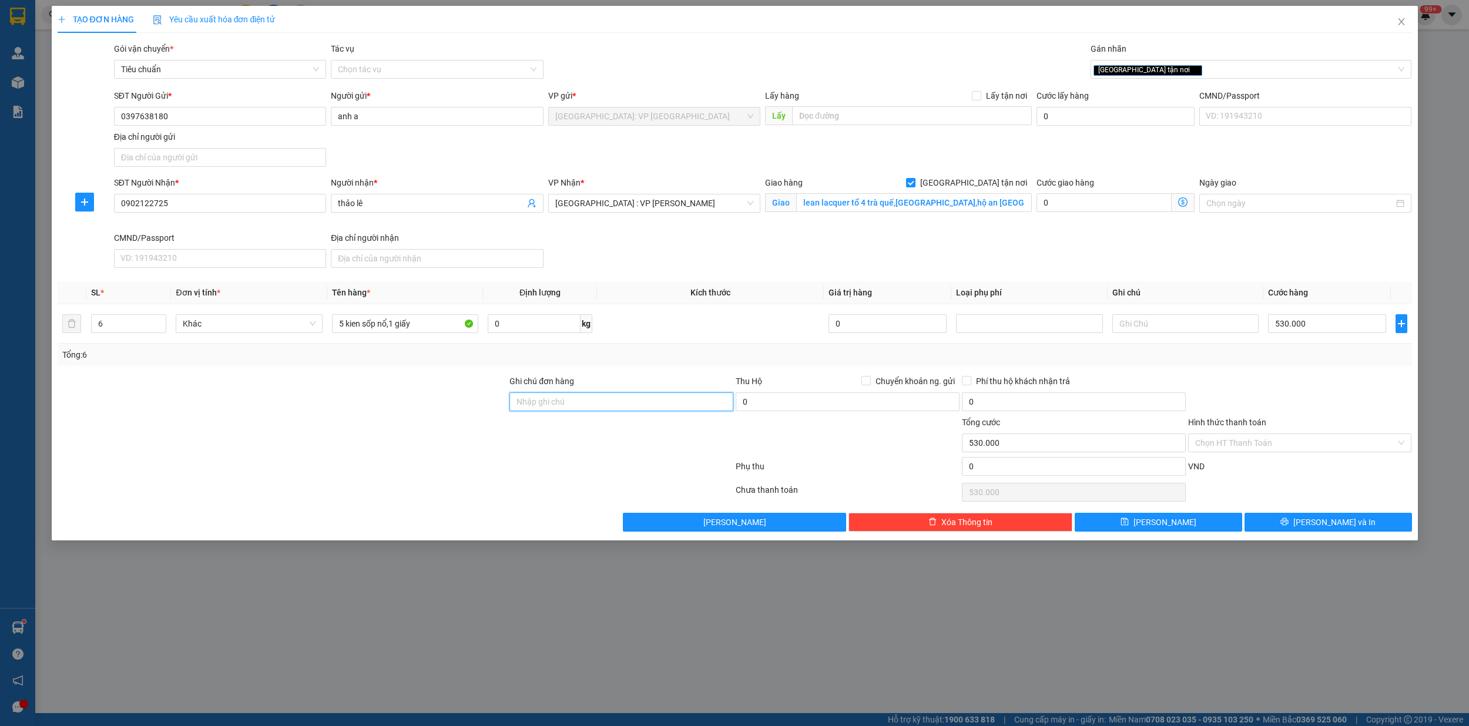
click at [600, 405] on input "Ghi chú đơn hàng" at bounding box center [621, 401] width 224 height 19
click at [1170, 73] on div "[GEOGRAPHIC_DATA] tận nơi" at bounding box center [1244, 69] width 303 height 14
type input "nhẹ tay lọ thủy tinh,hư vỡ ko đền,đã báo ng gửi"
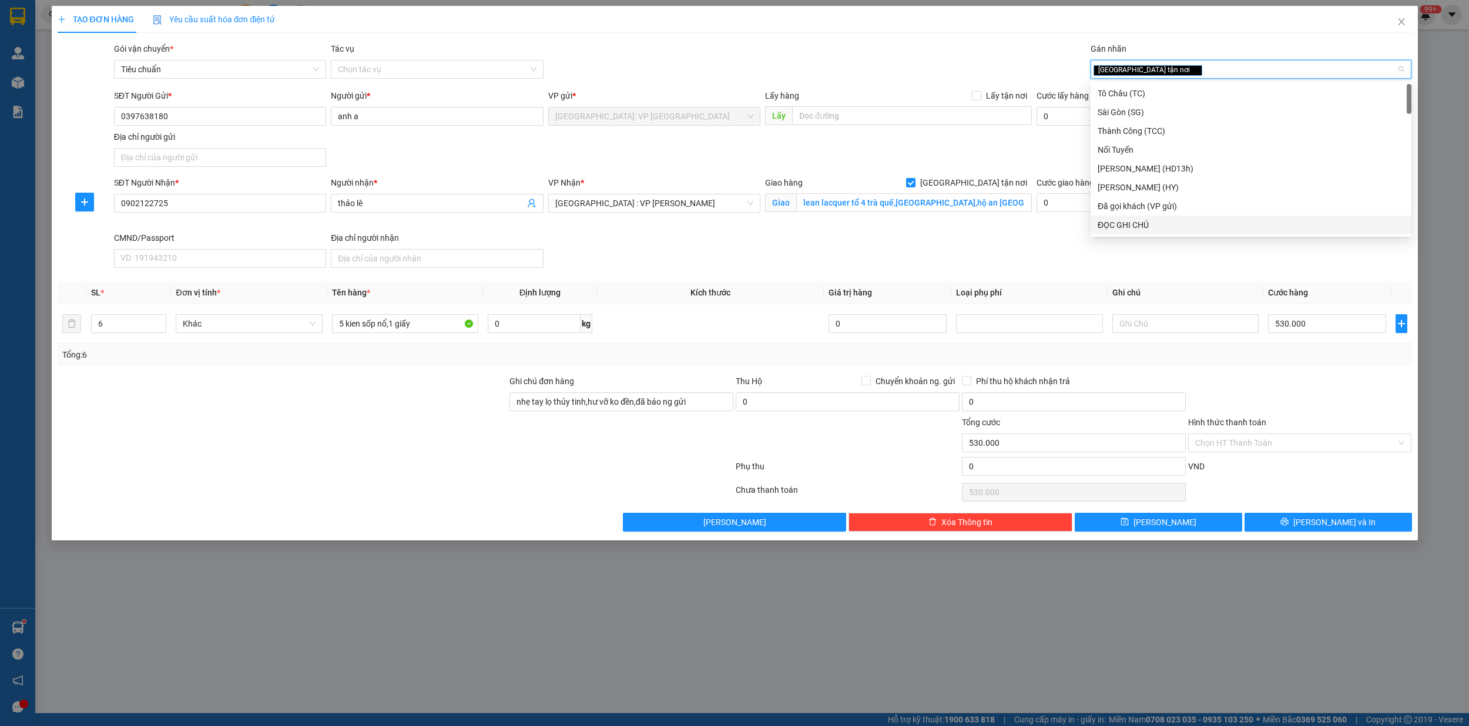
type input "d"
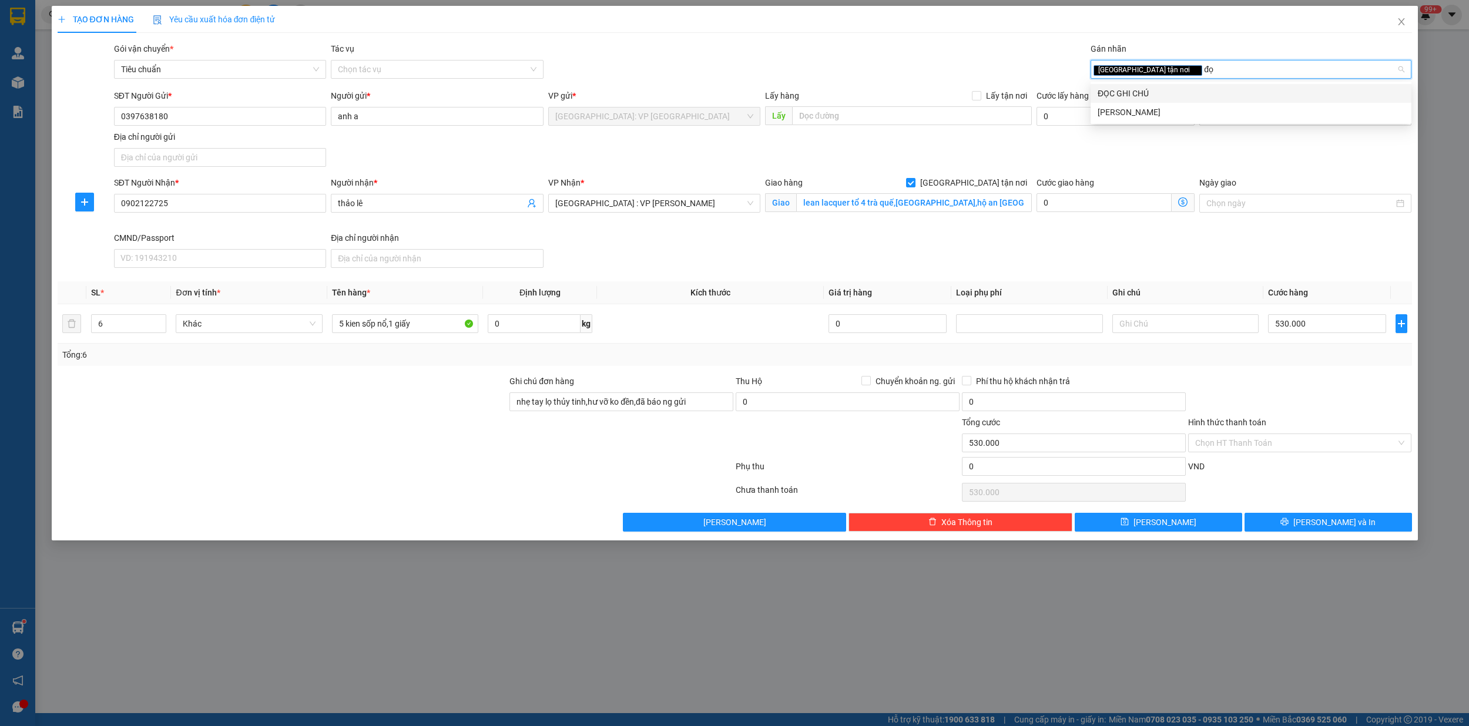
type input "đọc"
click at [1159, 95] on div "ĐỌC GHI CHÚ" at bounding box center [1250, 93] width 307 height 13
click at [1364, 408] on div at bounding box center [1300, 395] width 226 height 41
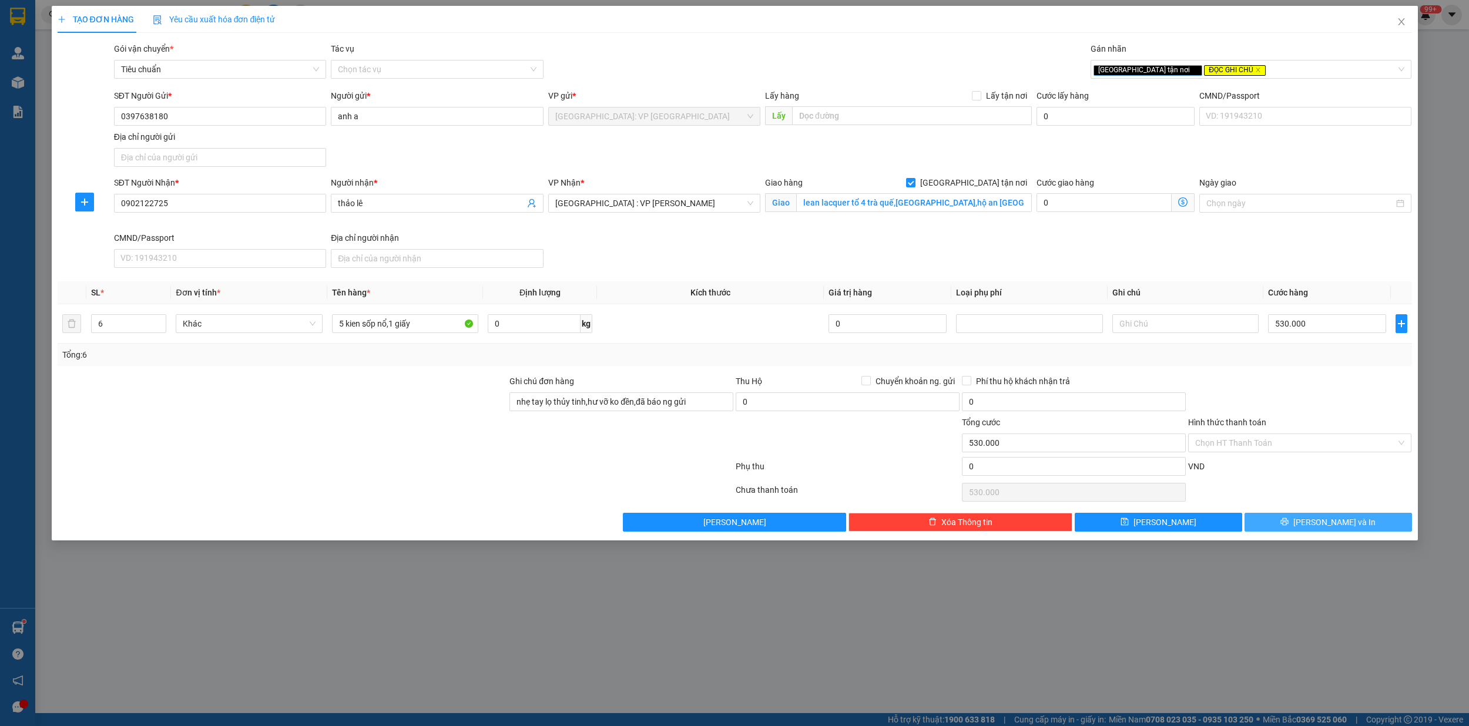
click at [1327, 525] on span "[PERSON_NAME] và In" at bounding box center [1334, 522] width 82 height 13
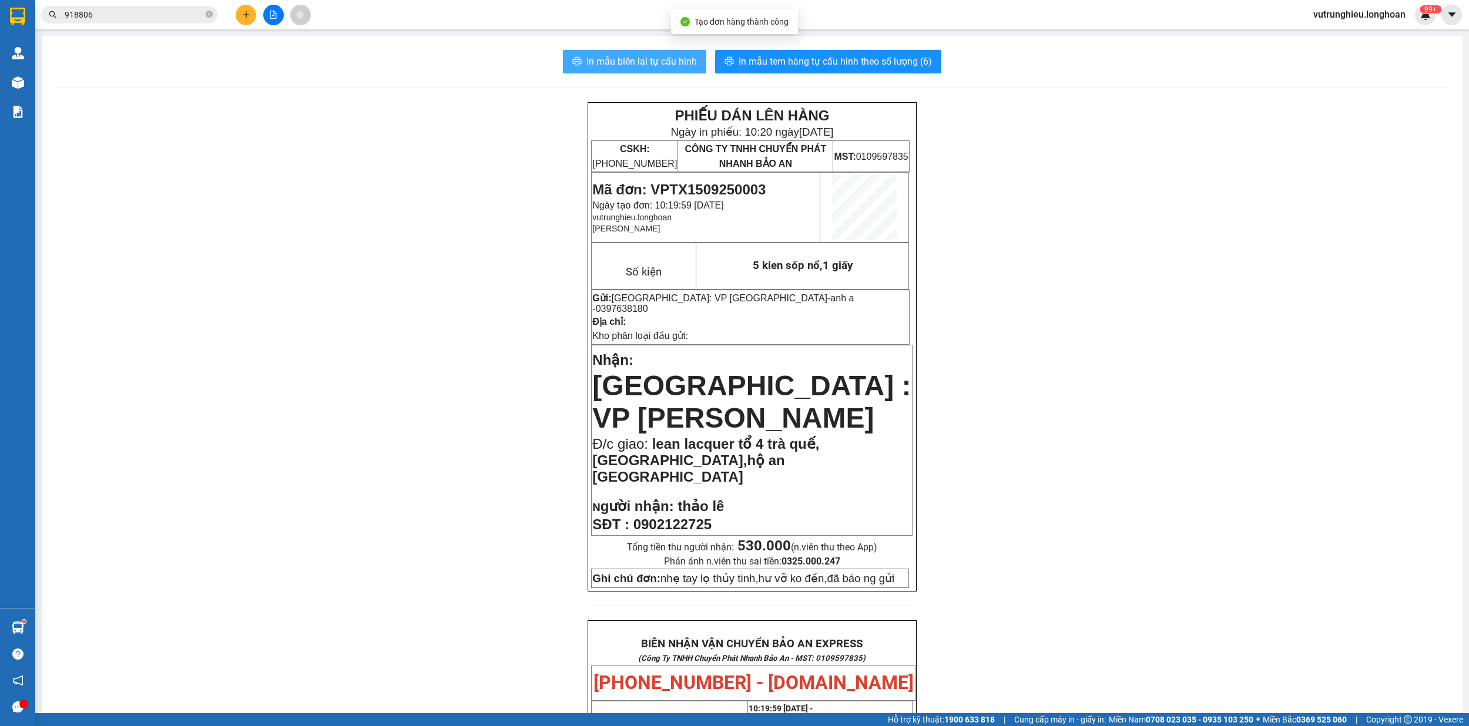
click at [651, 66] on span "In mẫu biên lai tự cấu hình" at bounding box center [641, 61] width 110 height 15
click at [825, 66] on span "In mẫu tem hàng tự cấu hình theo số lượng (6)" at bounding box center [834, 61] width 193 height 15
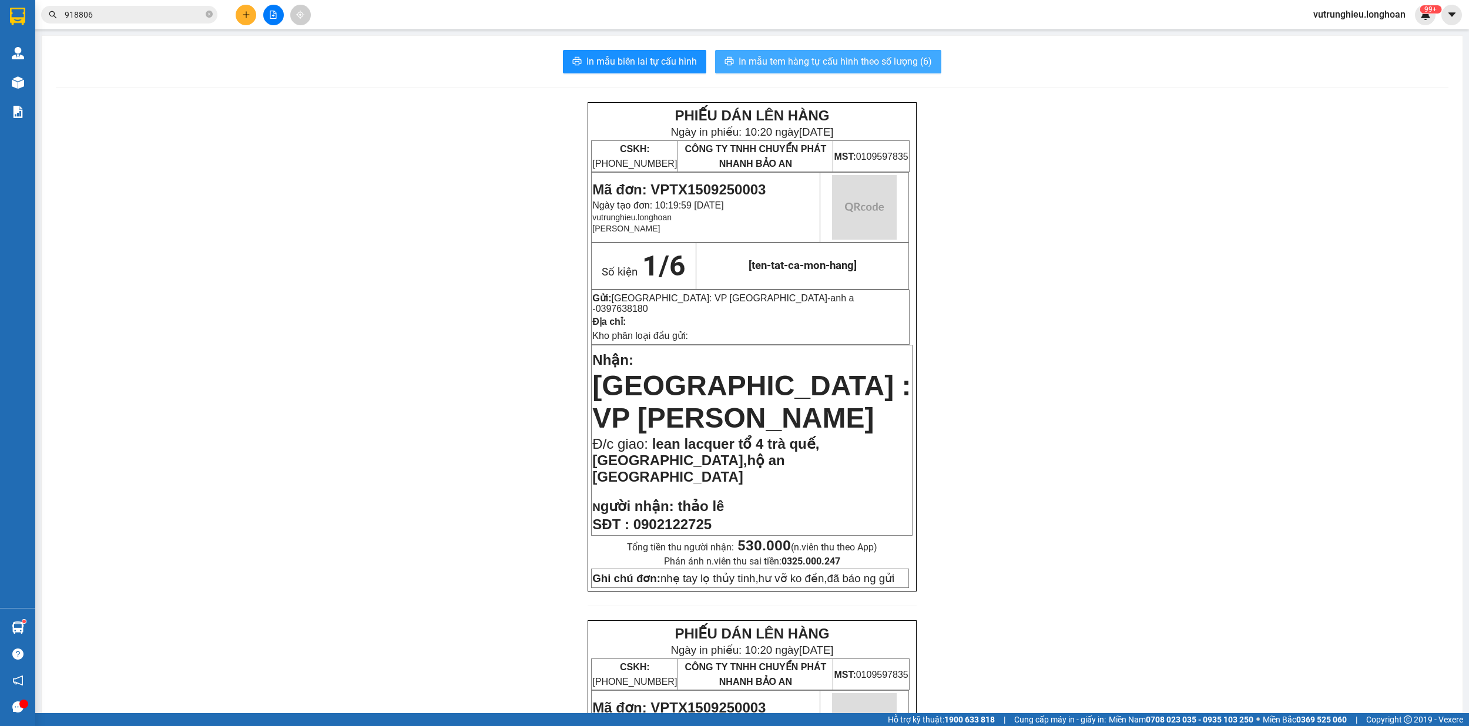
click at [825, 66] on span "In mẫu tem hàng tự cấu hình theo số lượng (6)" at bounding box center [834, 61] width 193 height 15
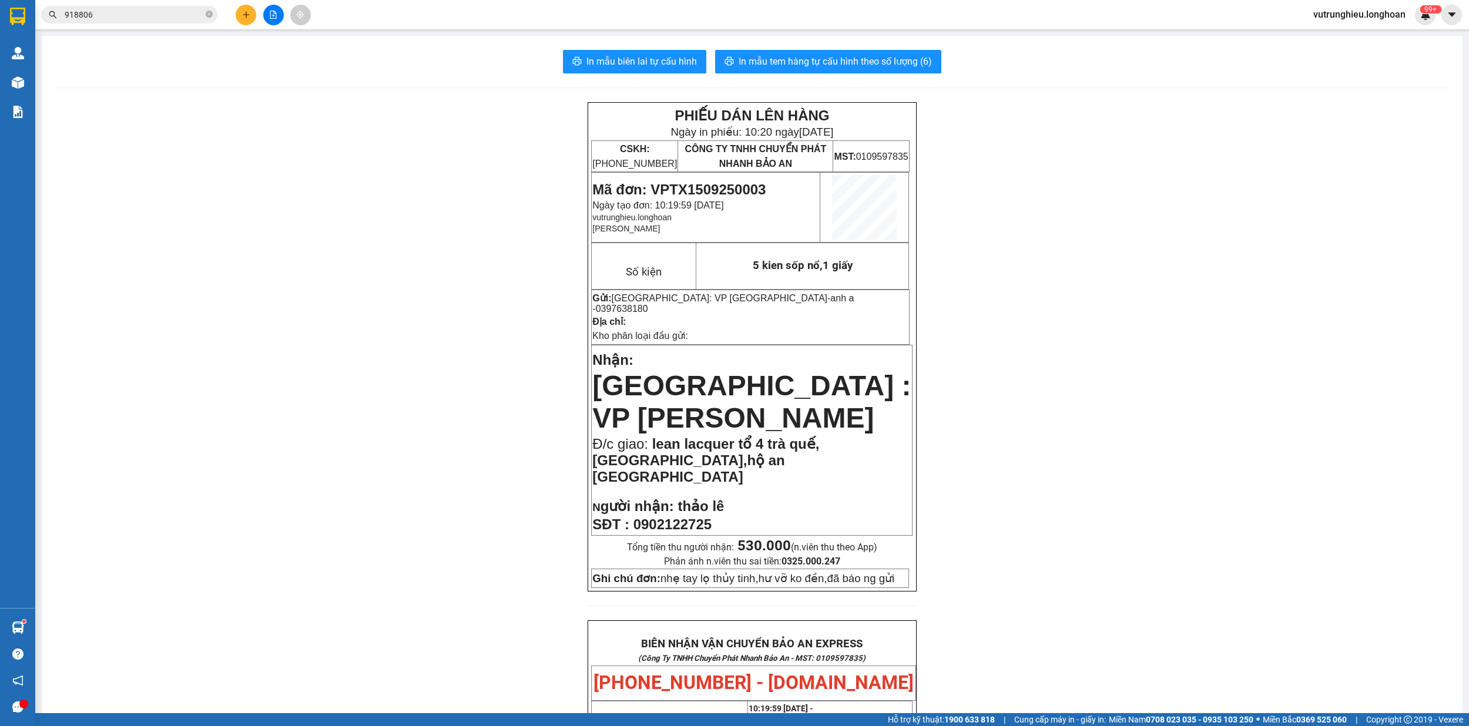
click at [738, 184] on span "Mã đơn: VPTX1509250003" at bounding box center [678, 190] width 173 height 16
copy span "VPTX1509250003"
click at [231, 19] on div at bounding box center [273, 15] width 88 height 21
click at [239, 20] on button at bounding box center [246, 15] width 21 height 21
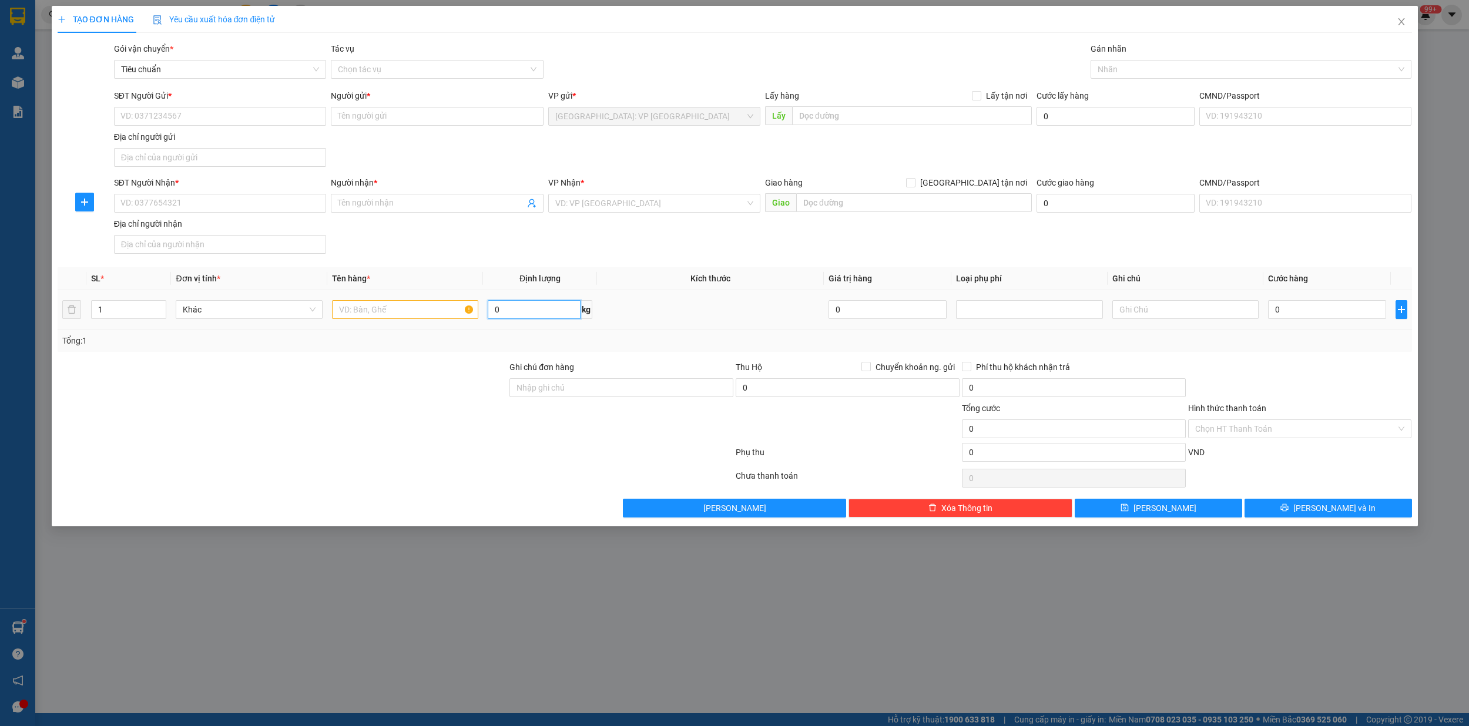
click at [518, 308] on input "0" at bounding box center [534, 309] width 92 height 19
type input "95"
click at [381, 313] on input "text" at bounding box center [405, 309] width 147 height 19
type input "1 kien sốp nổ"
click at [151, 120] on input "SĐT Người Gửi *" at bounding box center [220, 116] width 212 height 19
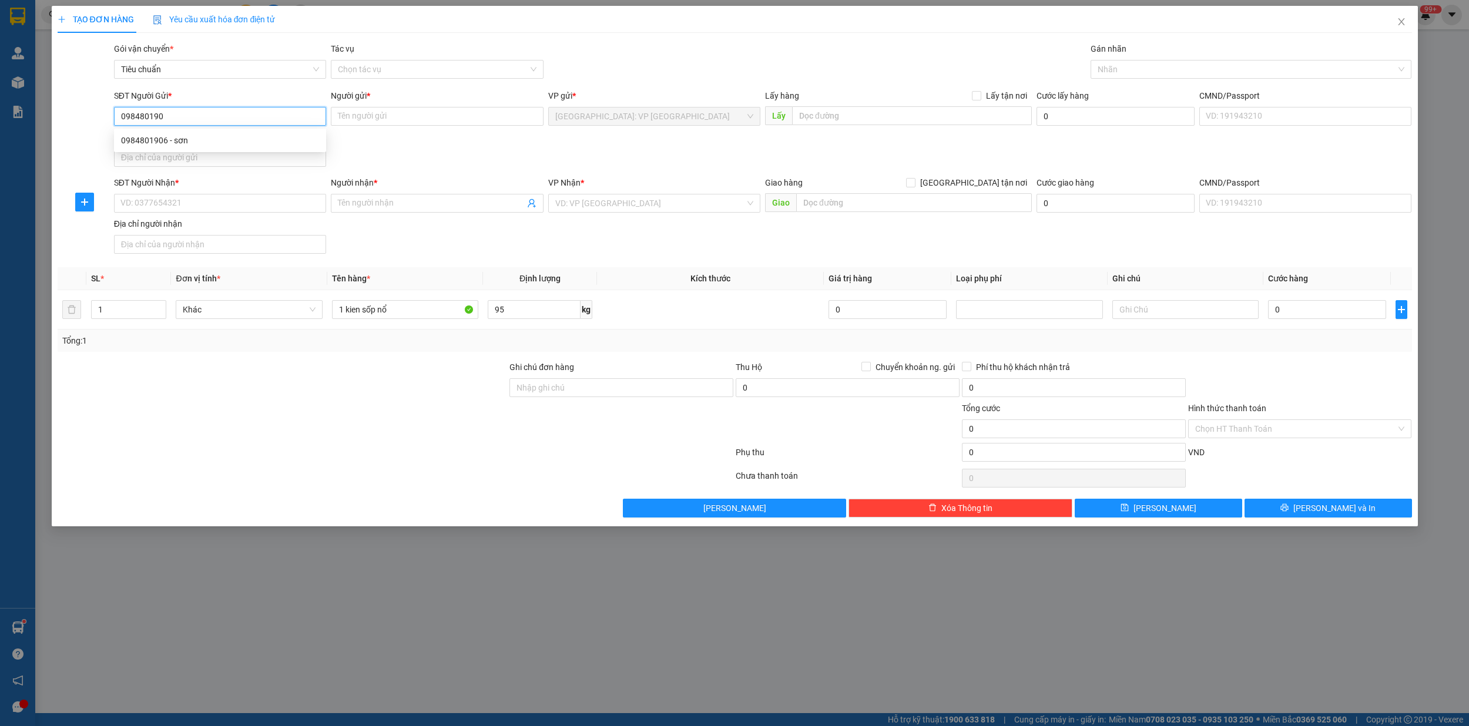
type input "0984801906"
click at [163, 147] on div "0984801906 - sơn" at bounding box center [220, 140] width 212 height 19
type input "sơn"
type input "0984801906"
click at [177, 201] on input "SĐT Người Nhận *" at bounding box center [220, 203] width 212 height 19
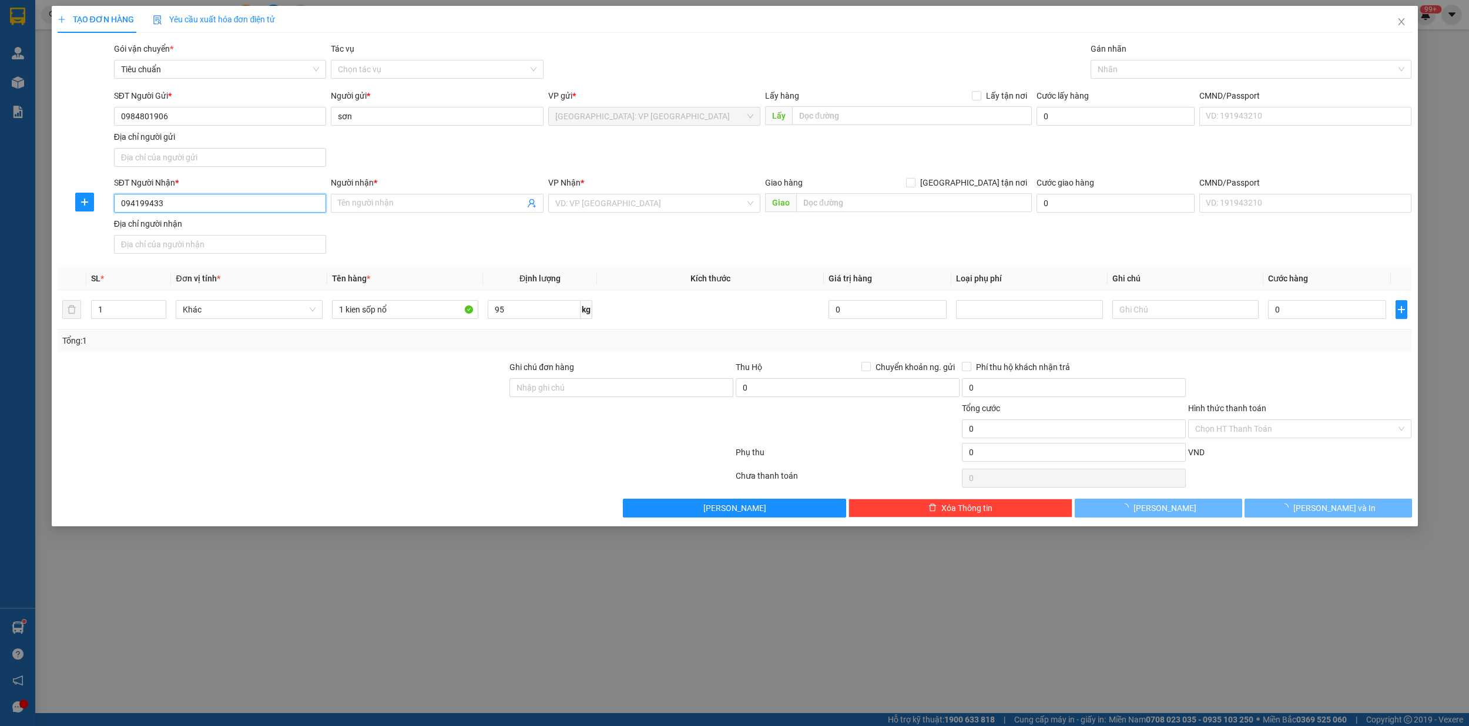
type input "0941994333"
drag, startPoint x: 169, startPoint y: 228, endPoint x: 481, endPoint y: 219, distance: 311.5
click at [170, 228] on div "0941994333 - thơ" at bounding box center [220, 228] width 198 height 13
type input "thơ"
type input "tp buôn ma thuột"
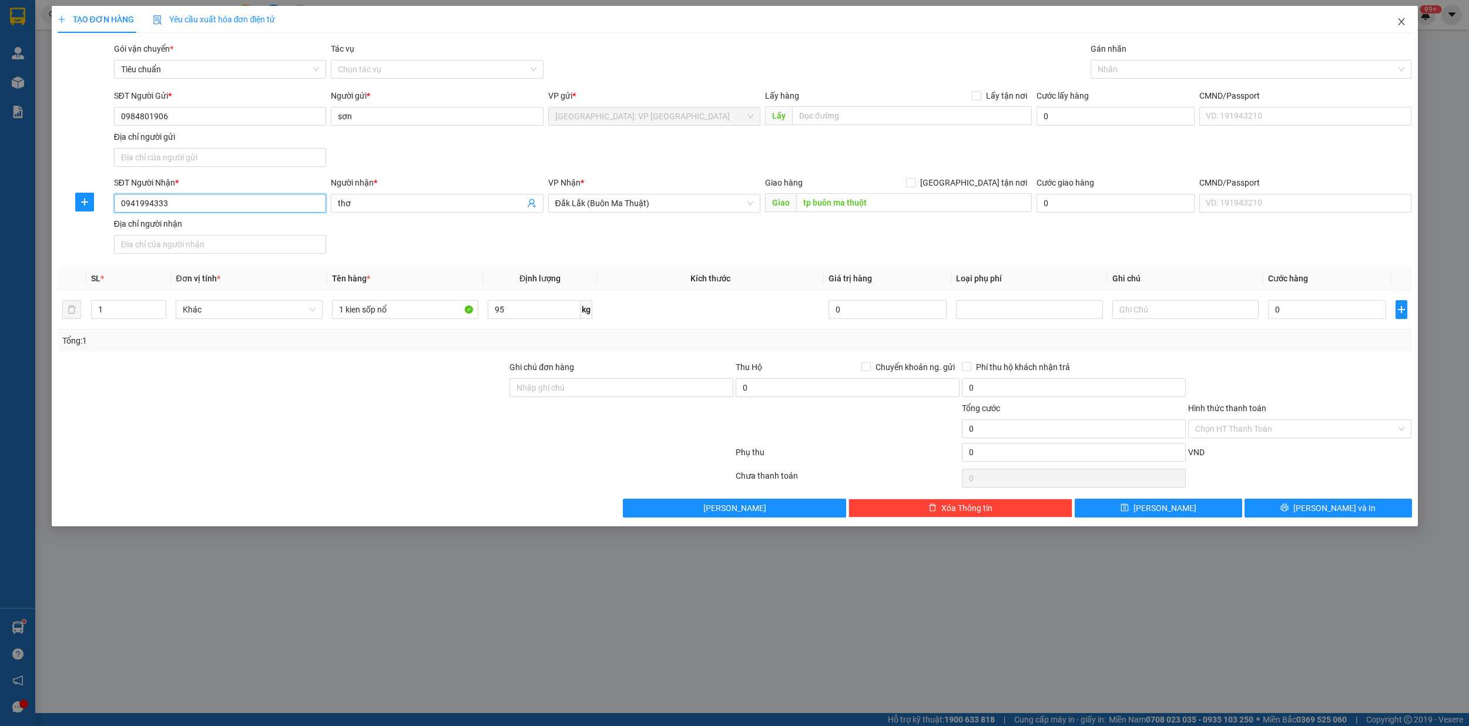
type input "0941994333"
click at [1404, 21] on icon "close" at bounding box center [1400, 21] width 9 height 9
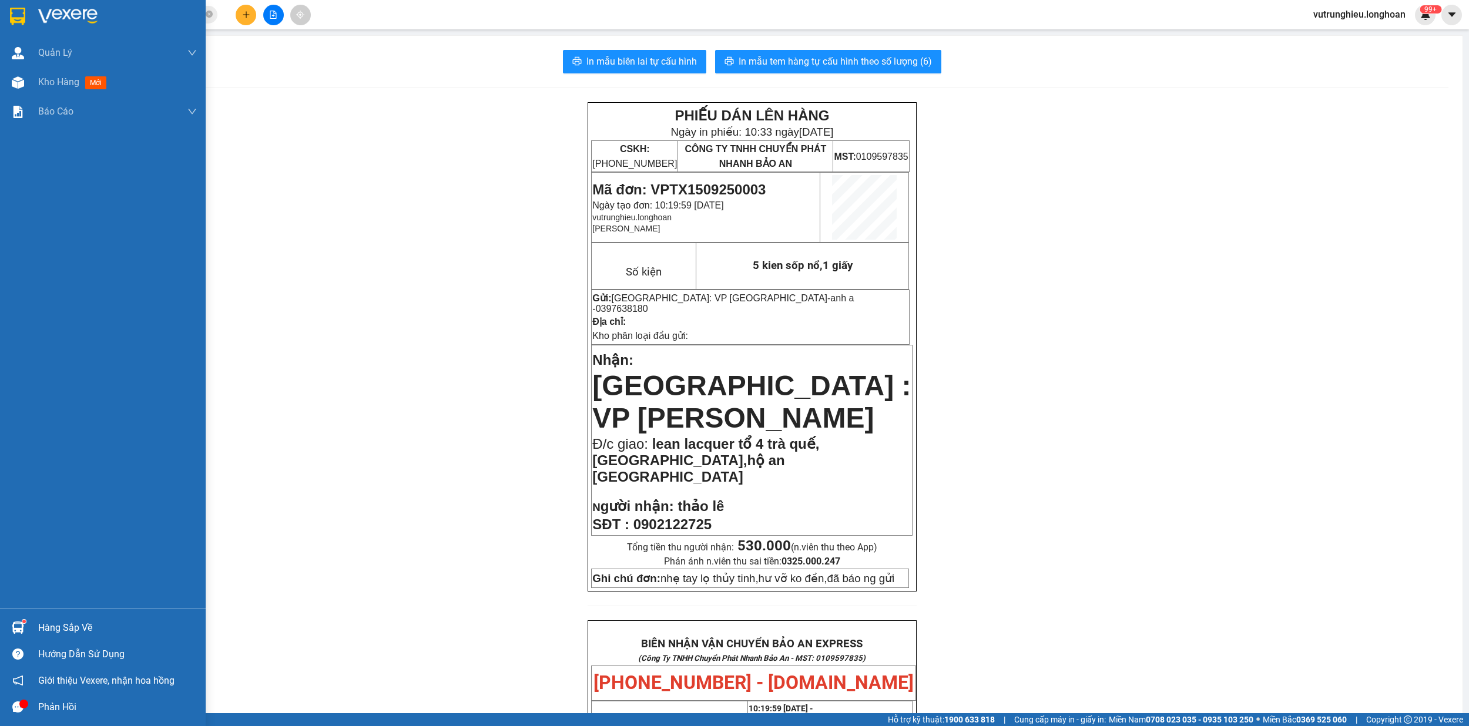
click at [12, 13] on img at bounding box center [17, 17] width 15 height 18
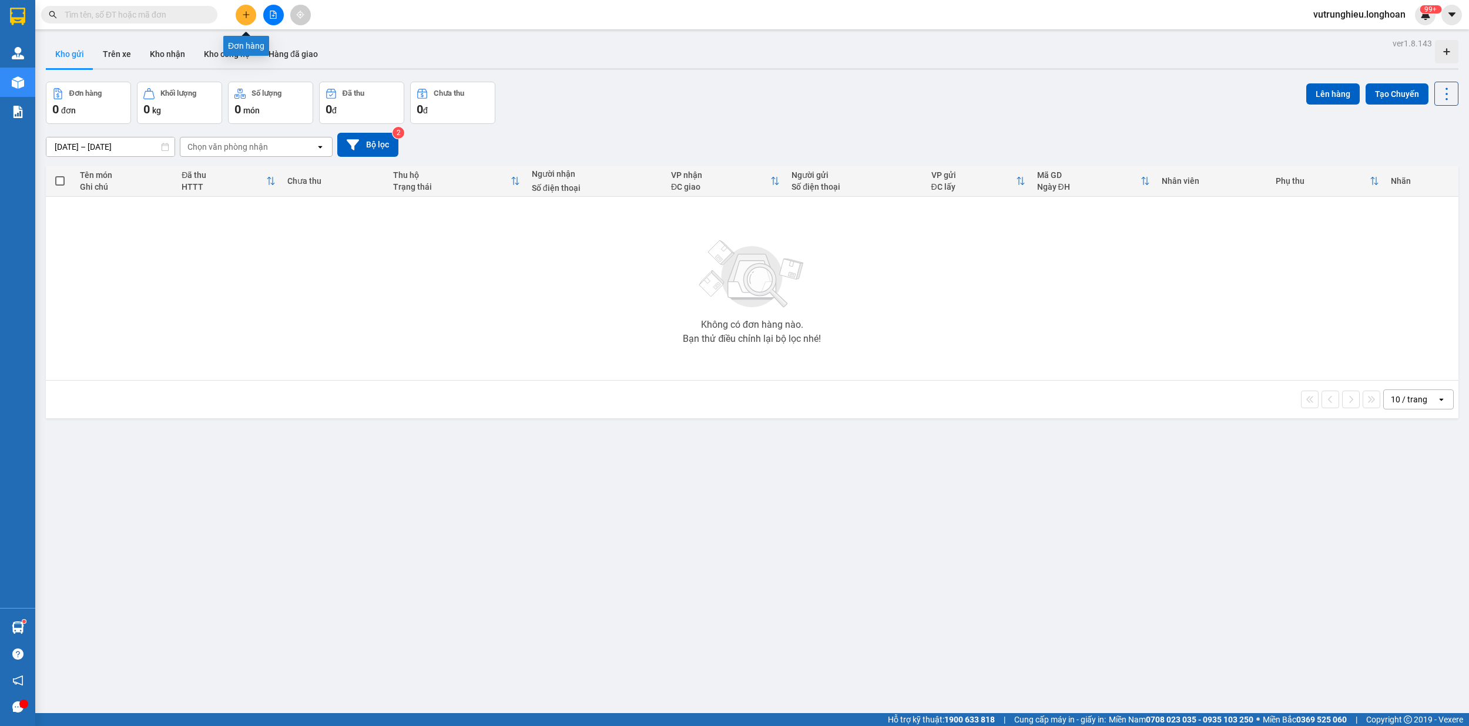
click at [242, 14] on icon "plus" at bounding box center [246, 15] width 8 height 8
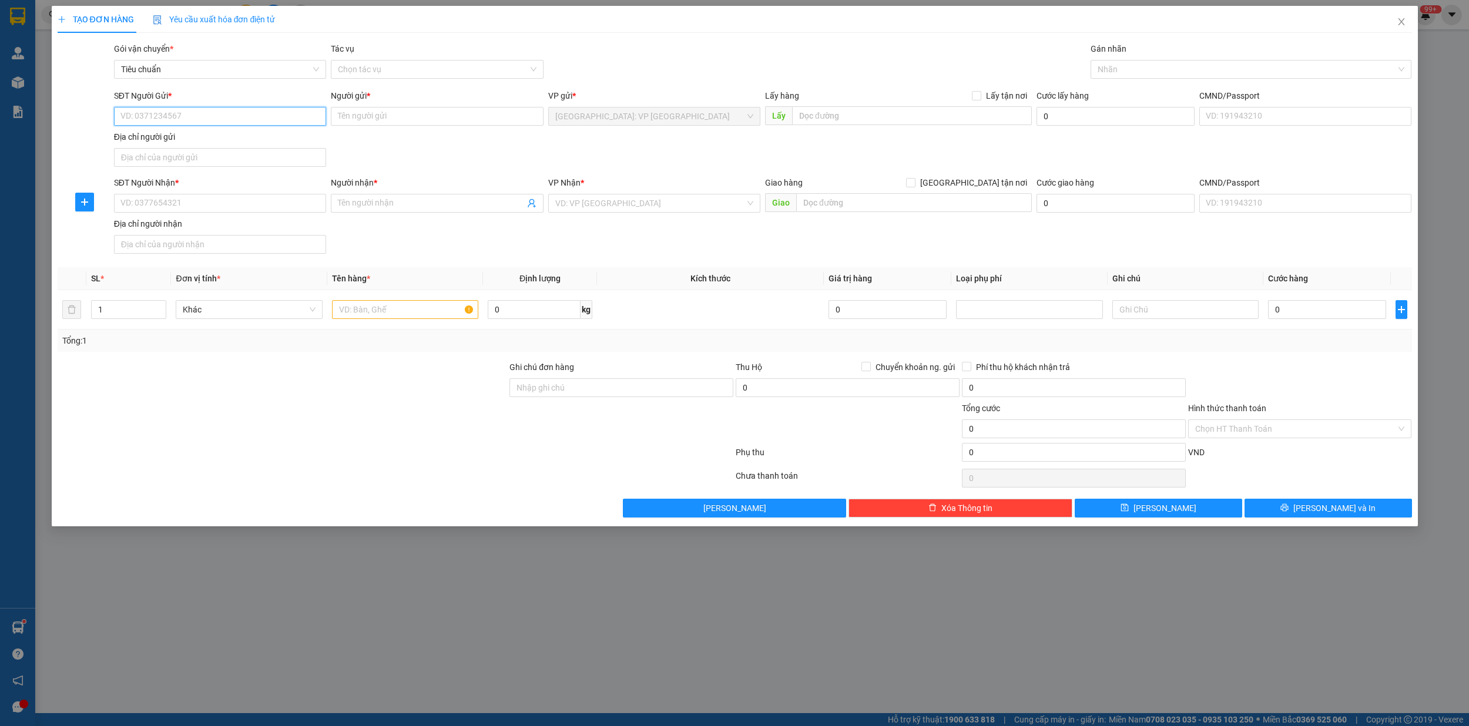
click at [169, 116] on input "SĐT Người Gửi *" at bounding box center [220, 116] width 212 height 19
click at [223, 119] on input "SĐT Người Gửi *" at bounding box center [220, 116] width 212 height 19
click at [176, 137] on div "0968811486 - A THÀNH" at bounding box center [220, 140] width 198 height 13
type input "0968811486"
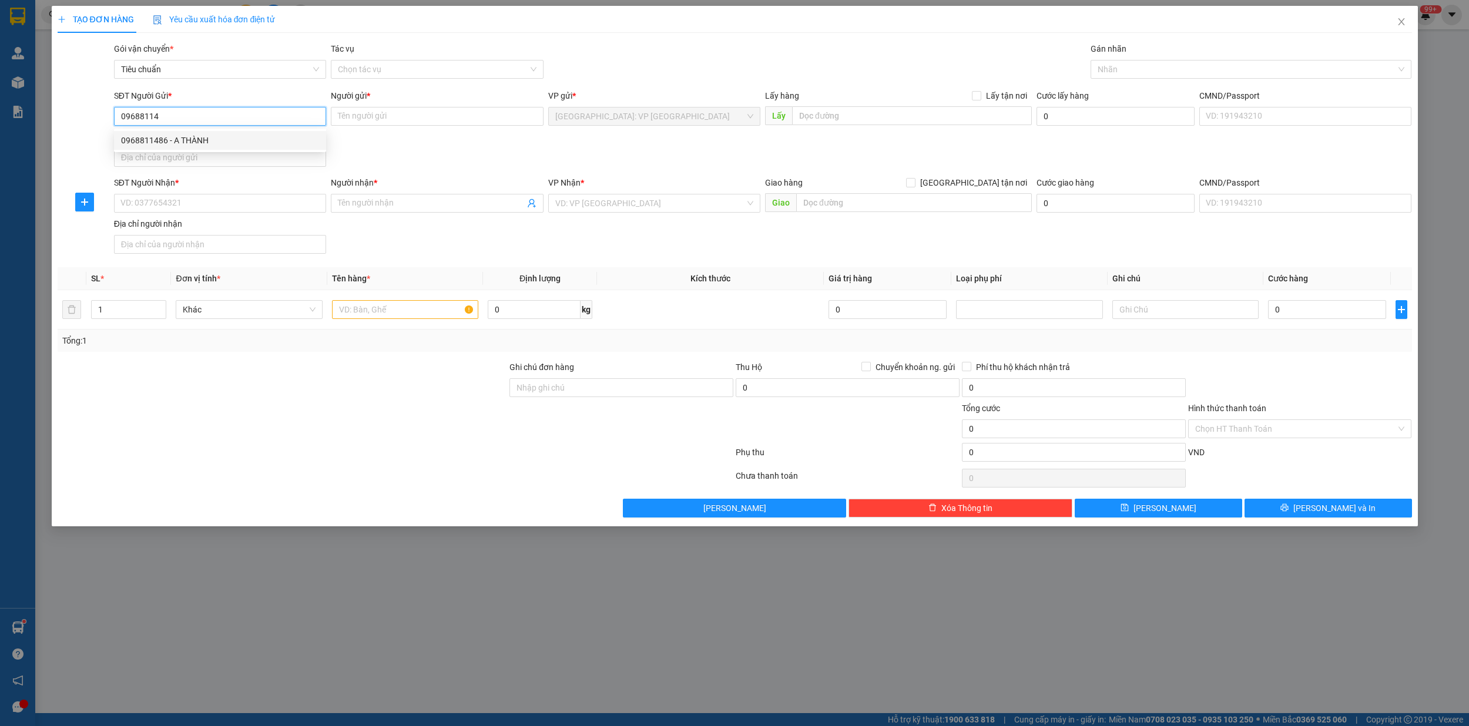
type input "A THÀNH"
type input "kđt [PERSON_NAME] tố [PERSON_NAME]"
type input "0968811486"
